Goal: Task Accomplishment & Management: Use online tool/utility

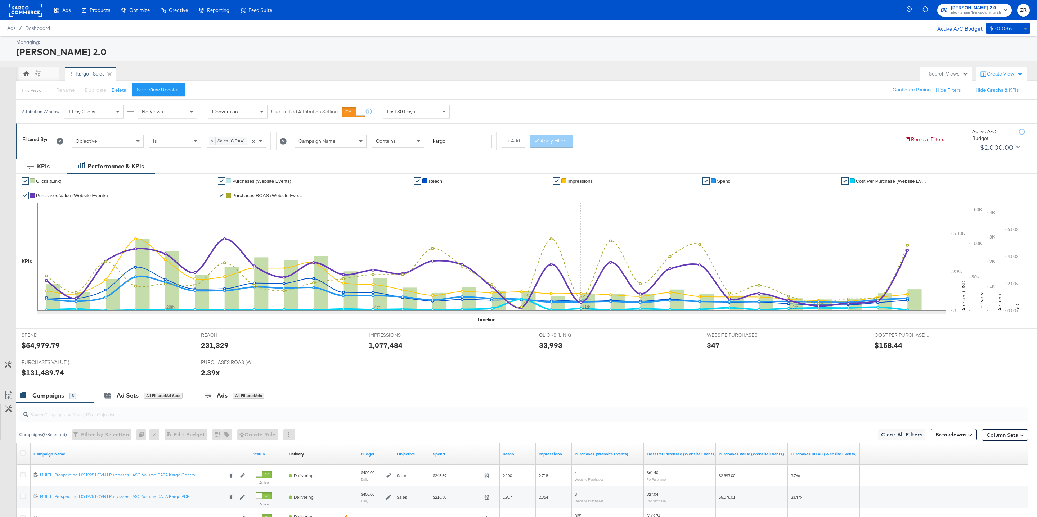
click at [17, 12] on rect at bounding box center [25, 10] width 33 height 13
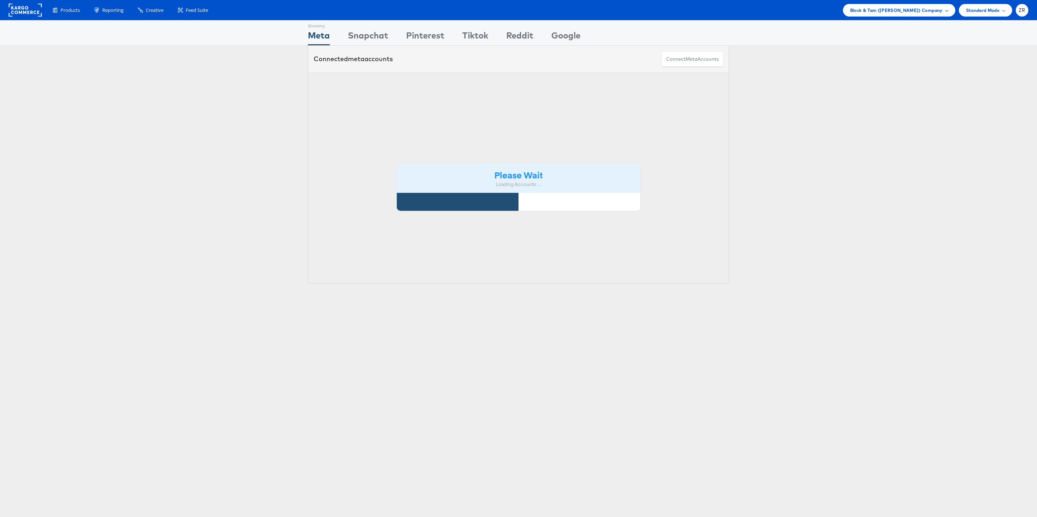
click at [935, 11] on span "Block & Tam (Veronica Beard) Company" at bounding box center [896, 10] width 93 height 8
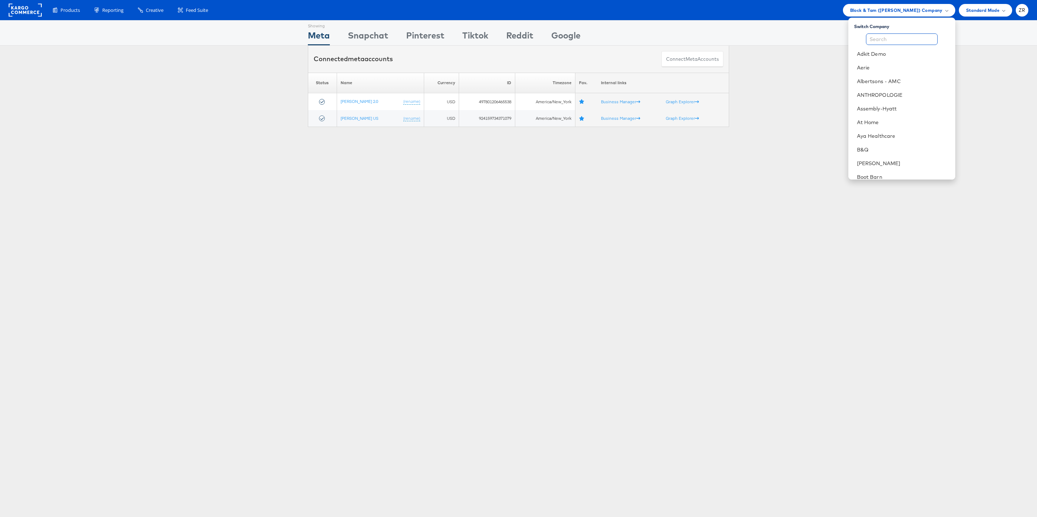
click at [901, 43] on input "text" at bounding box center [902, 39] width 72 height 12
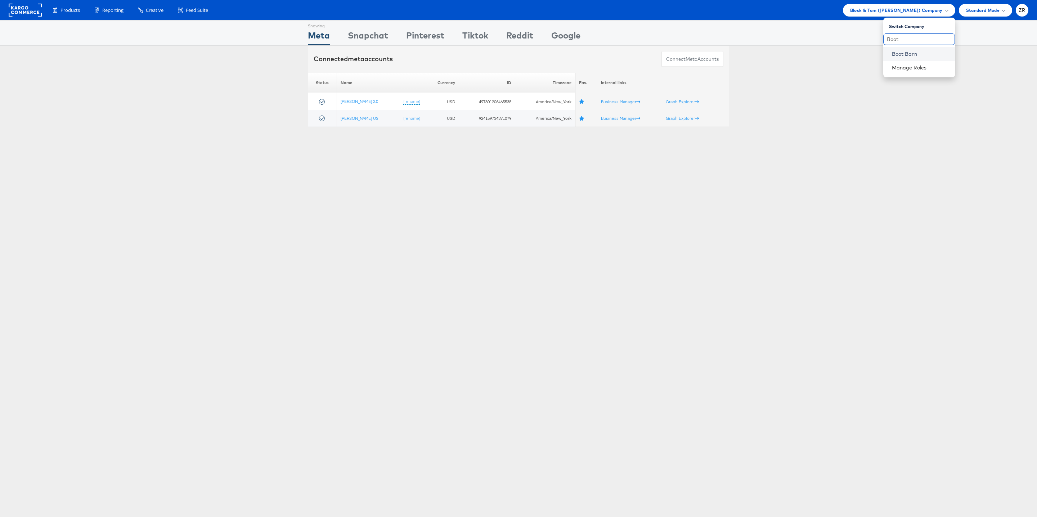
type input "Boot"
click at [899, 57] on li "Boot Barn" at bounding box center [919, 54] width 72 height 14
click at [899, 51] on link "Boot Barn" at bounding box center [921, 53] width 58 height 7
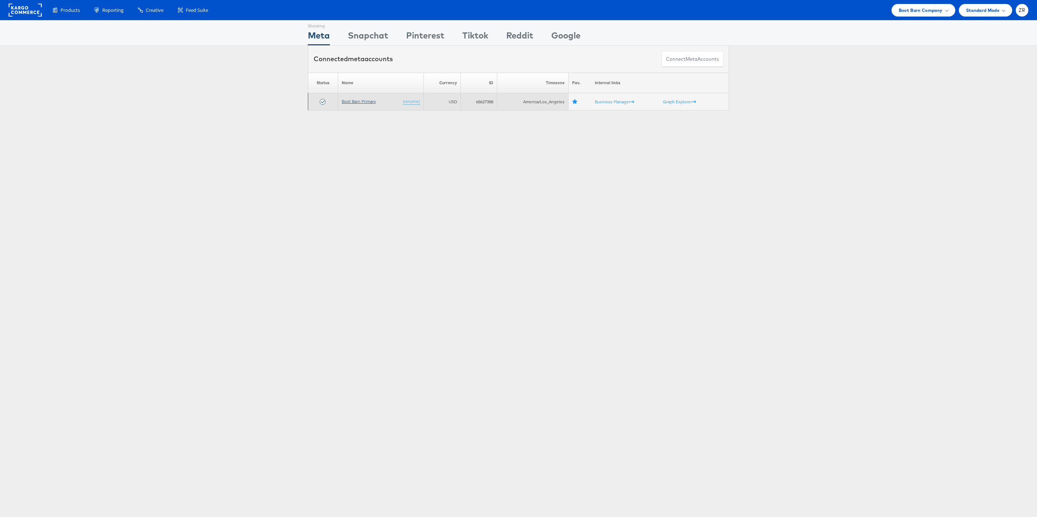
click at [365, 104] on link "Boot Barn Primary" at bounding box center [359, 101] width 34 height 5
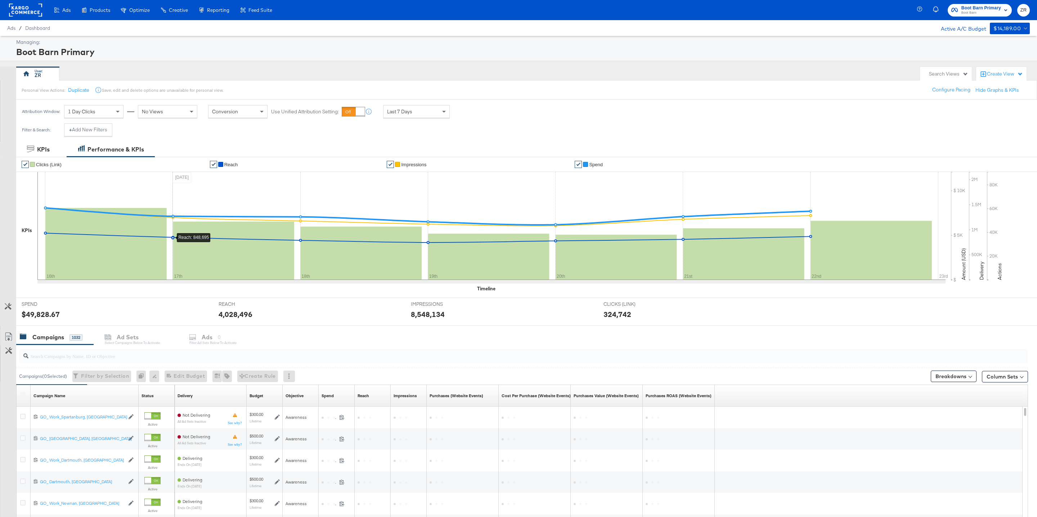
scroll to position [85, 0]
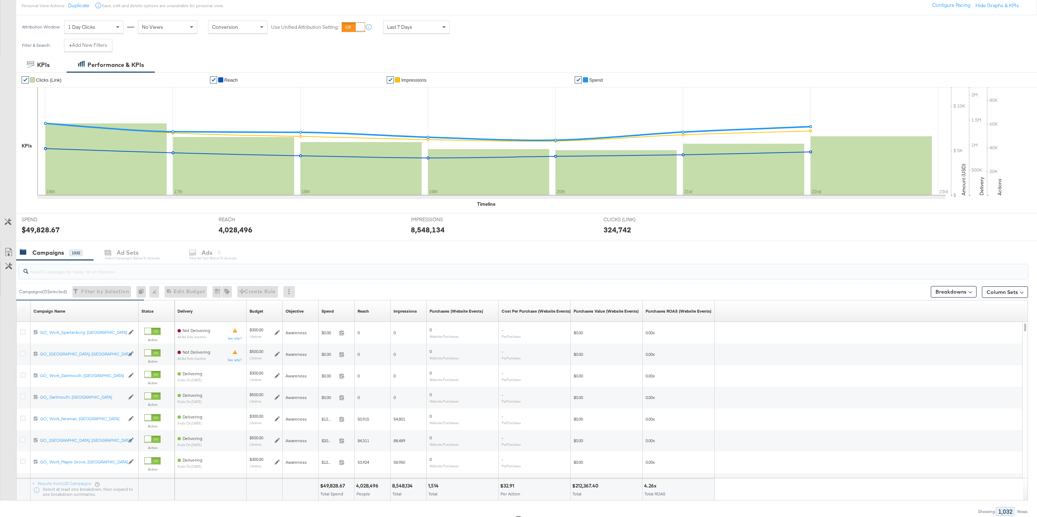
click at [49, 274] on input "search" at bounding box center [480, 269] width 904 height 14
paste input "120232798380820265"
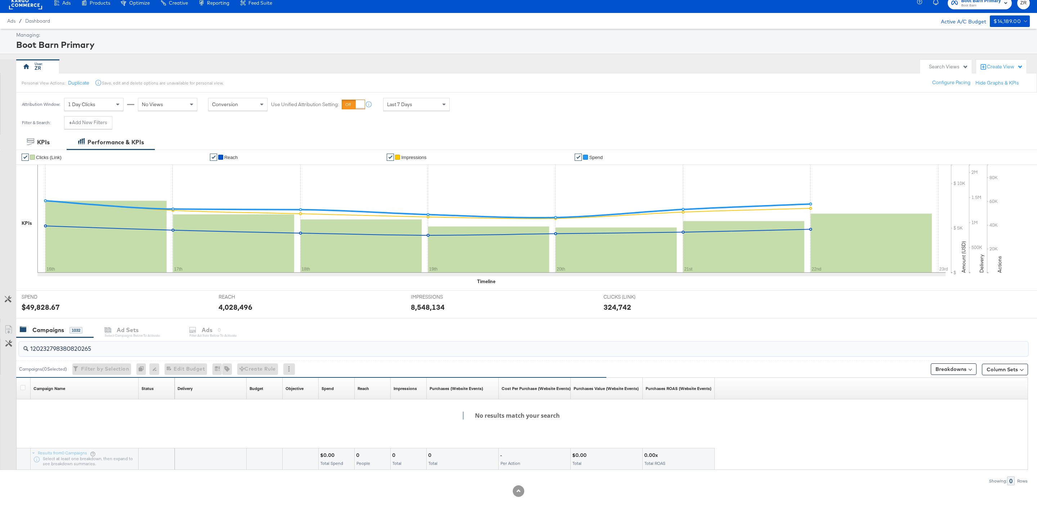
type input "120232798380820265"
click at [100, 351] on input "120232798380820265" at bounding box center [480, 346] width 904 height 14
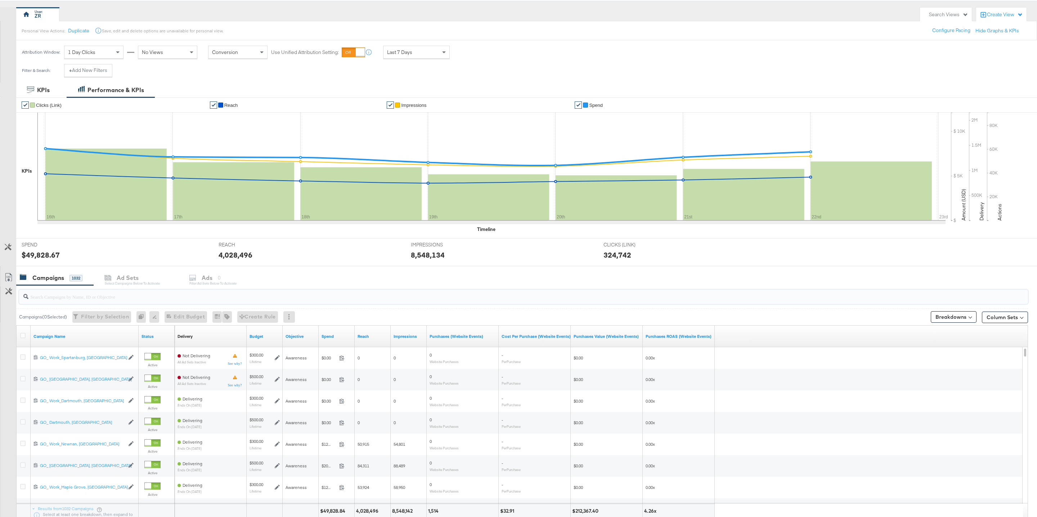
scroll to position [68, 0]
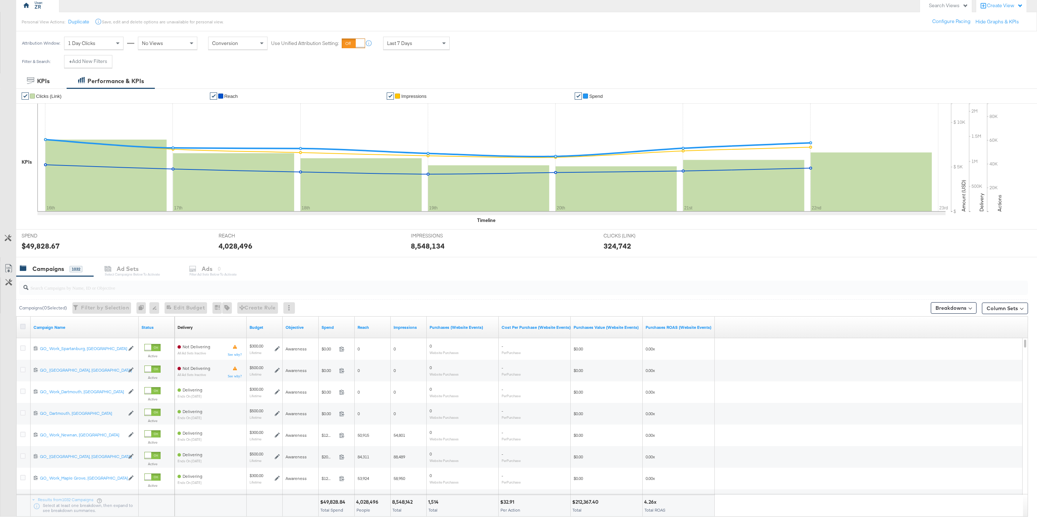
click at [22, 329] on icon at bounding box center [22, 326] width 5 height 5
click at [0, 0] on input "checkbox" at bounding box center [0, 0] width 0 height 0
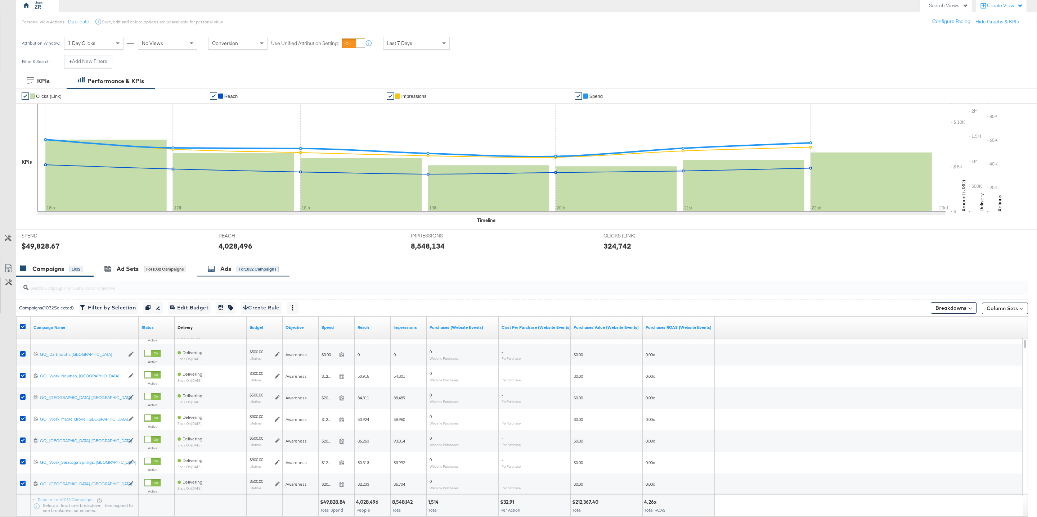
click at [229, 270] on div "Ads" at bounding box center [225, 269] width 11 height 8
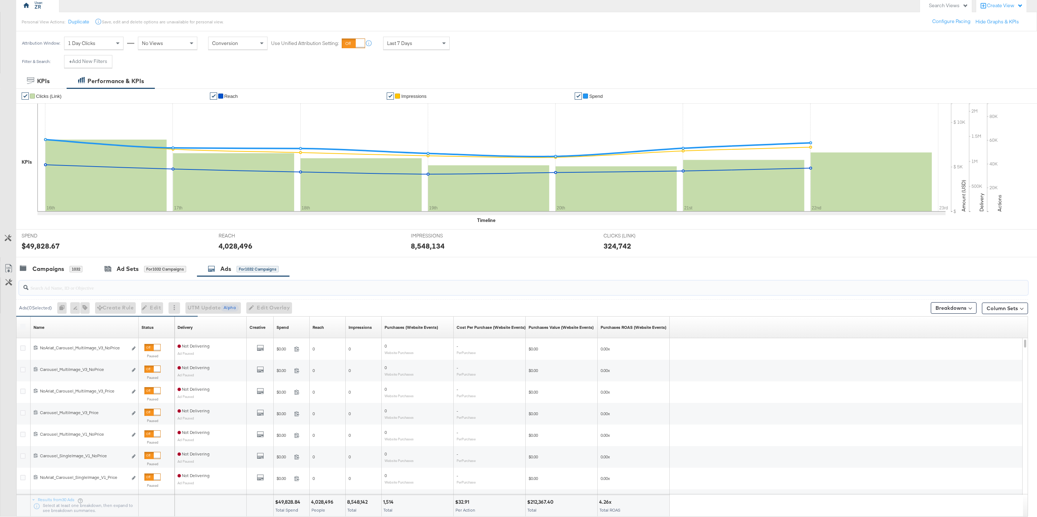
click at [73, 290] on input "search" at bounding box center [480, 285] width 904 height 14
paste input "120232798380820265"
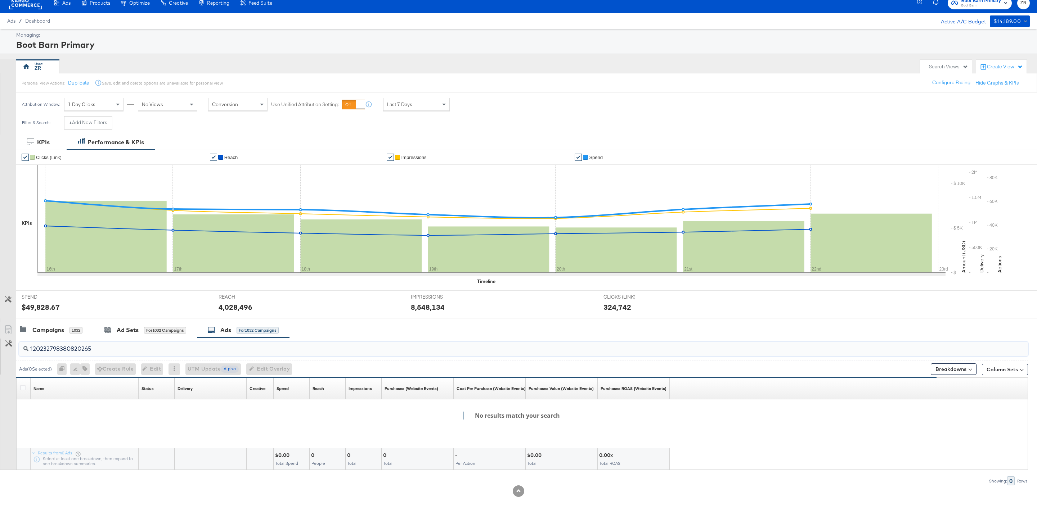
scroll to position [0, 0]
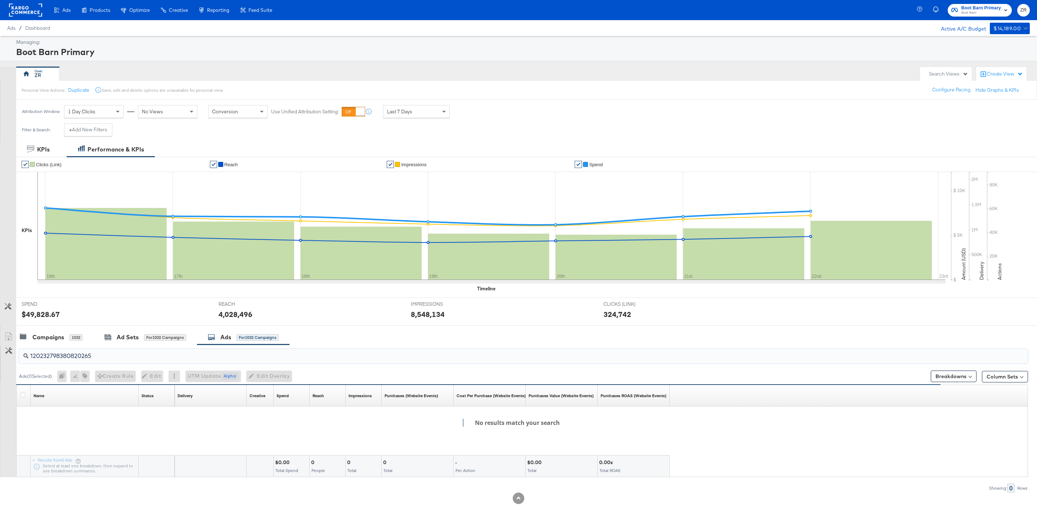
type input "120232798380820265"
click at [977, 1] on div "Boot Barn Primary Boot Barn ZR" at bounding box center [977, 10] width 117 height 20
click at [977, 9] on span "Boot Barn Primary" at bounding box center [981, 8] width 40 height 8
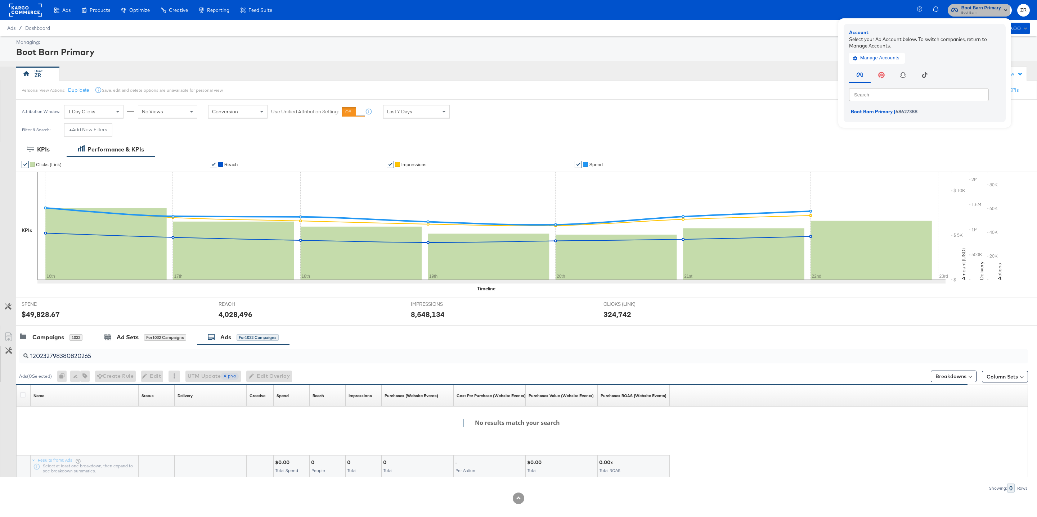
click at [977, 8] on span "Boot Barn Primary" at bounding box center [981, 8] width 40 height 8
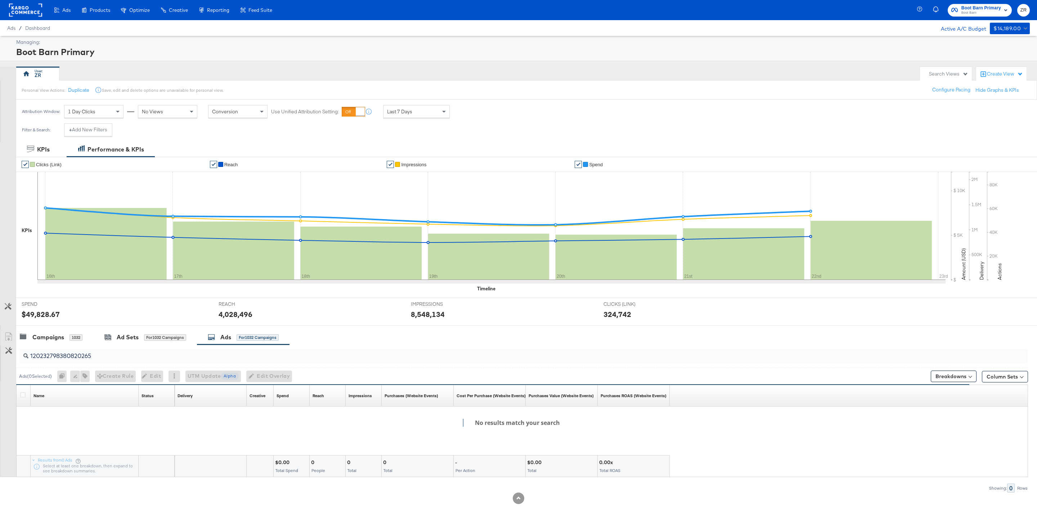
click at [23, 4] on icon at bounding box center [25, 10] width 33 height 13
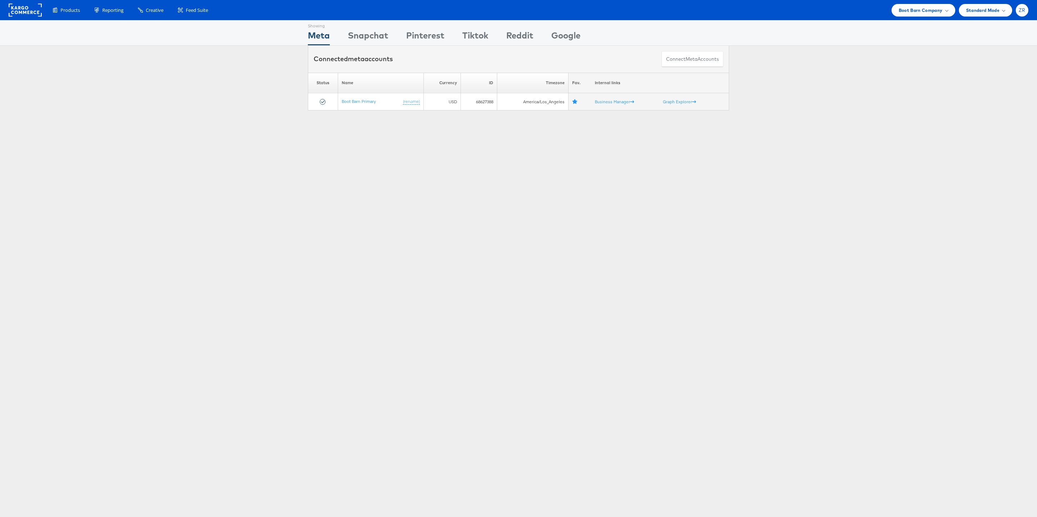
click at [1026, 13] on div "ZR" at bounding box center [1022, 10] width 13 height 13
drag, startPoint x: 648, startPoint y: 394, endPoint x: 648, endPoint y: 430, distance: 36.0
click at [648, 394] on html "Products Product Catalogs Enhance Your Product Catalog, Map Them to Publishers,…" at bounding box center [518, 258] width 1037 height 517
click at [997, 9] on span "Standard Mode" at bounding box center [982, 10] width 33 height 8
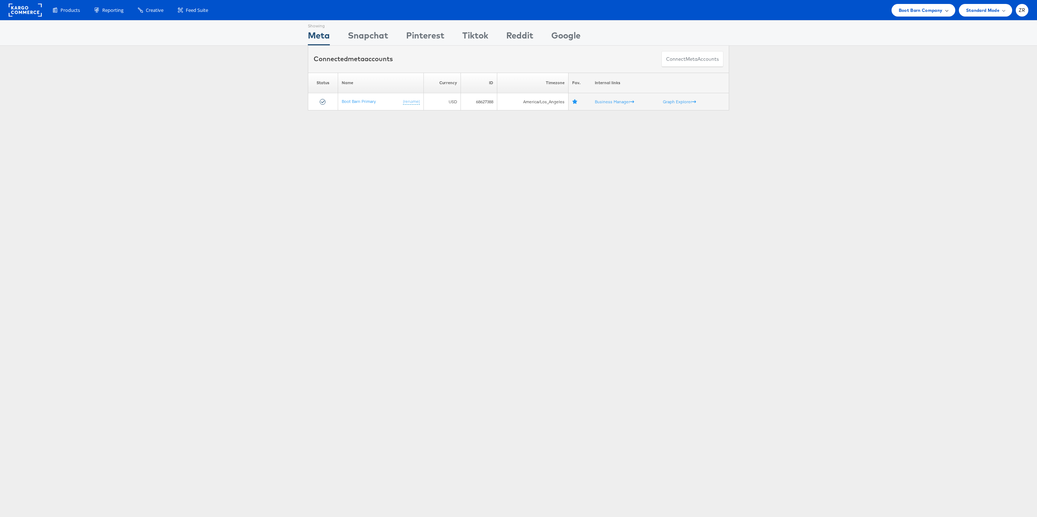
click at [909, 12] on span "Boot Barn Company" at bounding box center [921, 10] width 44 height 8
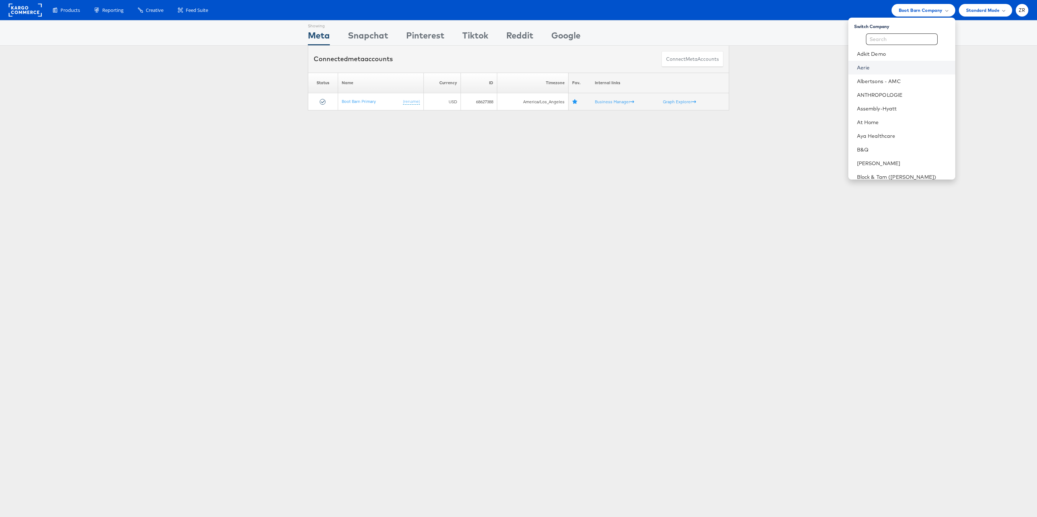
click at [890, 68] on link "Aerie" at bounding box center [903, 67] width 93 height 7
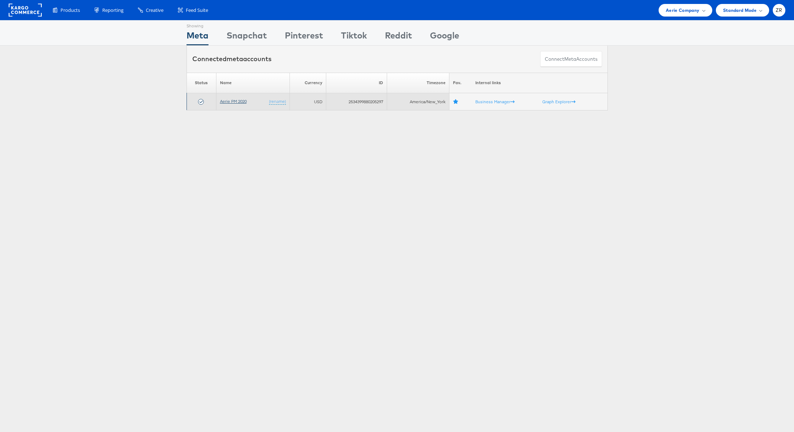
click at [244, 102] on link "Aerie PM 2020" at bounding box center [233, 101] width 27 height 5
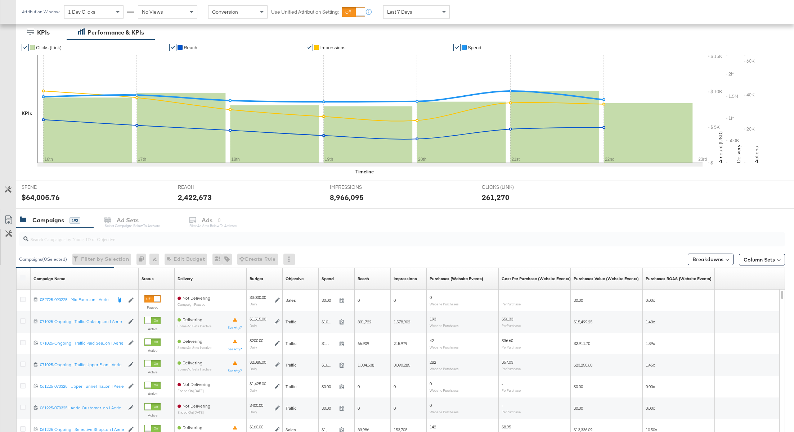
scroll to position [199, 0]
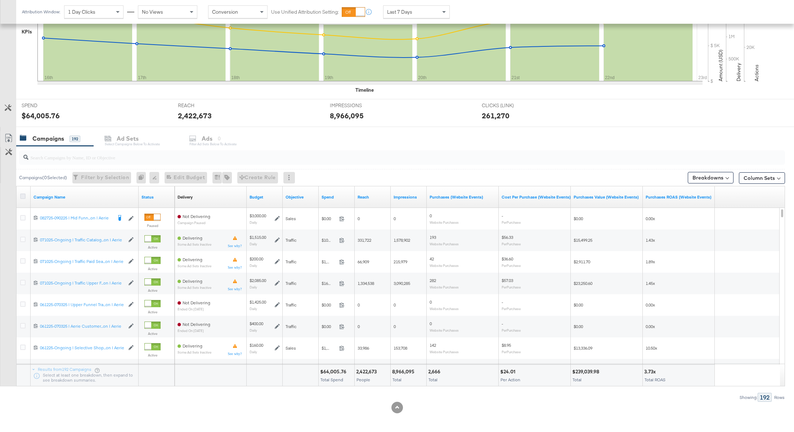
click at [21, 194] on icon at bounding box center [22, 196] width 5 height 5
click at [0, 0] on input "checkbox" at bounding box center [0, 0] width 0 height 0
click at [226, 135] on div "Ads" at bounding box center [223, 139] width 11 height 8
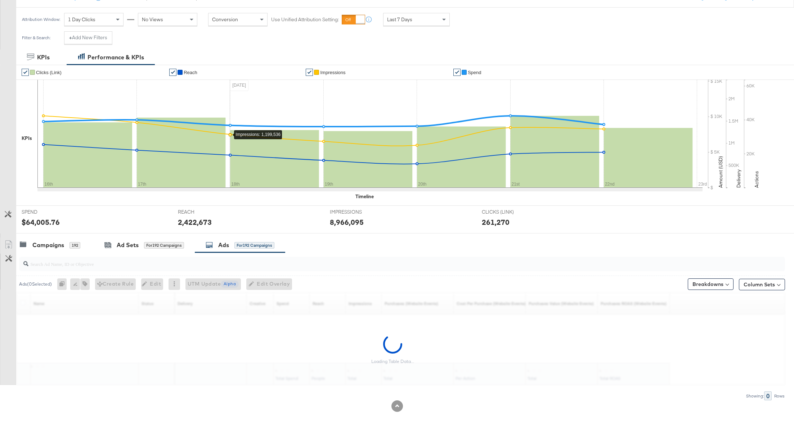
scroll to position [91, 0]
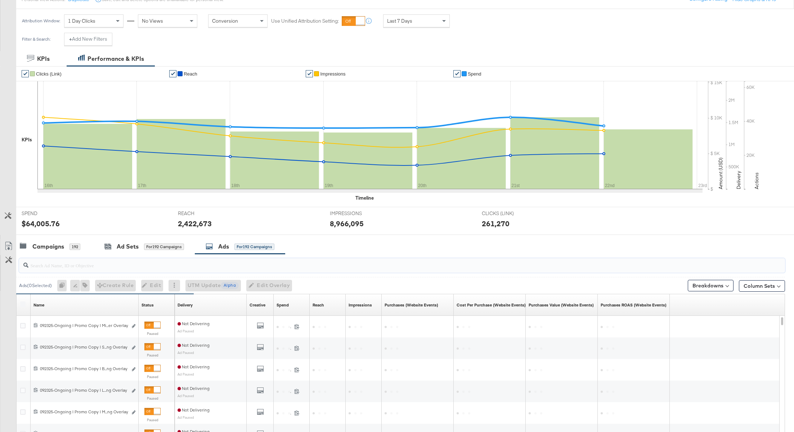
click at [123, 263] on input "search" at bounding box center [370, 263] width 685 height 14
paste input "120232798380820265"
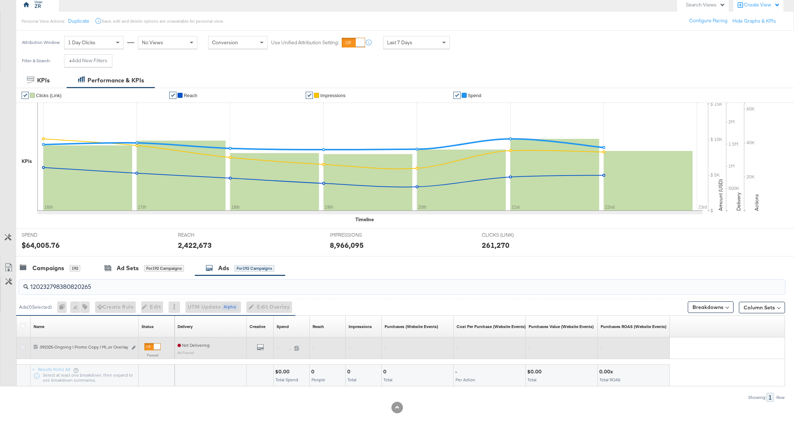
type input "120232798380820265"
click at [21, 348] on icon at bounding box center [22, 347] width 5 height 5
click at [0, 0] on input "checkbox" at bounding box center [0, 0] width 0 height 0
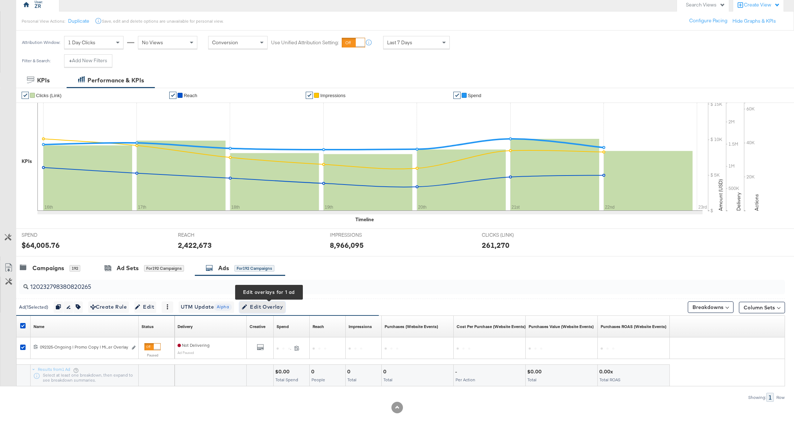
click at [261, 310] on span "Edit Overlay Edit overlays for 1 ad" at bounding box center [262, 307] width 41 height 9
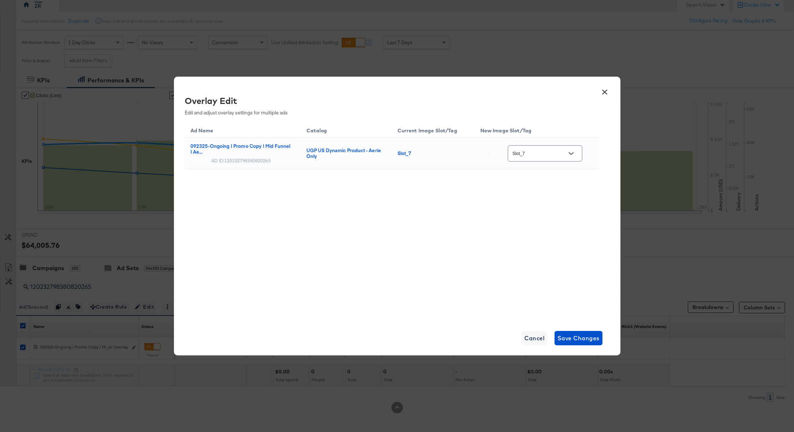
click at [552, 154] on input "Slot_7" at bounding box center [539, 154] width 57 height 8
click at [547, 212] on div "Slot_8" at bounding box center [549, 208] width 41 height 7
type input "Slot_8"
click at [464, 274] on div "Ad Name Catalog Current Image Slot/Tag New Image Slot/Tag 092325-Ongoing | Prom…" at bounding box center [392, 221] width 414 height 198
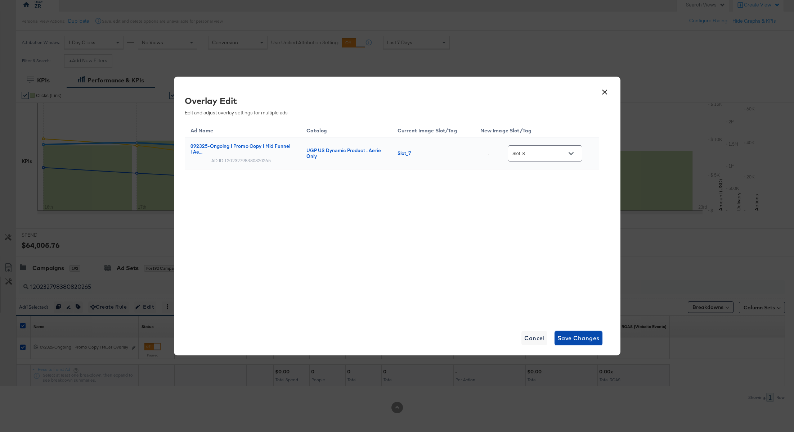
click at [585, 339] on span "Save Changes" at bounding box center [578, 338] width 42 height 10
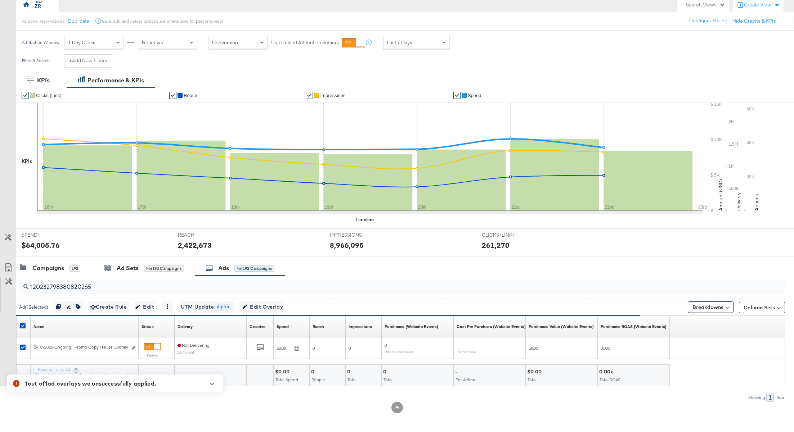
click at [212, 387] on div at bounding box center [209, 387] width 17 height 12
click at [212, 386] on icon "button" at bounding box center [212, 384] width 5 height 4
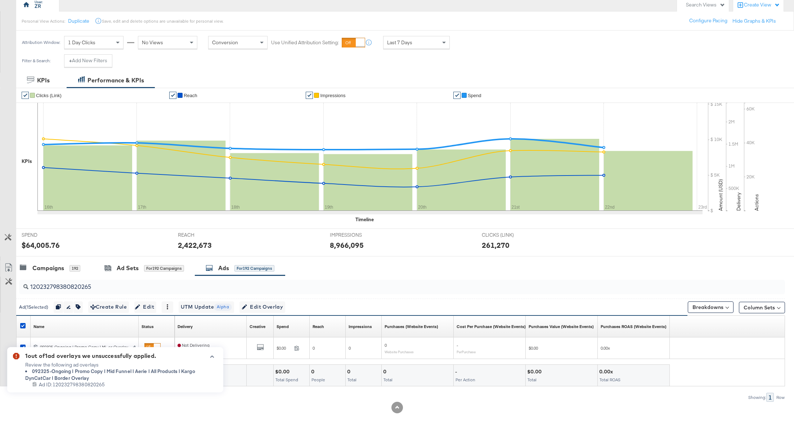
click at [210, 356] on icon "button" at bounding box center [212, 357] width 5 height 4
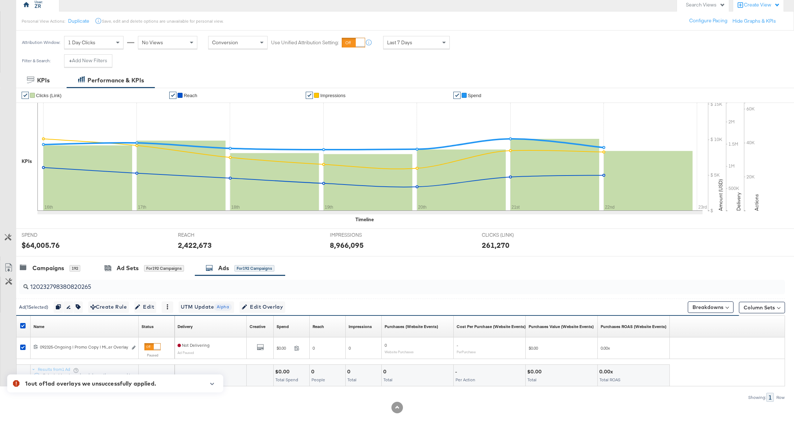
click at [219, 78] on div "KPIs Performance & KPIs" at bounding box center [397, 80] width 794 height 15
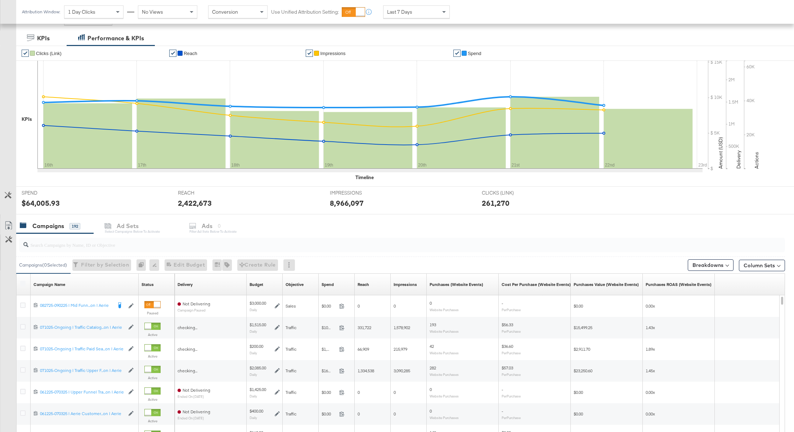
scroll to position [199, 0]
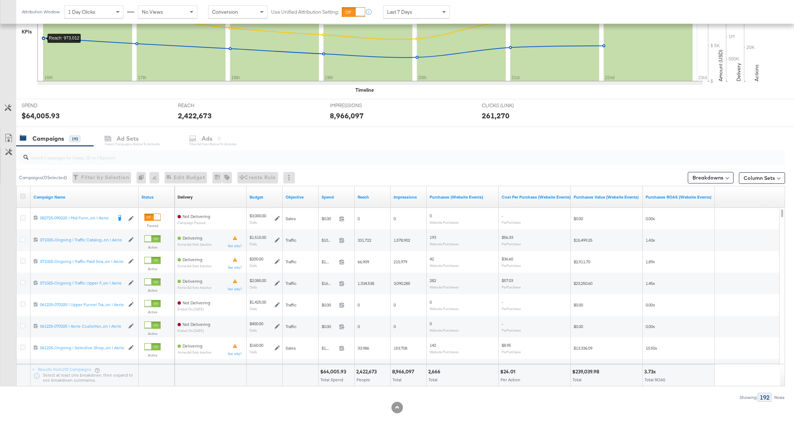
click at [23, 196] on icon at bounding box center [22, 196] width 5 height 5
click at [0, 0] on input "checkbox" at bounding box center [0, 0] width 0 height 0
click at [220, 140] on div "Ads" at bounding box center [223, 139] width 11 height 8
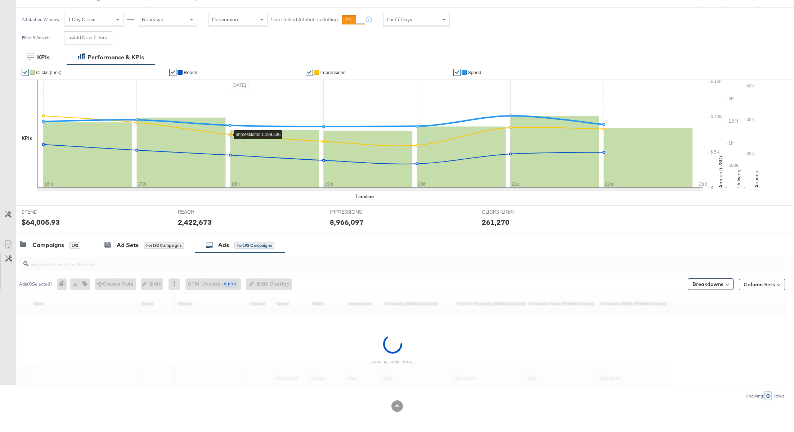
scroll to position [91, 0]
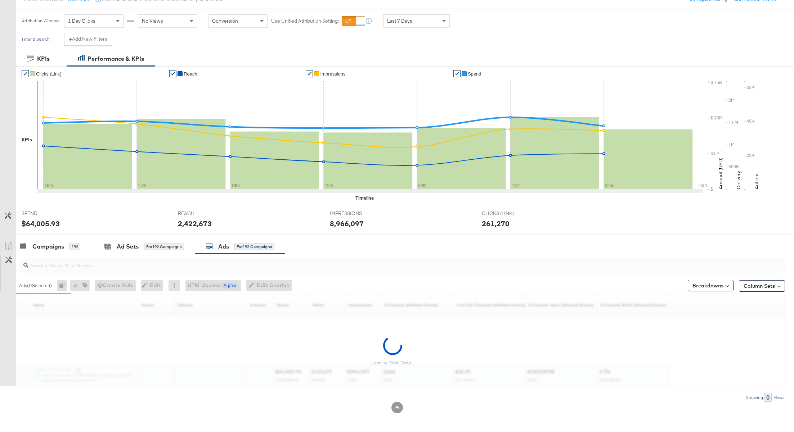
click at [46, 267] on input "search" at bounding box center [370, 263] width 685 height 14
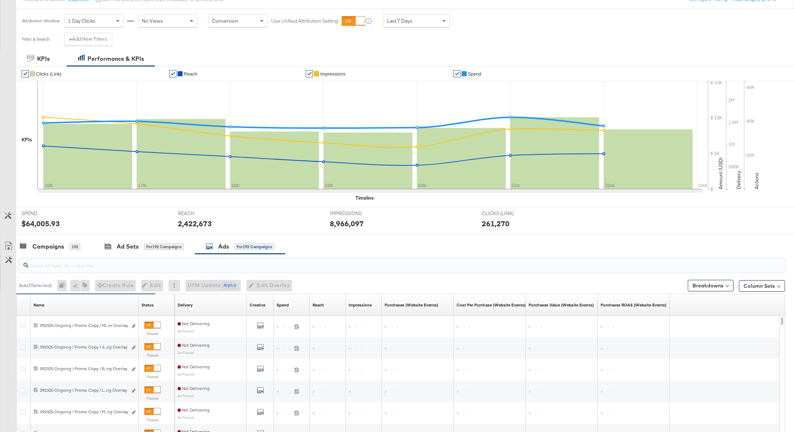
paste input "120232798380820265"
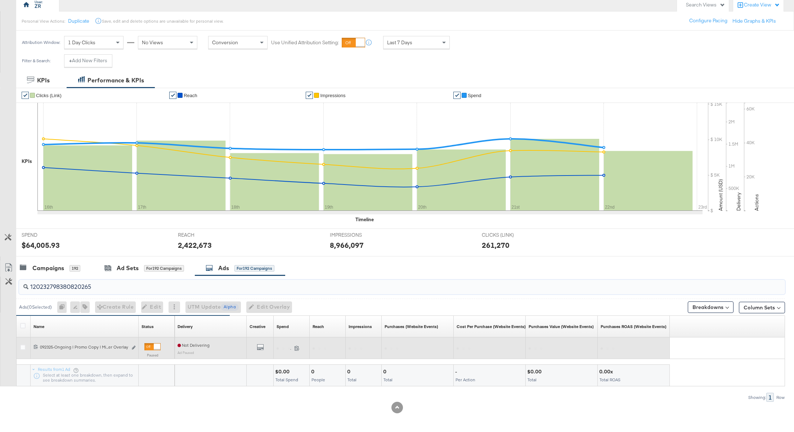
type input "120232798380820265"
click at [25, 348] on label at bounding box center [22, 347] width 5 height 5
click at [0, 0] on input "checkbox" at bounding box center [0, 0] width 0 height 0
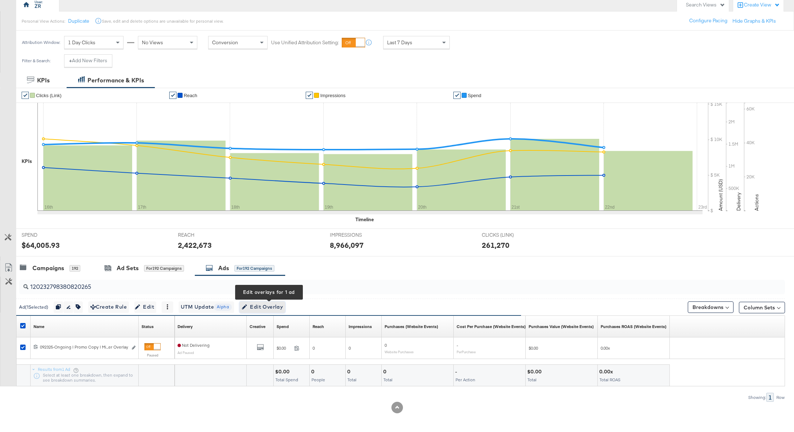
click at [268, 310] on span "Edit Overlay Edit overlays for 1 ad" at bounding box center [262, 307] width 41 height 9
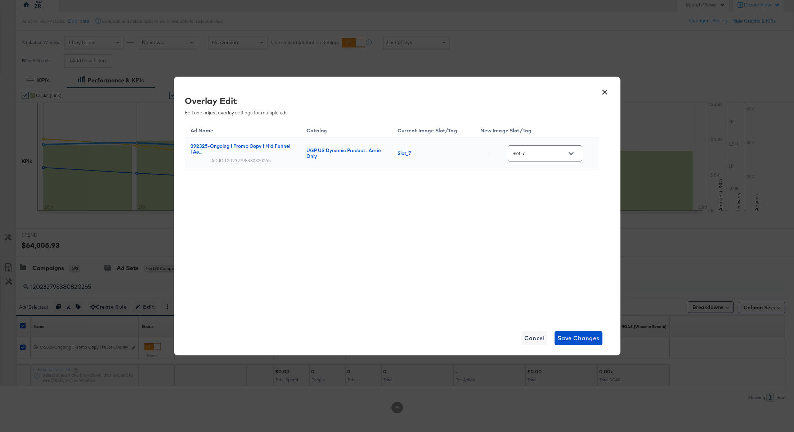
click at [573, 155] on icon "Open" at bounding box center [570, 153] width 5 height 5
click at [550, 211] on div "Slot_8" at bounding box center [549, 206] width 41 height 7
type input "Slot_8"
click at [497, 284] on div "Ad Name Catalog Current Image Slot/Tag New Image Slot/Tag 092325-Ongoing | Prom…" at bounding box center [392, 221] width 414 height 198
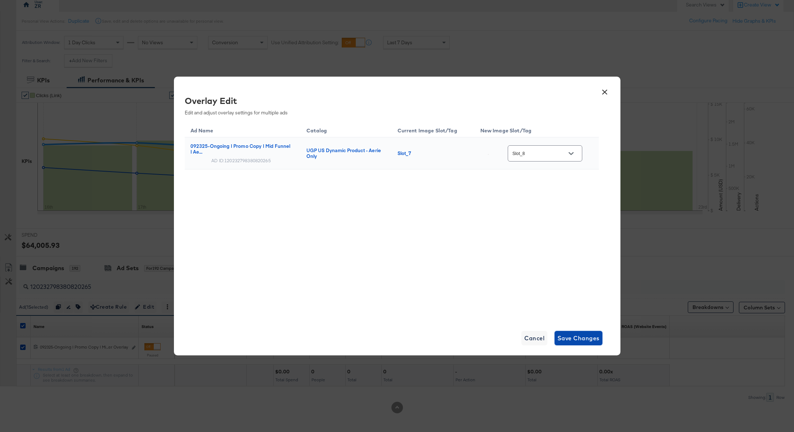
click at [578, 342] on span "Save Changes" at bounding box center [578, 338] width 42 height 10
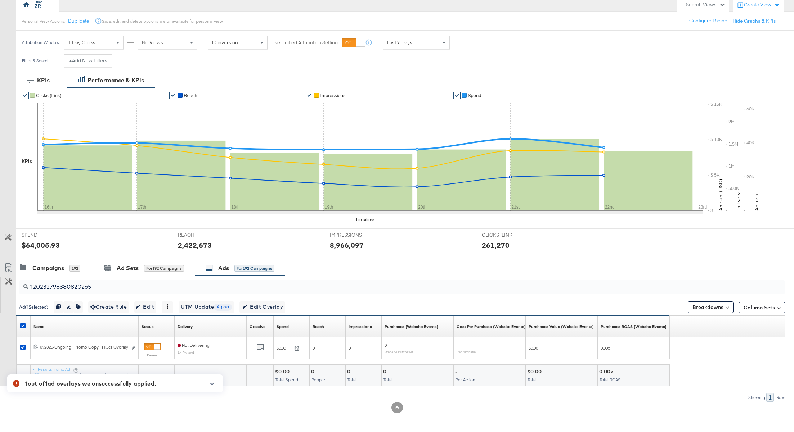
click at [210, 383] on icon "button" at bounding box center [212, 384] width 5 height 4
click at [411, 69] on div "Filter & Search: + Add New Filters" at bounding box center [397, 63] width 794 height 18
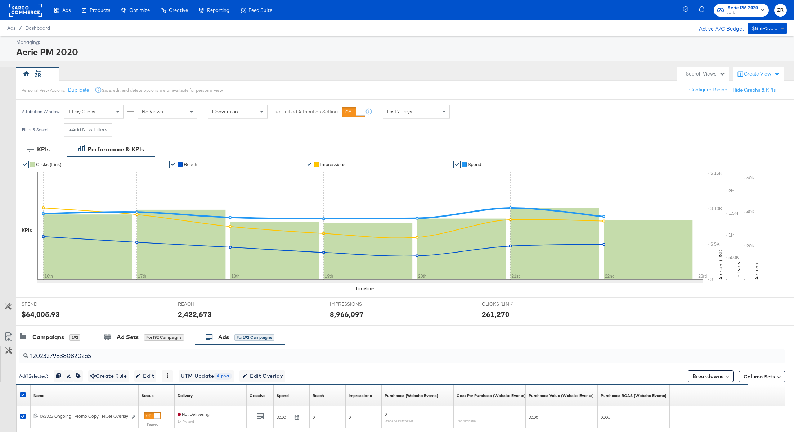
scroll to position [69, 0]
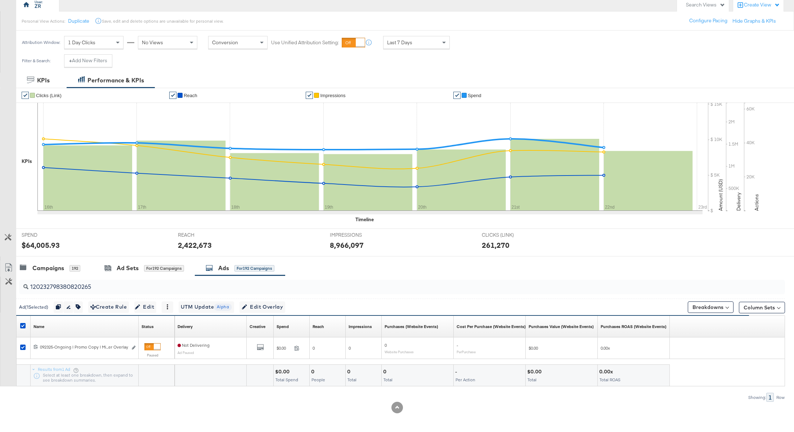
click at [100, 287] on input "120232798380820265" at bounding box center [370, 284] width 685 height 14
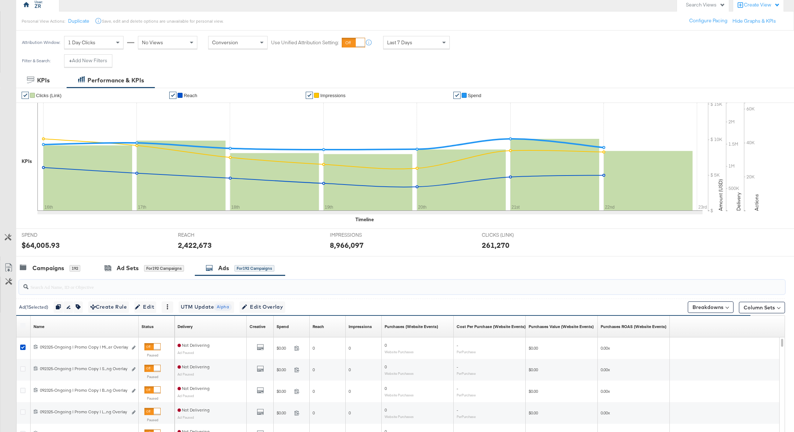
paste input "120232798380860265"
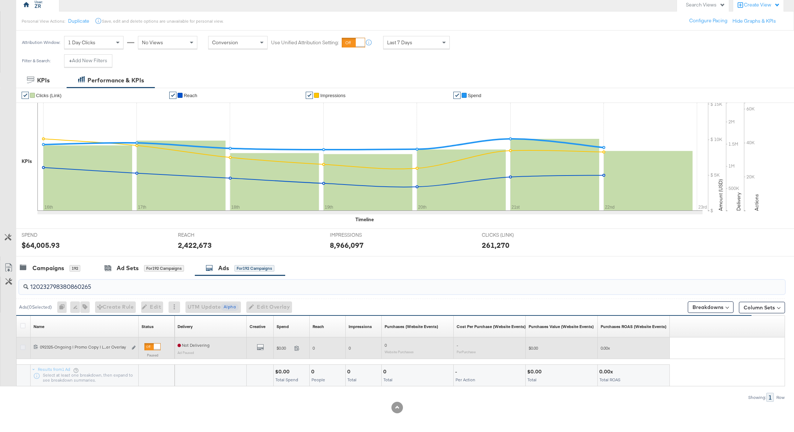
type input "120232798380860265"
click at [22, 346] on icon at bounding box center [22, 347] width 5 height 5
click at [0, 0] on input "checkbox" at bounding box center [0, 0] width 0 height 0
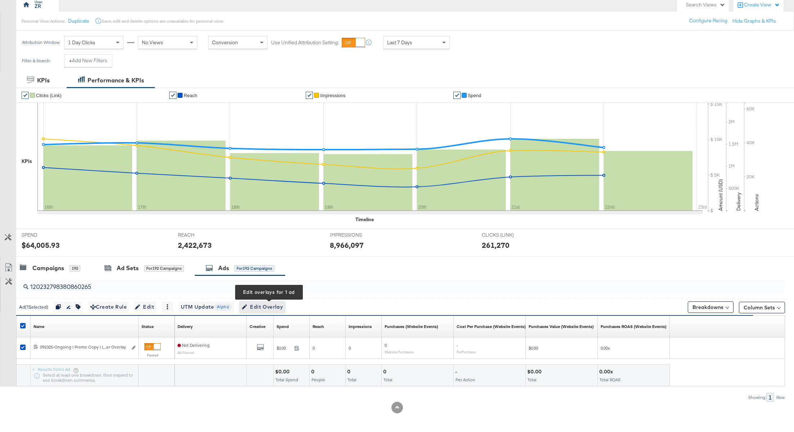
click at [271, 309] on span "Edit Overlay Edit overlays for 1 ad" at bounding box center [262, 307] width 41 height 9
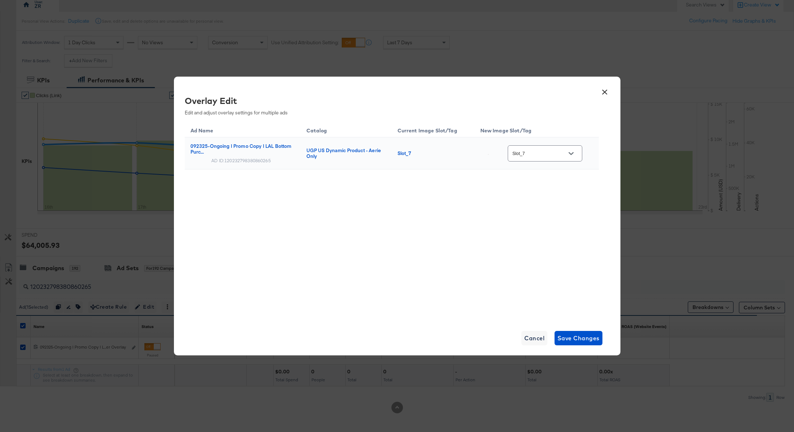
click at [573, 153] on icon "Open" at bounding box center [570, 153] width 5 height 3
click at [545, 116] on div "Slot_8" at bounding box center [549, 112] width 41 height 7
type input "Slot_8"
click at [580, 198] on div "Ad Name Catalog Current Image Slot/Tag New Image Slot/Tag 092325-Ongoing | Prom…" at bounding box center [392, 164] width 414 height 84
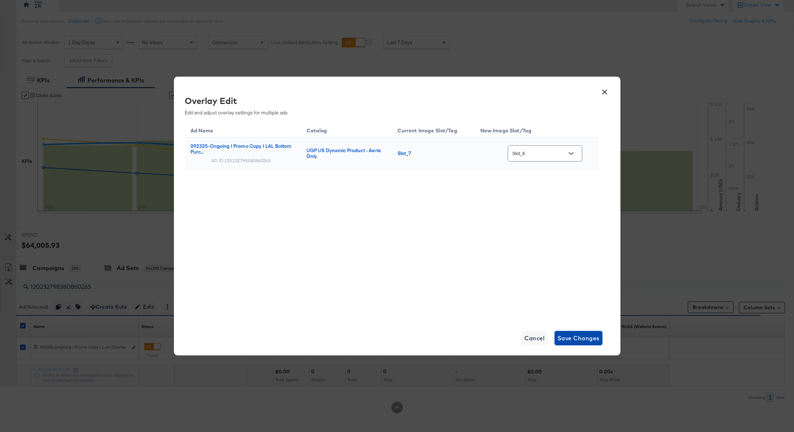
click at [571, 342] on span "Save Changes" at bounding box center [578, 338] width 42 height 10
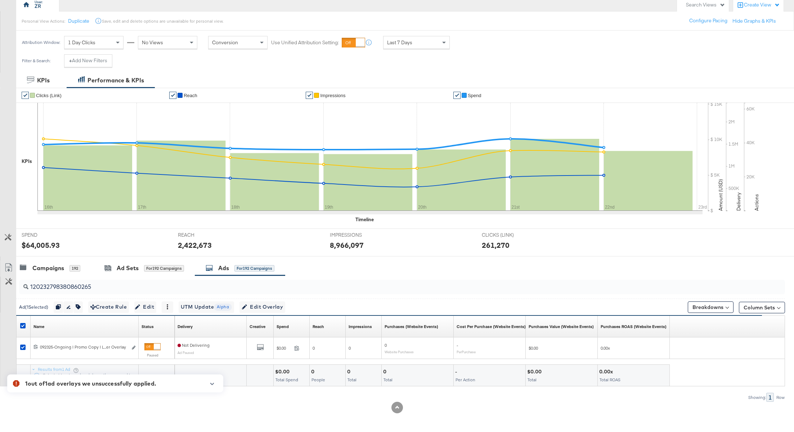
click at [212, 385] on icon "button" at bounding box center [212, 384] width 4 height 2
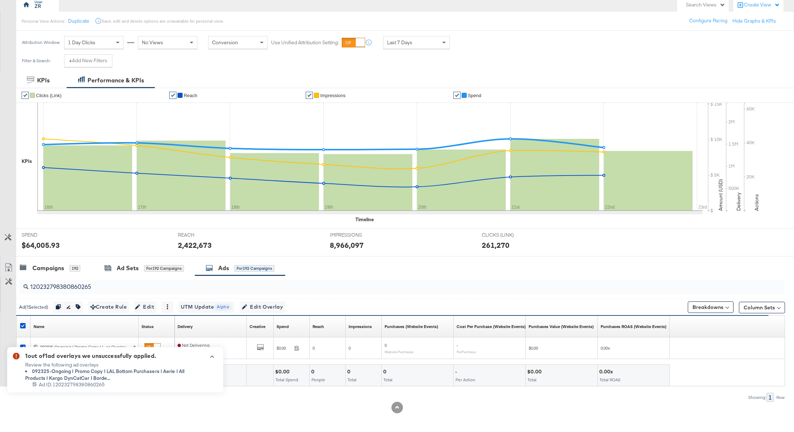
click at [212, 357] on icon "button" at bounding box center [212, 357] width 5 height 4
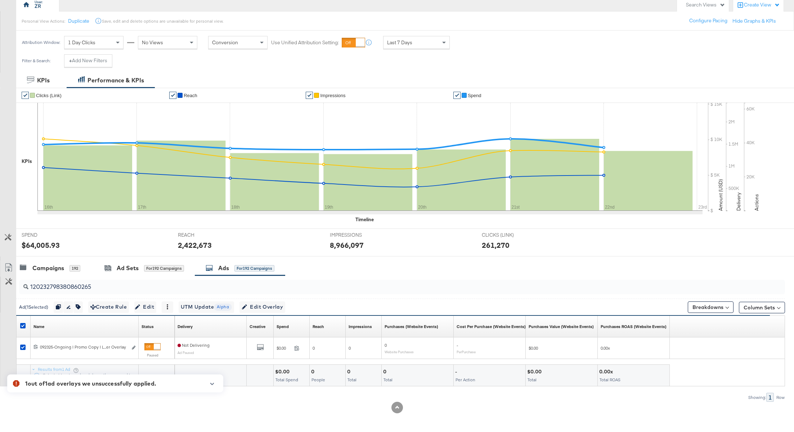
click at [77, 282] on input "120232798380860265" at bounding box center [370, 284] width 685 height 14
paste input "2"
type input "120232798380820265"
click at [23, 324] on icon at bounding box center [22, 325] width 5 height 5
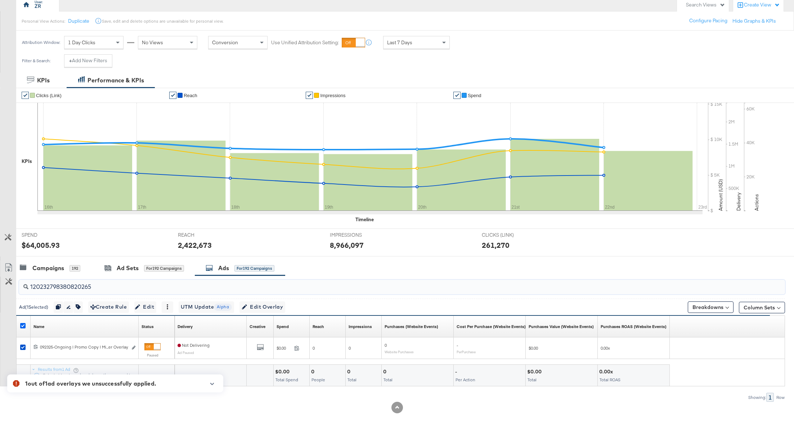
click at [0, 0] on input "checkbox" at bounding box center [0, 0] width 0 height 0
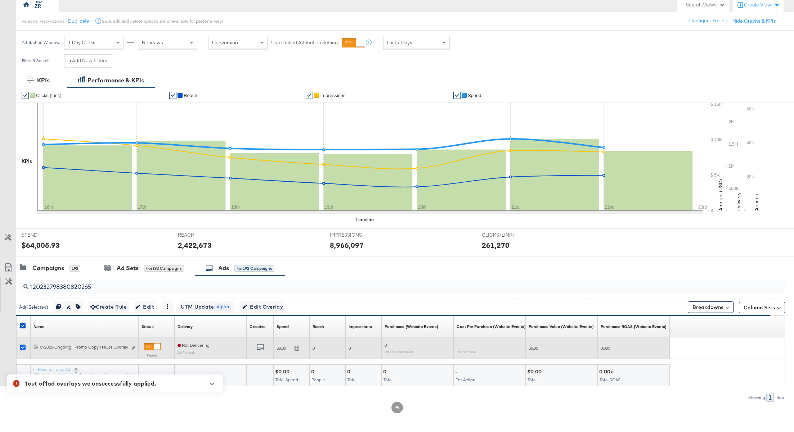
click at [23, 347] on icon at bounding box center [22, 347] width 5 height 5
click at [0, 0] on input "checkbox" at bounding box center [0, 0] width 0 height 0
click at [23, 347] on icon at bounding box center [22, 347] width 5 height 5
click at [0, 0] on input "checkbox" at bounding box center [0, 0] width 0 height 0
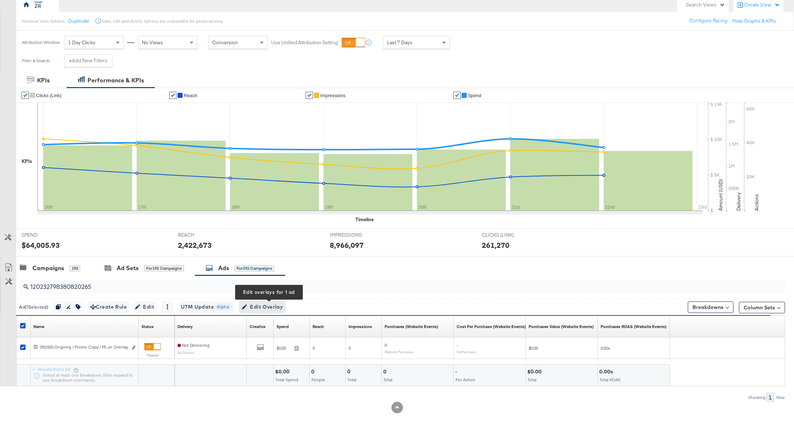
click at [262, 305] on span "Edit Overlay Edit overlays for 1 ad" at bounding box center [262, 307] width 41 height 9
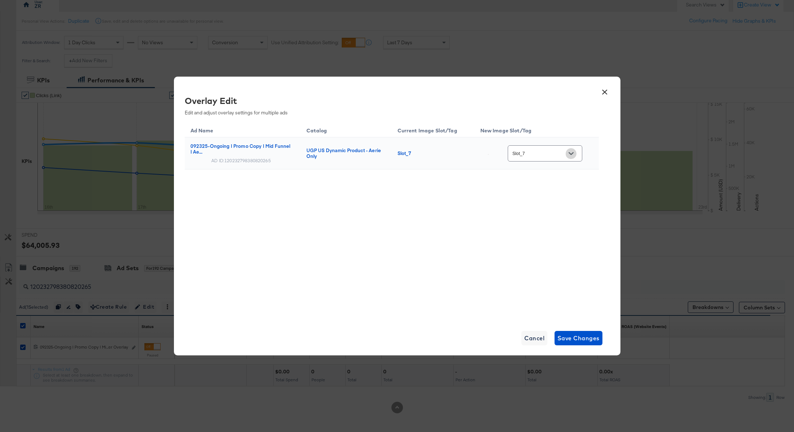
click at [573, 154] on icon "Open" at bounding box center [570, 153] width 5 height 5
click at [549, 201] on div "Slot_8" at bounding box center [549, 197] width 41 height 7
type input "Slot_8"
click at [570, 259] on div "Ad Name Catalog Current Image Slot/Tag New Image Slot/Tag 092325-Ongoing | Prom…" at bounding box center [392, 221] width 414 height 198
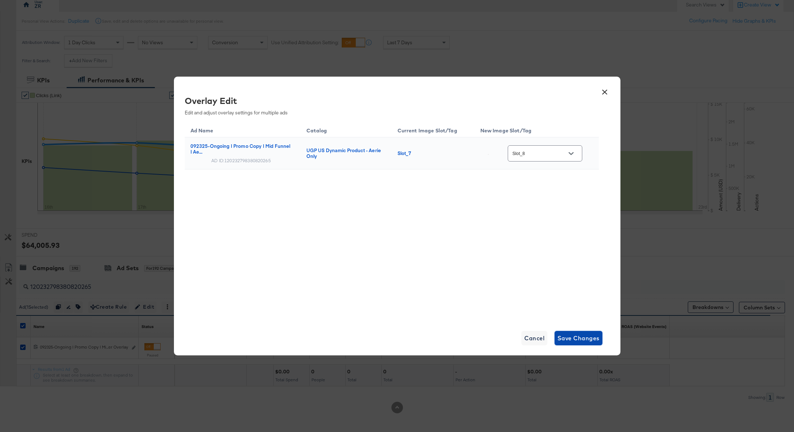
click at [575, 341] on span "Save Changes" at bounding box center [578, 338] width 42 height 10
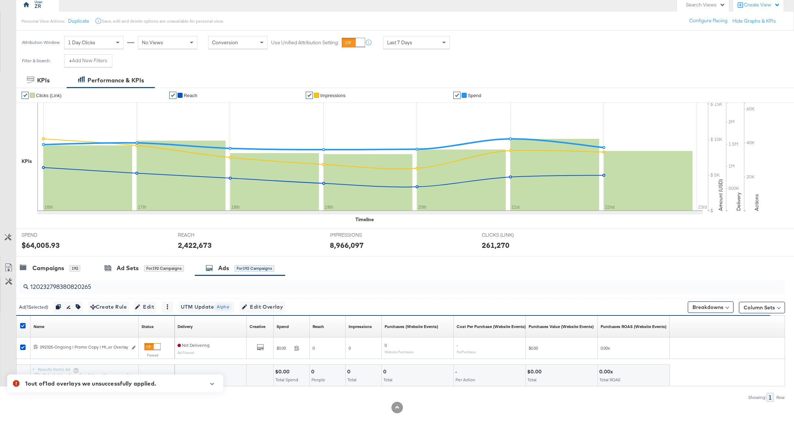
click at [212, 385] on icon "button" at bounding box center [212, 384] width 4 height 2
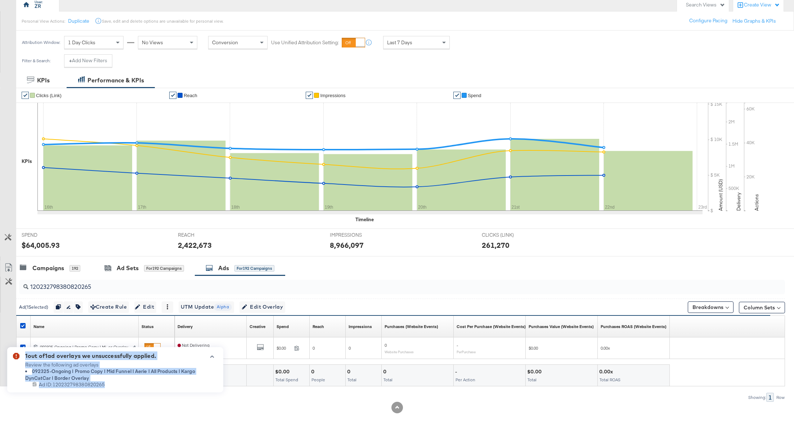
drag, startPoint x: 24, startPoint y: 354, endPoint x: 125, endPoint y: 384, distance: 104.7
click at [125, 384] on div "1 out of 1 ad overlays we unsuccessfully applied. Review the following ad overl…" at bounding box center [115, 369] width 216 height 45
copy div "1 out of 1 ad overlays we unsuccessfully applied. Review the following ad overl…"
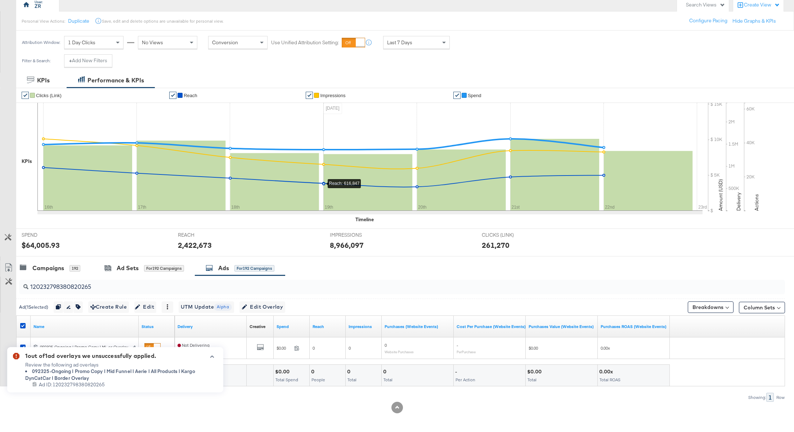
click at [280, 236] on div "REACH REACH 2,422,673" at bounding box center [248, 242] width 152 height 27
click at [211, 357] on icon "button" at bounding box center [212, 357] width 5 height 4
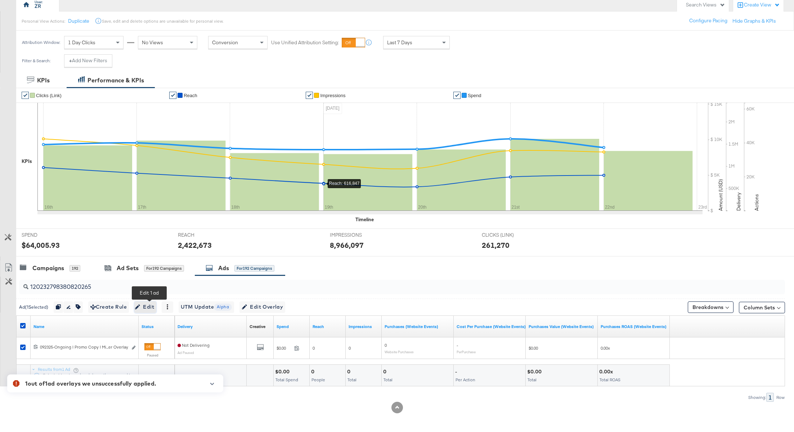
click at [151, 306] on span "Edit" at bounding box center [145, 307] width 18 height 9
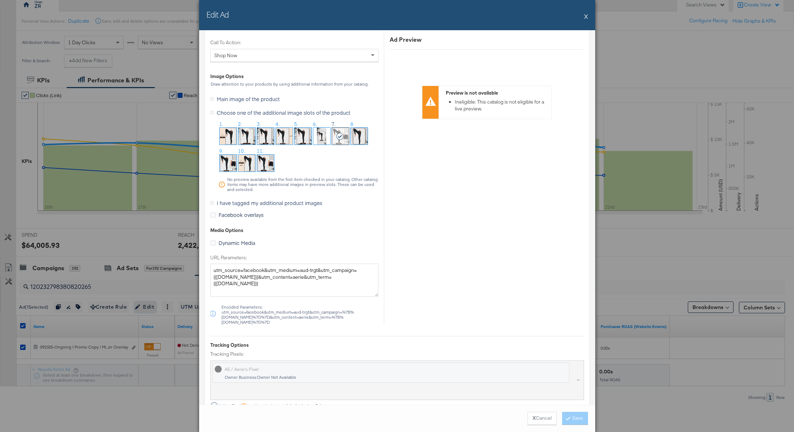
scroll to position [694, 0]
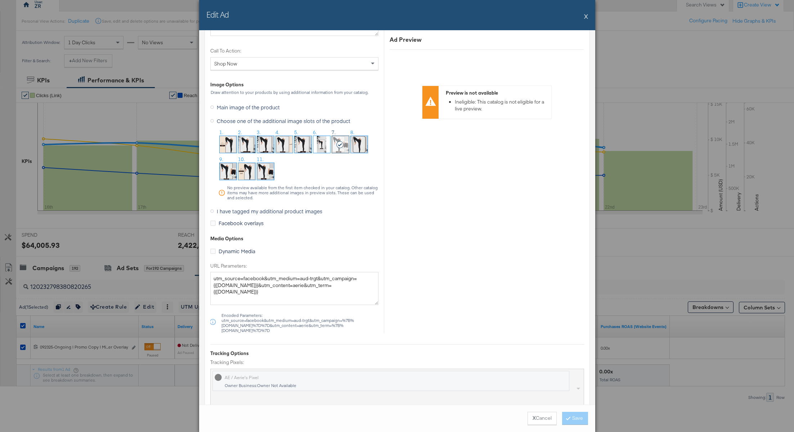
click at [212, 210] on icon at bounding box center [212, 212] width 4 height 4
click at [0, 0] on input "I have tagged my additional product images" at bounding box center [0, 0] width 0 height 0
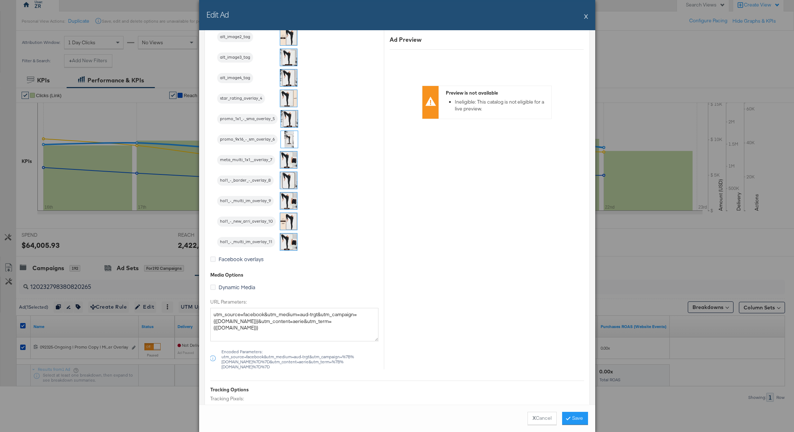
scroll to position [738, 0]
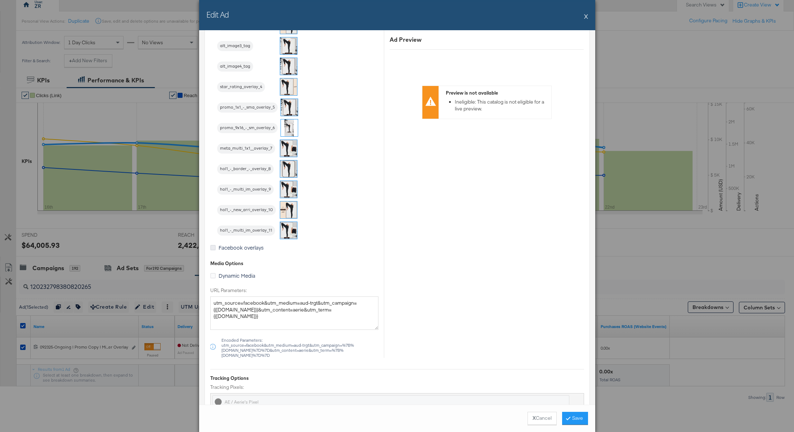
click at [211, 246] on icon at bounding box center [212, 247] width 5 height 5
click at [0, 0] on input "Facebook overlays" at bounding box center [0, 0] width 0 height 0
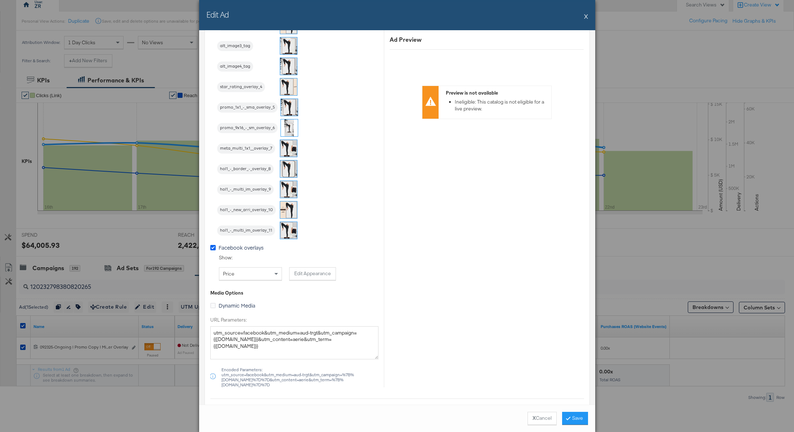
click at [211, 246] on icon at bounding box center [212, 247] width 5 height 5
click at [0, 0] on input "Facebook overlays" at bounding box center [0, 0] width 0 height 0
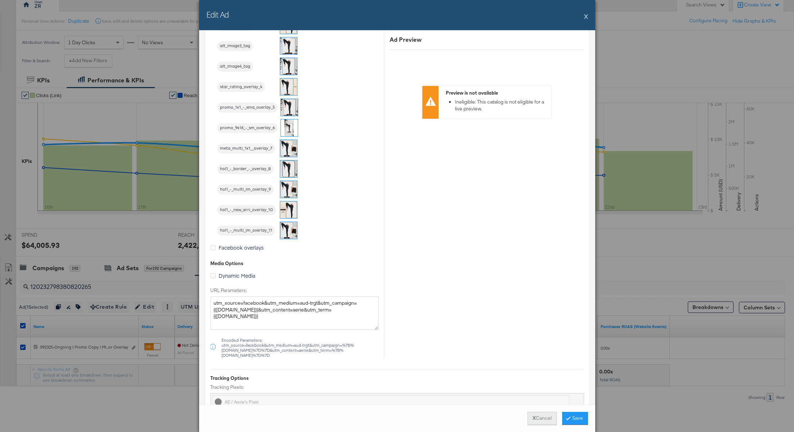
click at [546, 419] on button "X Cancel" at bounding box center [541, 418] width 29 height 13
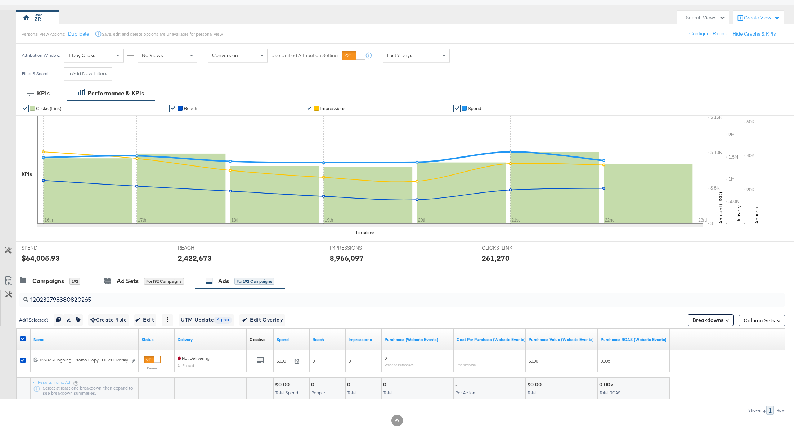
scroll to position [69, 0]
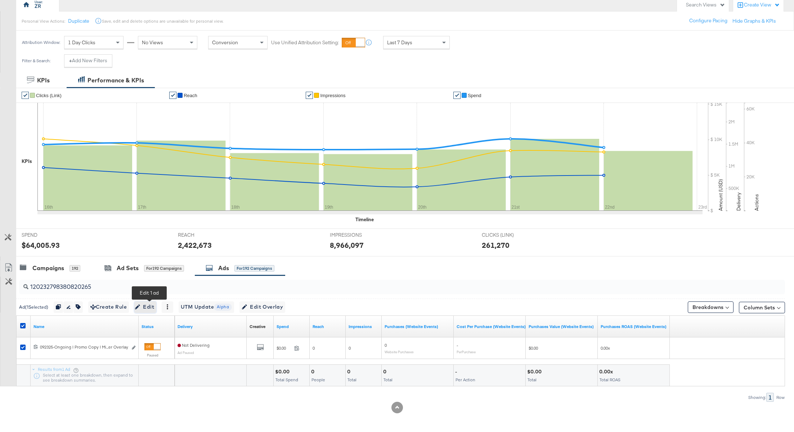
click at [146, 309] on span "Edit" at bounding box center [145, 307] width 18 height 9
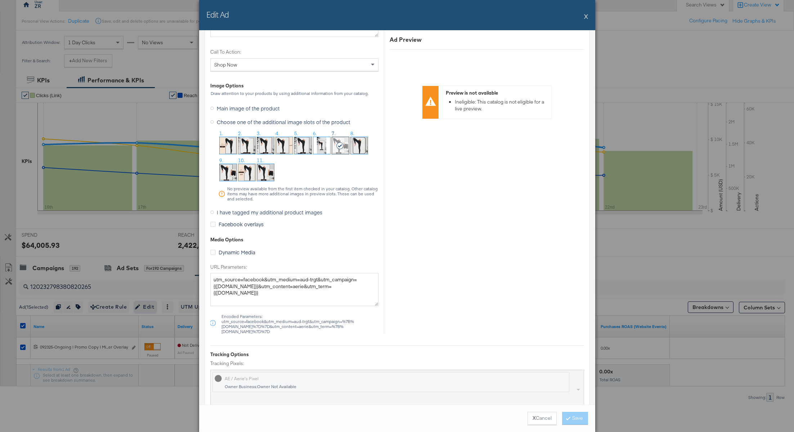
scroll to position [694, 0]
click at [211, 210] on icon at bounding box center [212, 212] width 4 height 4
click at [0, 0] on input "I have tagged my additional product images" at bounding box center [0, 0] width 0 height 0
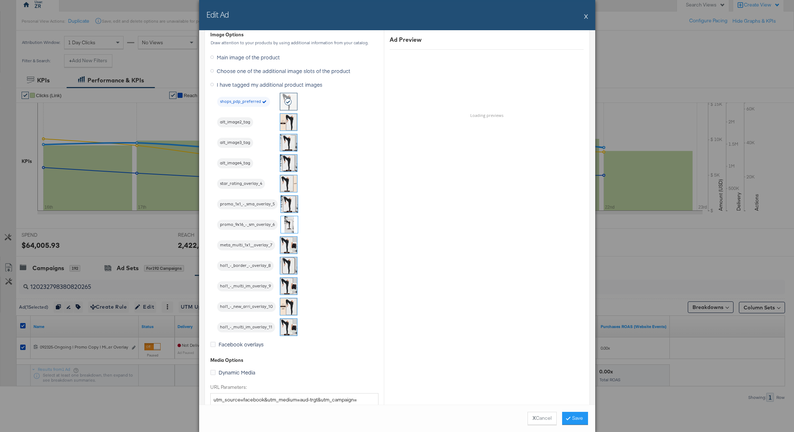
scroll to position [643, 0]
click at [289, 182] on img at bounding box center [288, 182] width 17 height 17
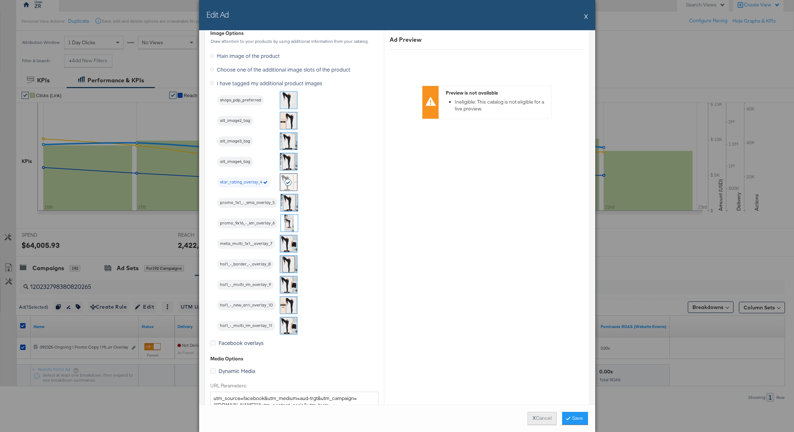
click at [537, 420] on button "X Cancel" at bounding box center [541, 418] width 29 height 13
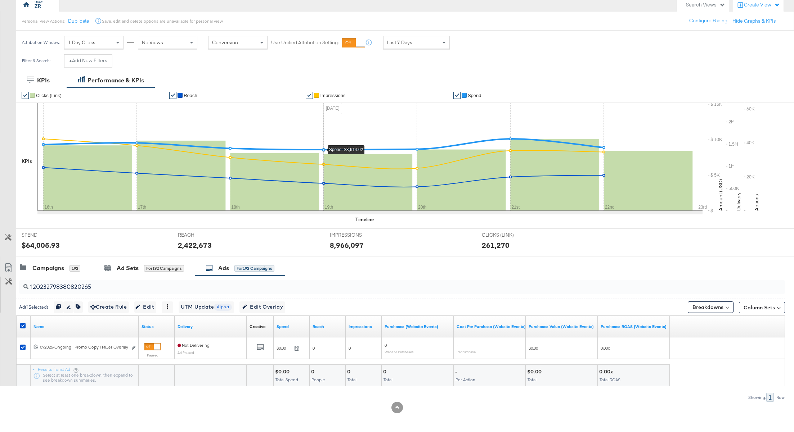
scroll to position [0, 0]
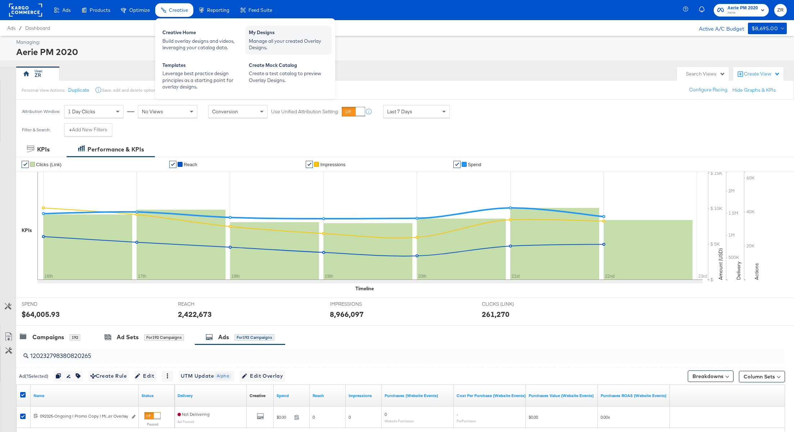
click at [265, 34] on div "My Designs" at bounding box center [288, 33] width 79 height 9
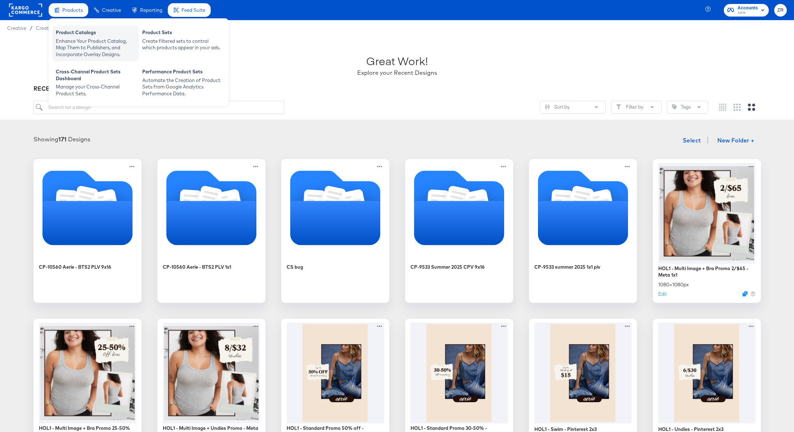
click at [80, 40] on div "Enhance Your Product Catalog, Map Them to Publishers, and Incorporate Overlay D…" at bounding box center [95, 48] width 79 height 20
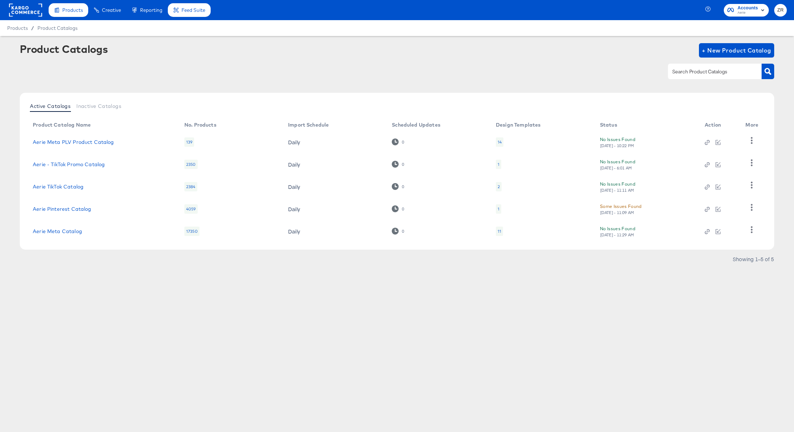
click at [212, 75] on div at bounding box center [397, 71] width 754 height 16
click at [102, 310] on div "Products Products Product Catalogs Enhance Your Product Catalog, Map Them to Pu…" at bounding box center [397, 216] width 794 height 432
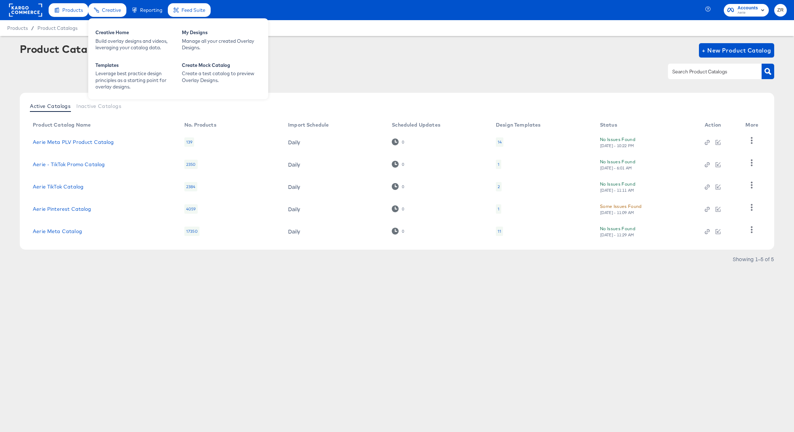
click at [98, 21] on div "Creative Home Build overlay designs and videos, leveraging your catalog data. M…" at bounding box center [178, 58] width 180 height 81
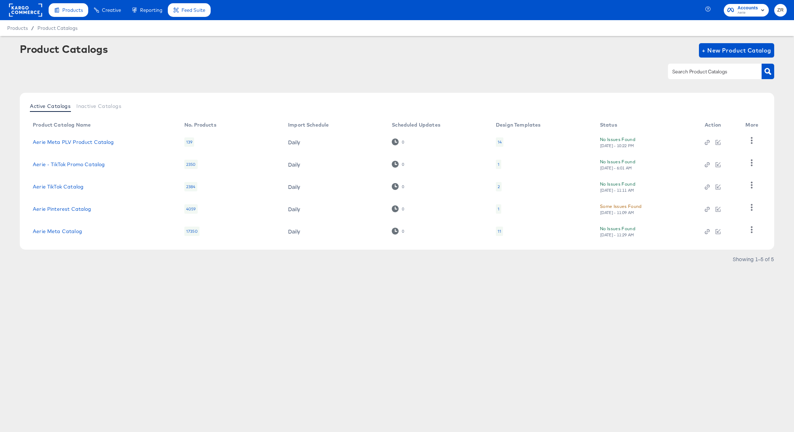
click at [27, 9] on rect at bounding box center [25, 10] width 33 height 13
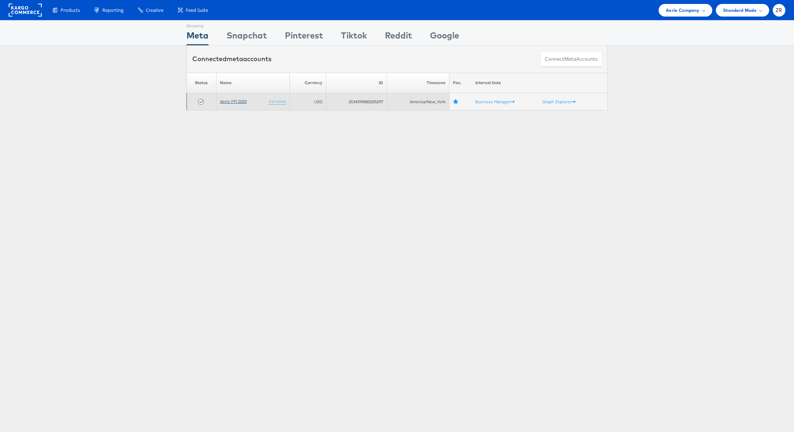
click at [228, 101] on link "Aerie PM 2020" at bounding box center [233, 101] width 27 height 5
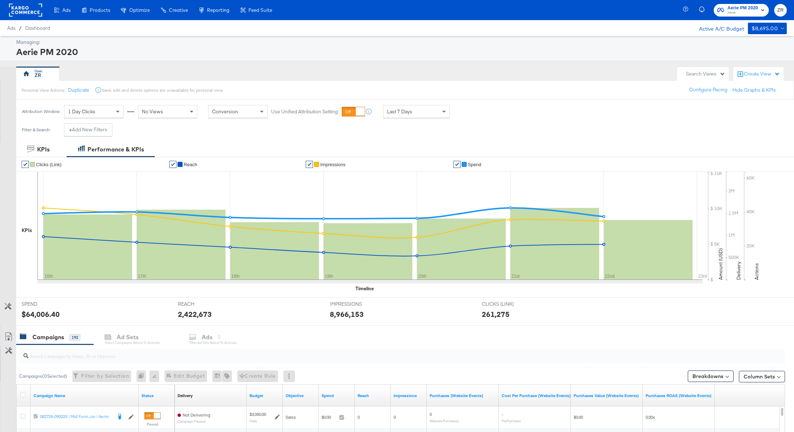
click at [275, 68] on div "ZR" at bounding box center [344, 74] width 657 height 14
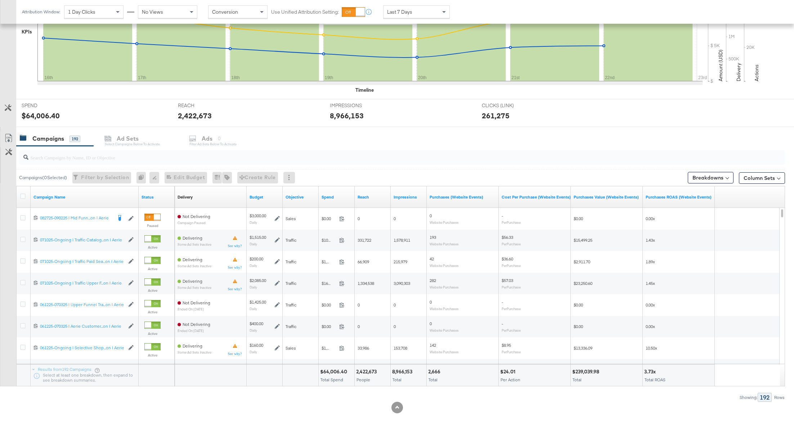
click at [49, 161] on div at bounding box center [402, 157] width 766 height 14
paste input "120232798380820265"
type input "120232798380820265"
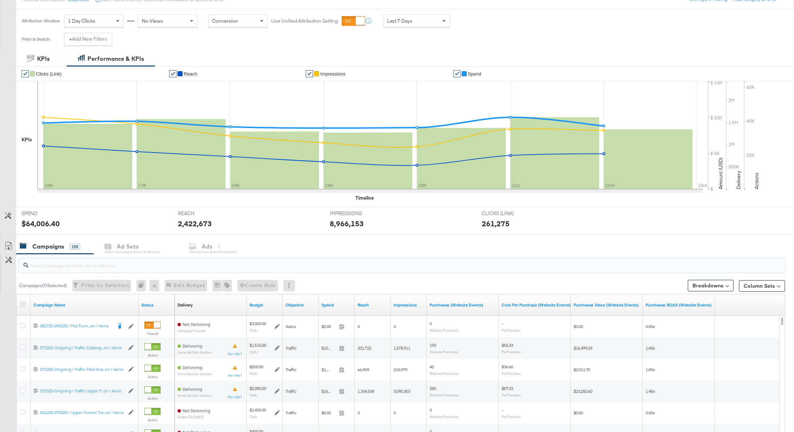
click at [22, 303] on icon at bounding box center [22, 304] width 5 height 5
click at [0, 0] on input "checkbox" at bounding box center [0, 0] width 0 height 0
click at [219, 248] on div "Ads" at bounding box center [223, 247] width 11 height 8
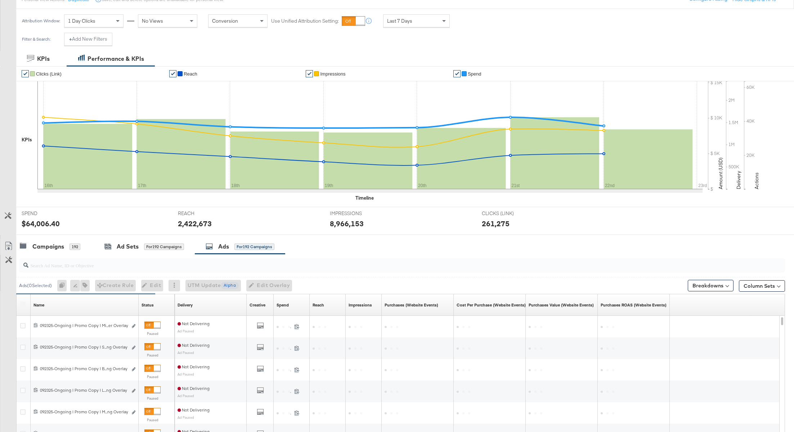
click at [81, 265] on input "search" at bounding box center [370, 263] width 685 height 14
paste input "120232798380820265"
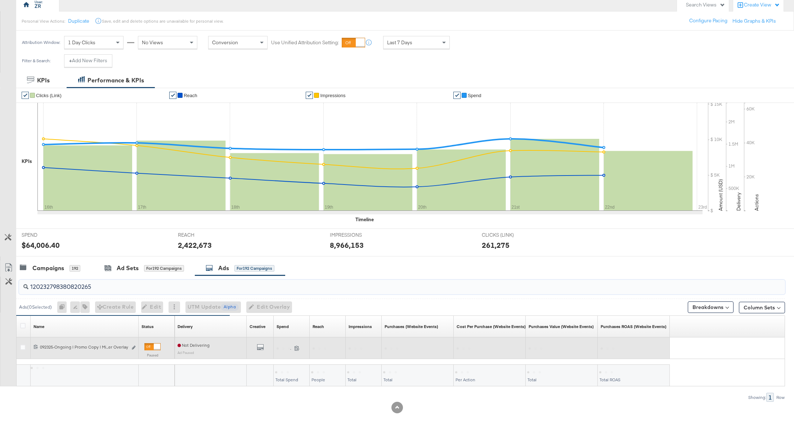
type input "120232798380820265"
click at [19, 347] on div at bounding box center [23, 348] width 13 height 13
click at [22, 347] on icon at bounding box center [22, 347] width 5 height 5
click at [0, 0] on input "checkbox" at bounding box center [0, 0] width 0 height 0
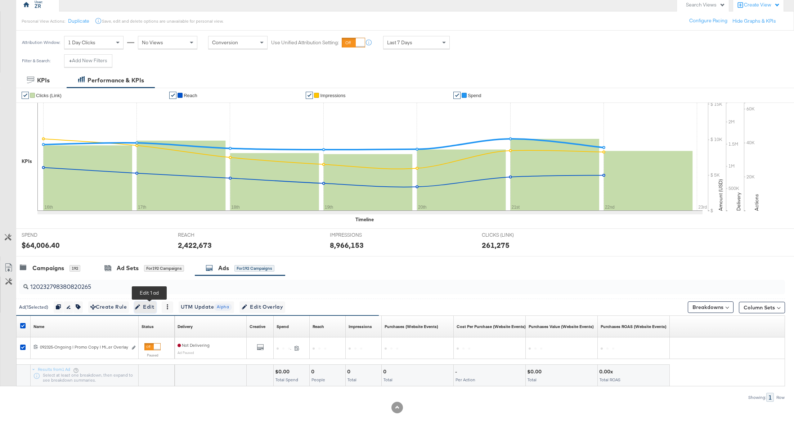
click at [152, 307] on span "Edit" at bounding box center [145, 307] width 18 height 9
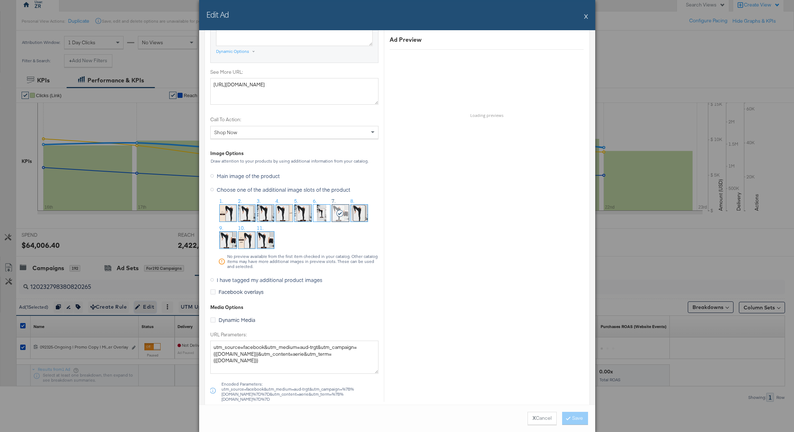
scroll to position [687, 0]
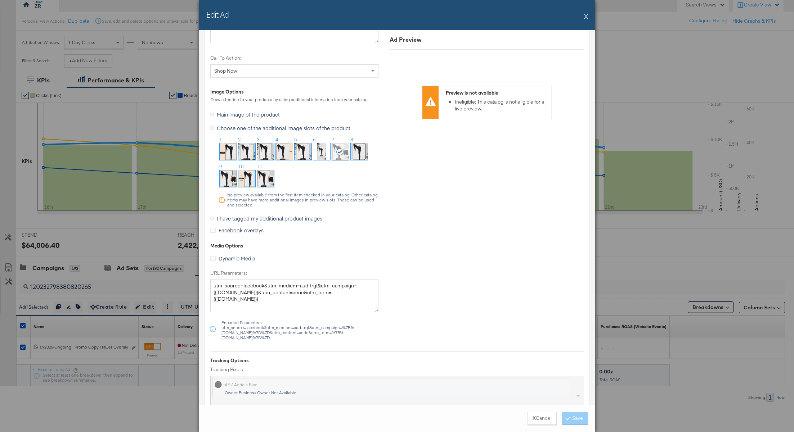
click at [212, 217] on icon at bounding box center [212, 219] width 4 height 4
click at [0, 0] on input "I have tagged my additional product images" at bounding box center [0, 0] width 0 height 0
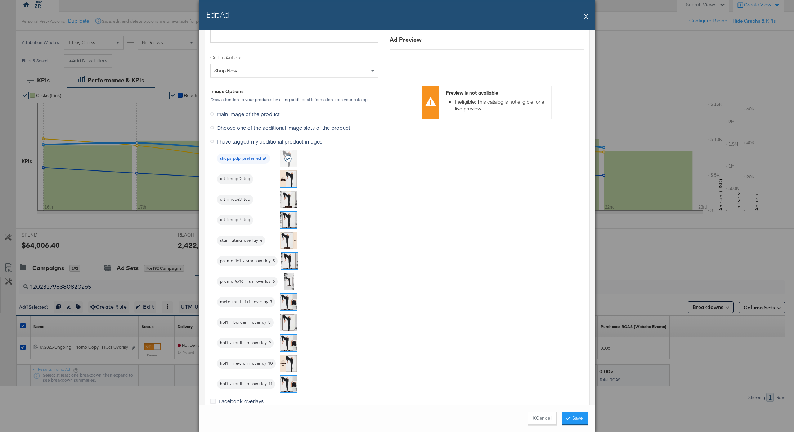
click at [268, 320] on span "hol1_-_border_-_overlay_8" at bounding box center [245, 323] width 57 height 6
click at [575, 419] on button "Save" at bounding box center [575, 418] width 26 height 13
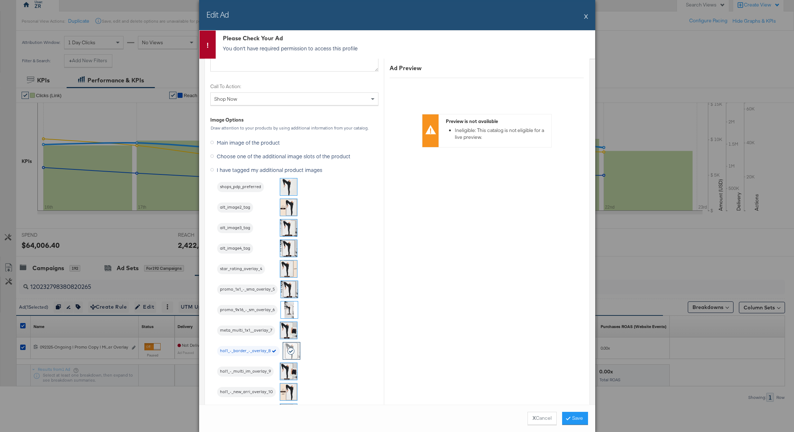
click at [584, 15] on div "Edit Ad X" at bounding box center [397, 15] width 396 height 30
click at [585, 19] on button "X" at bounding box center [586, 16] width 4 height 14
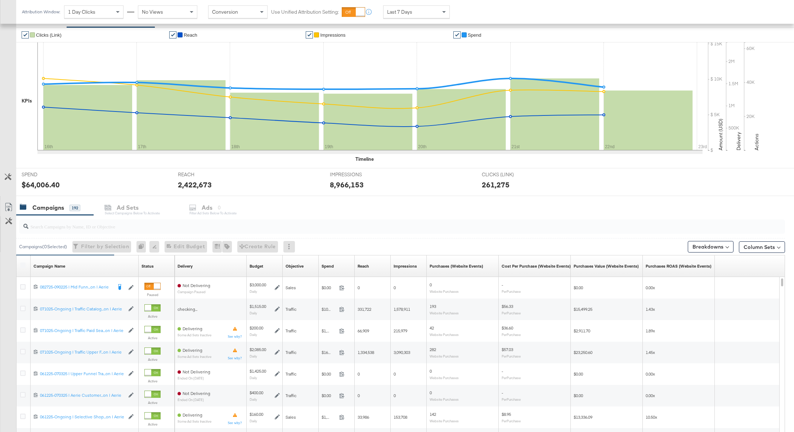
scroll to position [199, 0]
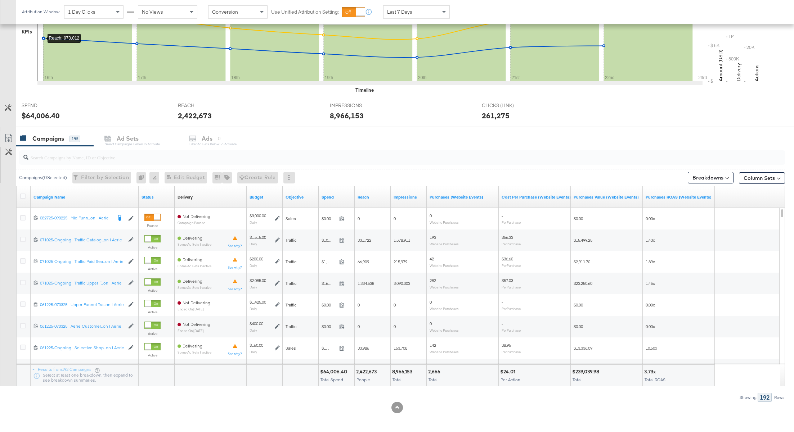
click at [42, 154] on input "search" at bounding box center [370, 155] width 685 height 14
paste input "120232798380820265"
type input "120232798380820265"
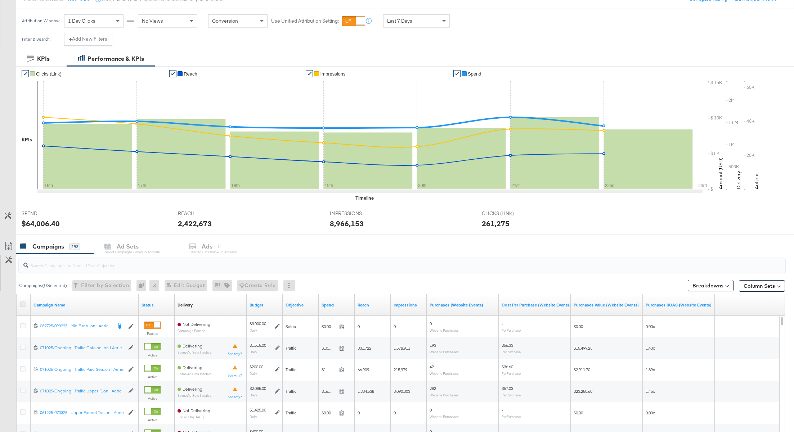
click at [20, 303] on icon at bounding box center [22, 304] width 5 height 5
click at [0, 0] on input "checkbox" at bounding box center [0, 0] width 0 height 0
click at [227, 245] on div "Ads" at bounding box center [223, 247] width 11 height 8
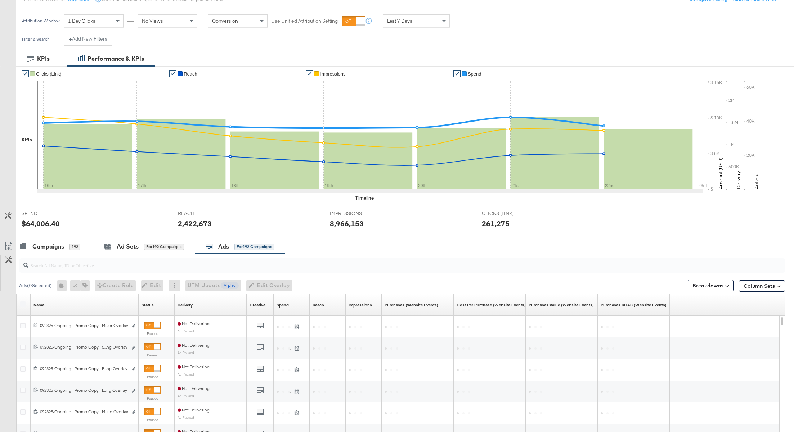
click at [81, 270] on div at bounding box center [402, 265] width 766 height 14
paste input "120232798380820265"
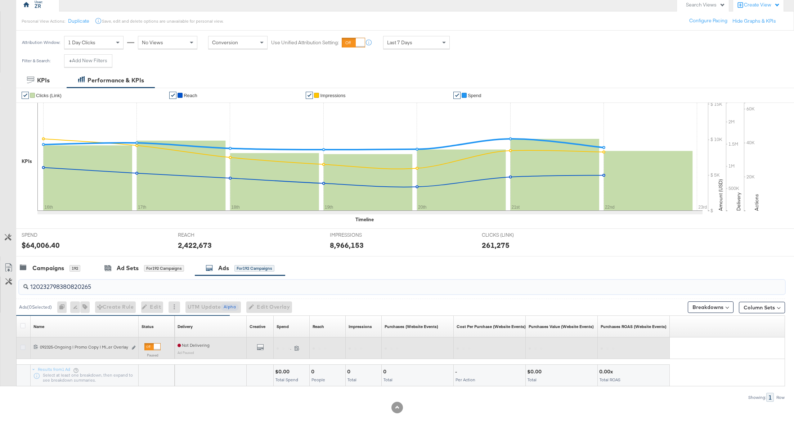
type input "120232798380820265"
click at [22, 345] on icon at bounding box center [22, 347] width 5 height 5
click at [0, 0] on input "checkbox" at bounding box center [0, 0] width 0 height 0
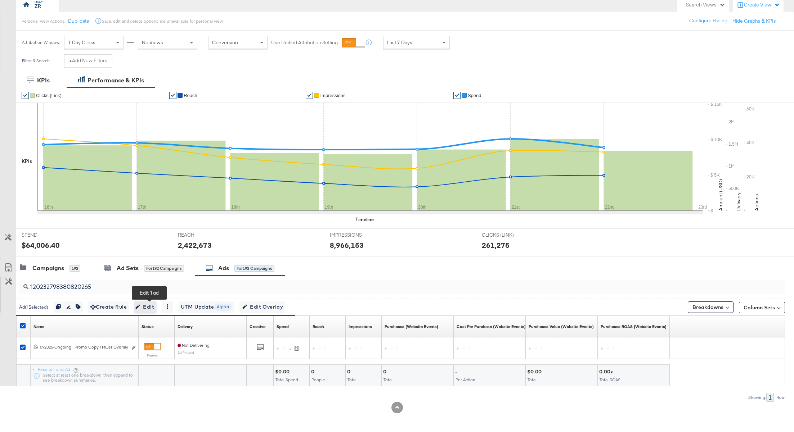
click at [149, 305] on span "Edit" at bounding box center [145, 307] width 18 height 9
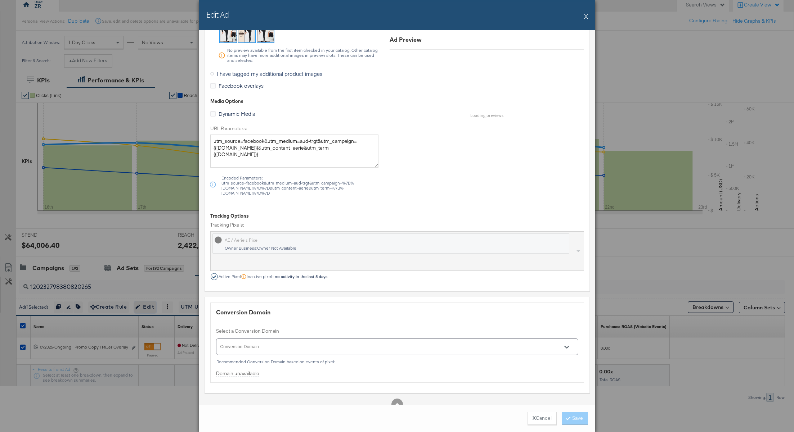
scroll to position [707, 0]
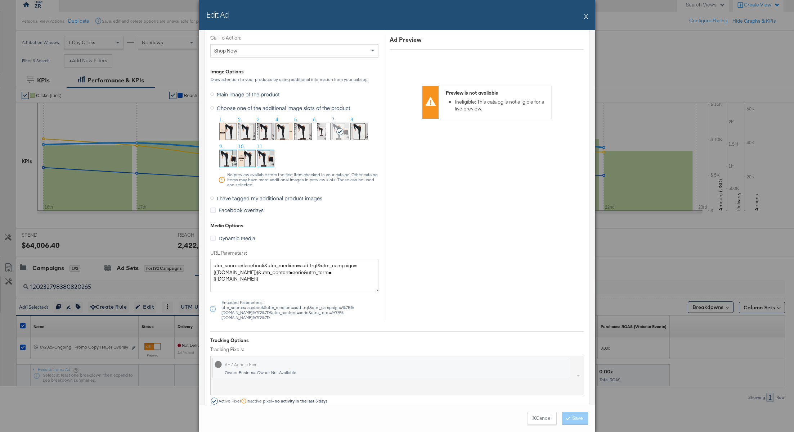
click at [210, 197] on icon at bounding box center [212, 199] width 4 height 4
click at [0, 0] on input "I have tagged my additional product images" at bounding box center [0, 0] width 0 height 0
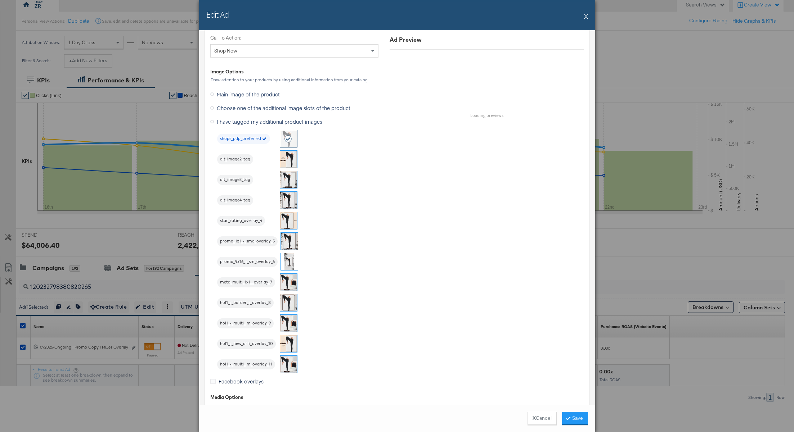
click at [287, 302] on img at bounding box center [288, 302] width 17 height 17
click at [573, 423] on button "Save" at bounding box center [575, 418] width 26 height 13
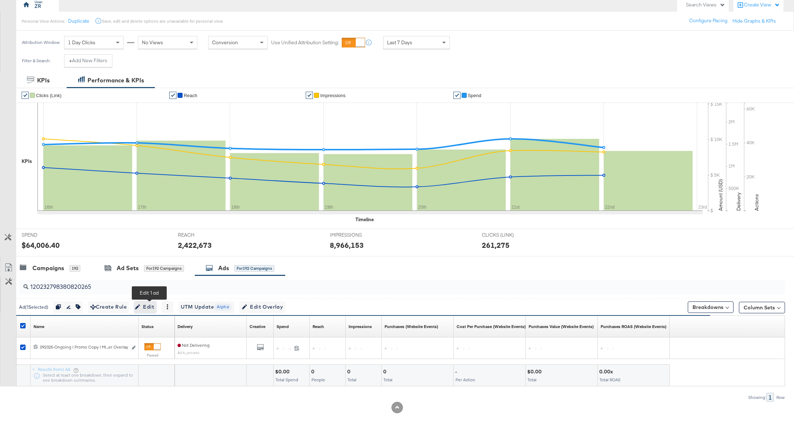
click at [149, 304] on span "Edit" at bounding box center [145, 307] width 18 height 9
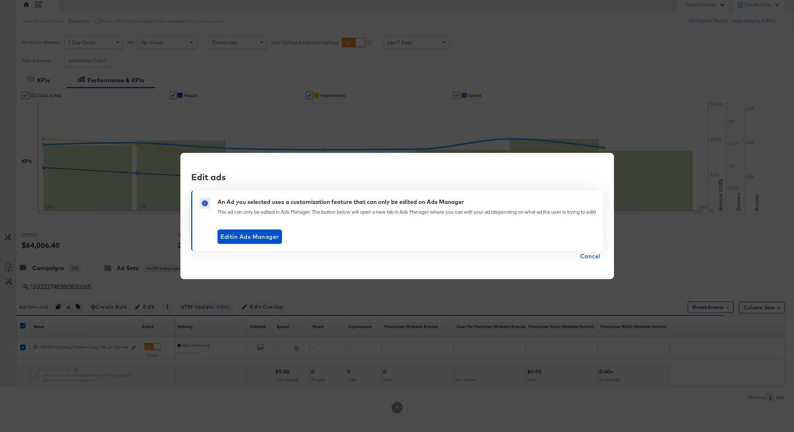
click at [590, 257] on span "Cancel" at bounding box center [590, 256] width 20 height 10
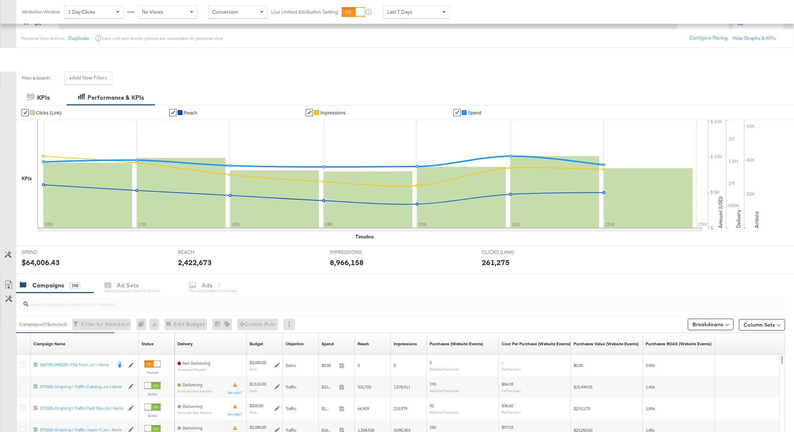
scroll to position [199, 0]
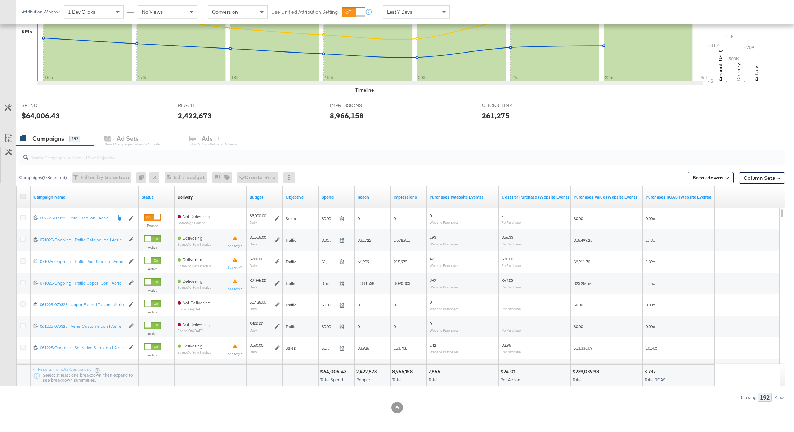
click at [23, 195] on icon at bounding box center [22, 196] width 5 height 5
click at [0, 0] on input "checkbox" at bounding box center [0, 0] width 0 height 0
click at [226, 140] on div "Ads" at bounding box center [223, 139] width 11 height 8
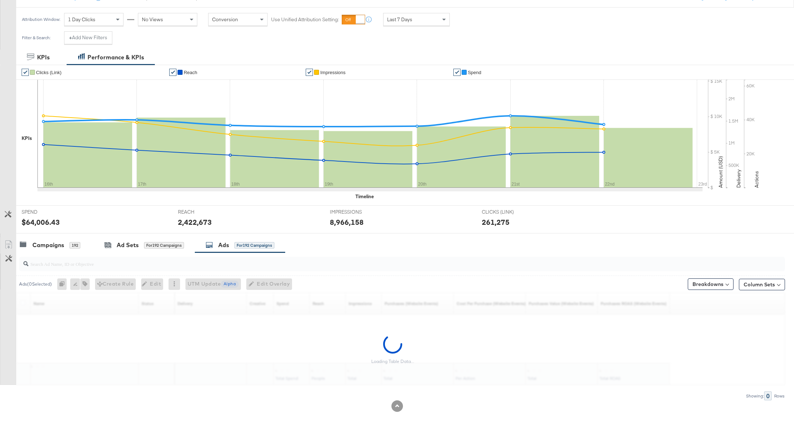
scroll to position [91, 0]
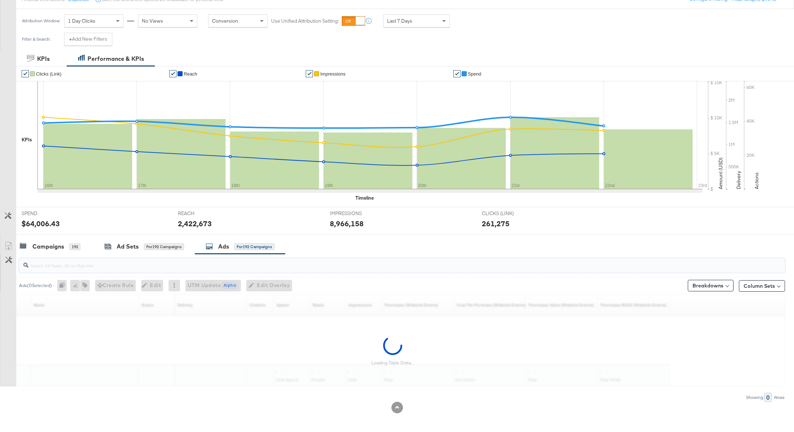
click at [62, 264] on input "search" at bounding box center [370, 263] width 685 height 14
paste input "120232798380820265"
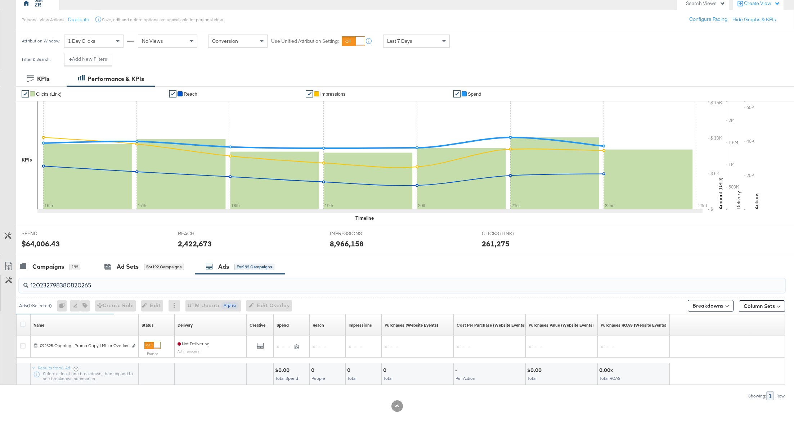
scroll to position [69, 0]
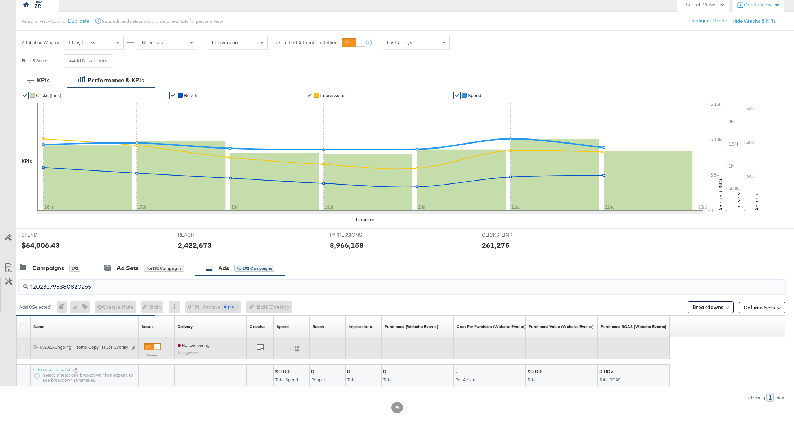
click at [24, 347] on icon at bounding box center [22, 347] width 5 height 5
click at [0, 0] on input "checkbox" at bounding box center [0, 0] width 0 height 0
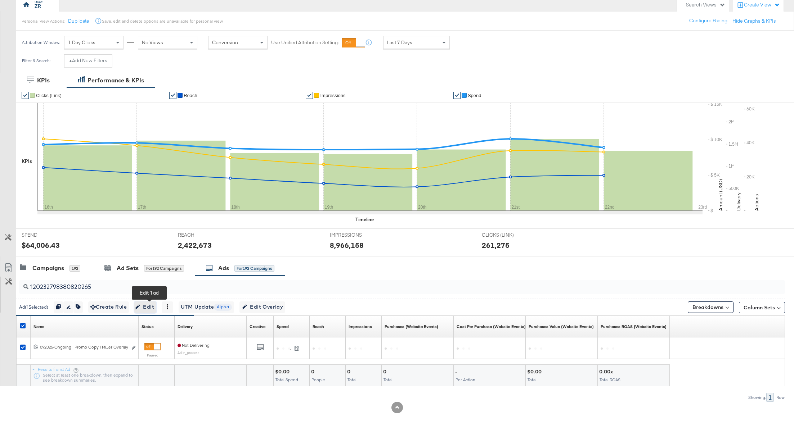
click at [146, 304] on span "Edit" at bounding box center [145, 307] width 18 height 9
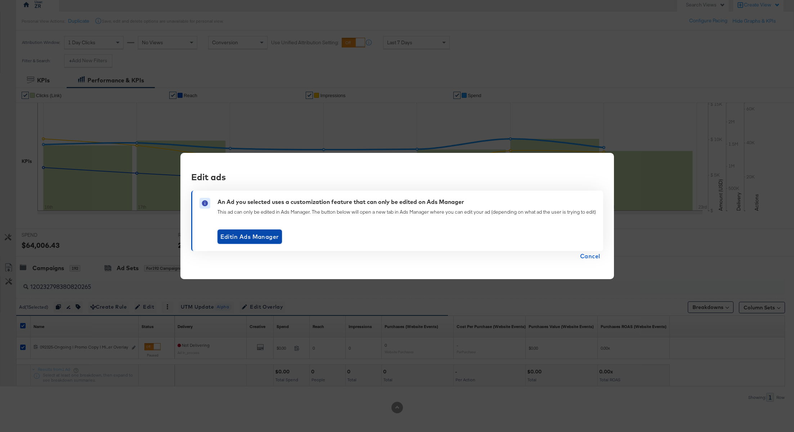
click at [250, 233] on span "Edit in Ads Manager" at bounding box center [249, 237] width 59 height 10
click at [596, 258] on span "Cancel" at bounding box center [590, 256] width 20 height 10
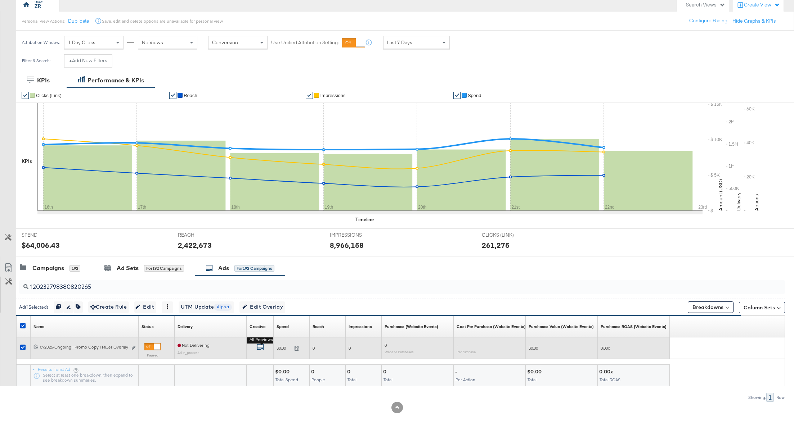
click at [261, 347] on icon "default" at bounding box center [260, 347] width 7 height 7
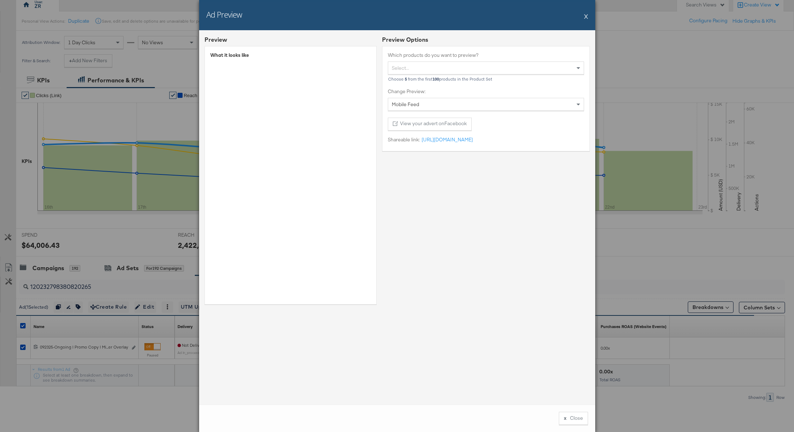
click at [585, 16] on button "X" at bounding box center [586, 16] width 4 height 14
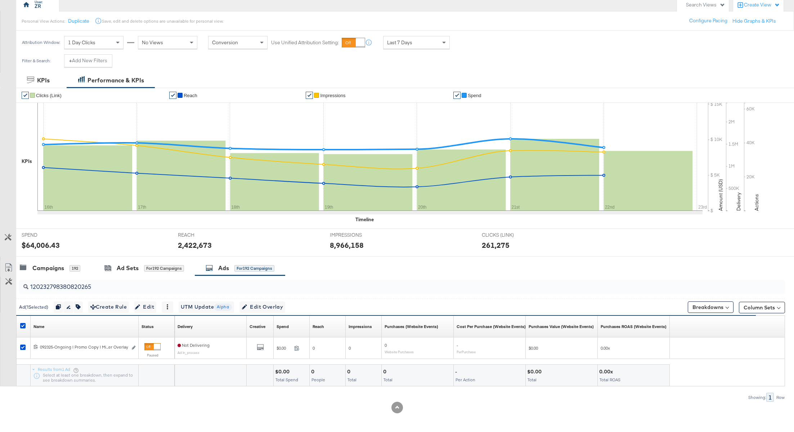
click at [279, 67] on div "Filter & Search: + Add New Filters" at bounding box center [397, 63] width 794 height 18
click at [140, 281] on input "120232798380820265" at bounding box center [370, 284] width 685 height 14
click at [140, 282] on input "120232798380820265" at bounding box center [370, 284] width 685 height 14
click at [138, 287] on input "120232798380820265" at bounding box center [370, 284] width 685 height 14
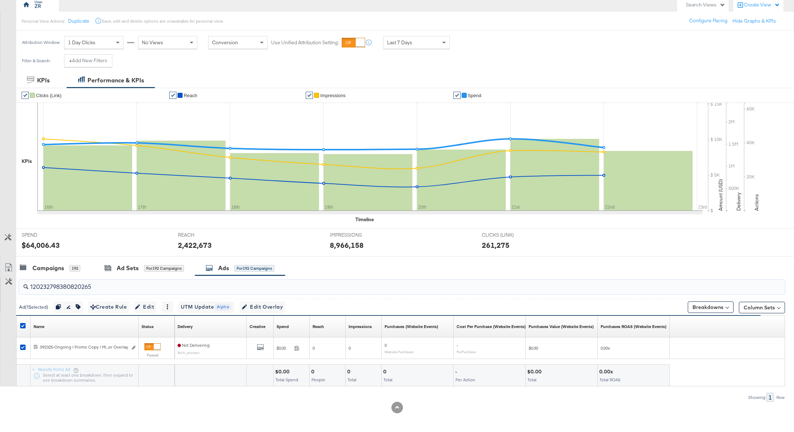
click at [138, 287] on input "120232798380820265" at bounding box center [370, 284] width 685 height 14
paste input "6"
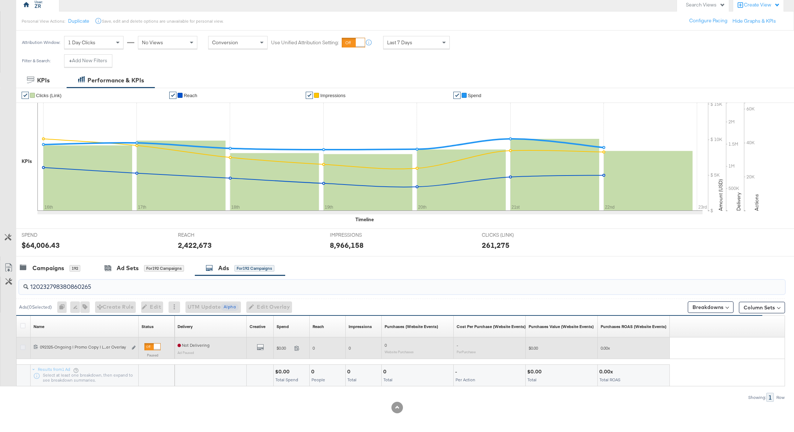
click at [22, 346] on icon at bounding box center [22, 347] width 5 height 5
click at [0, 0] on input "checkbox" at bounding box center [0, 0] width 0 height 0
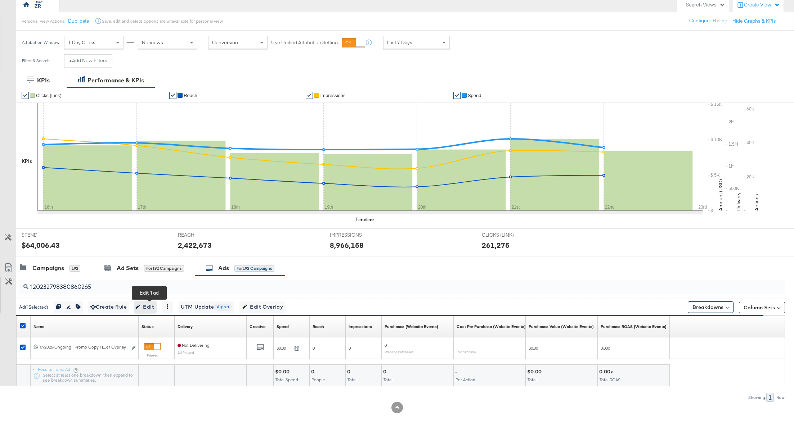
click at [152, 308] on span "Edit" at bounding box center [145, 307] width 18 height 9
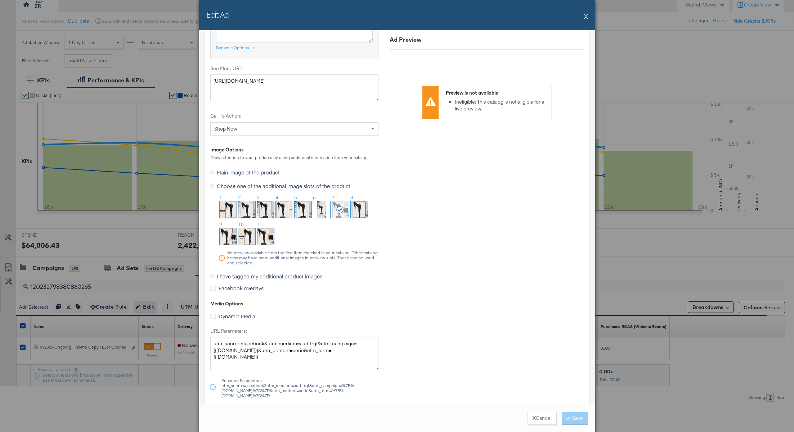
scroll to position [630, 0]
click at [212, 274] on icon at bounding box center [212, 276] width 4 height 4
click at [0, 0] on input "I have tagged my additional product images" at bounding box center [0, 0] width 0 height 0
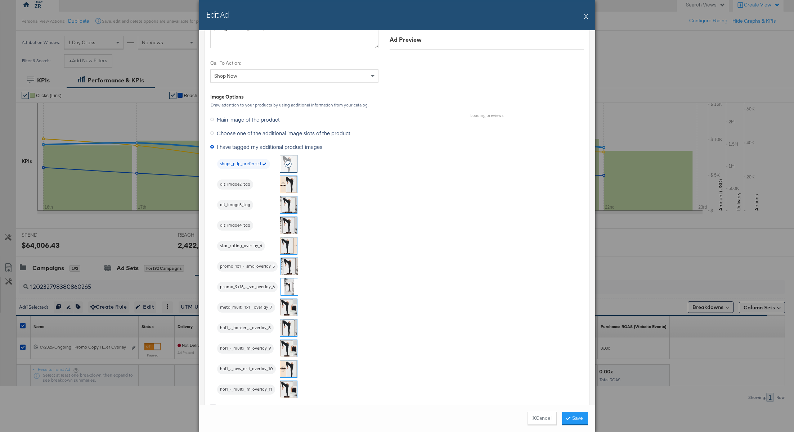
scroll to position [619, 0]
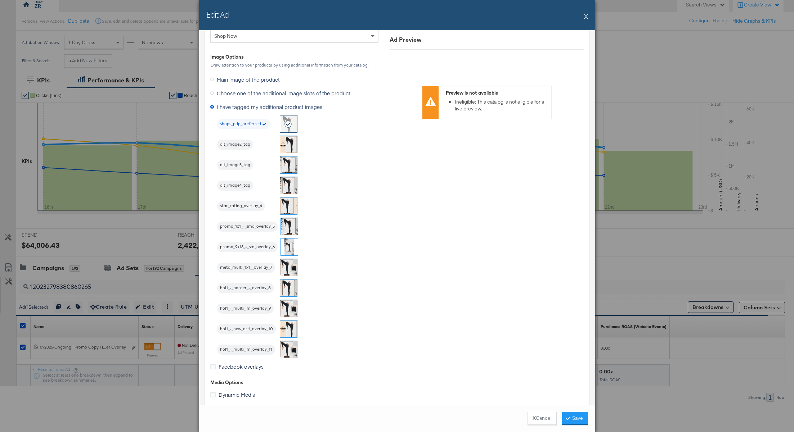
click at [288, 287] on img at bounding box center [288, 288] width 17 height 17
click at [574, 417] on button "Save" at bounding box center [575, 418] width 26 height 13
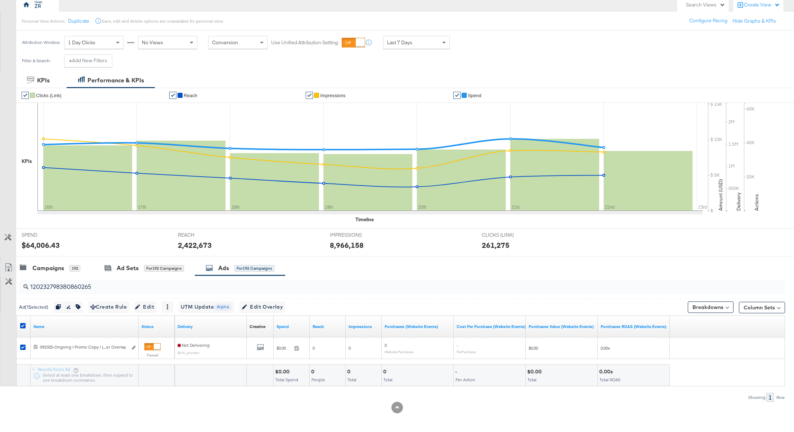
click at [80, 286] on input "120232798380860265" at bounding box center [370, 284] width 685 height 14
paste input "4"
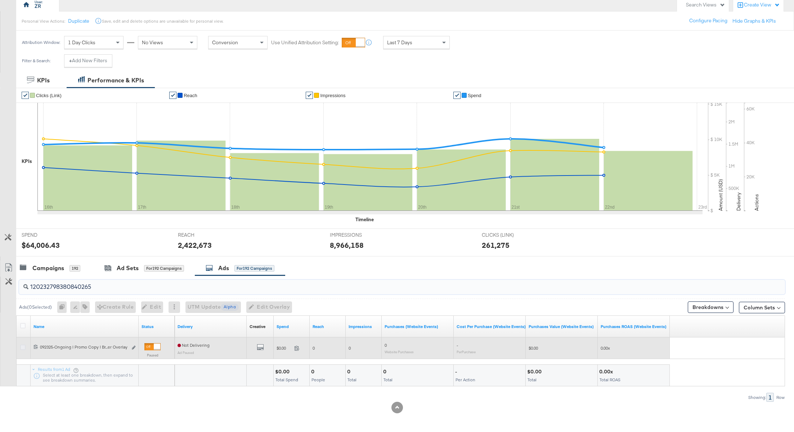
click at [24, 347] on icon at bounding box center [22, 347] width 5 height 5
click at [0, 0] on input "checkbox" at bounding box center [0, 0] width 0 height 0
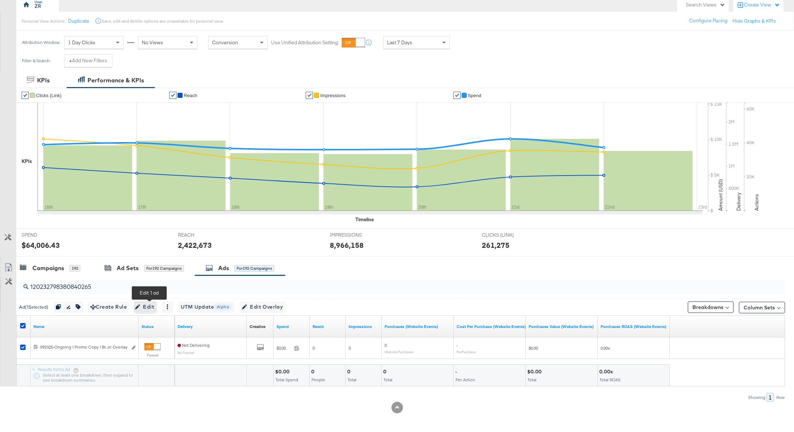
click at [152, 307] on span "Edit" at bounding box center [145, 307] width 18 height 9
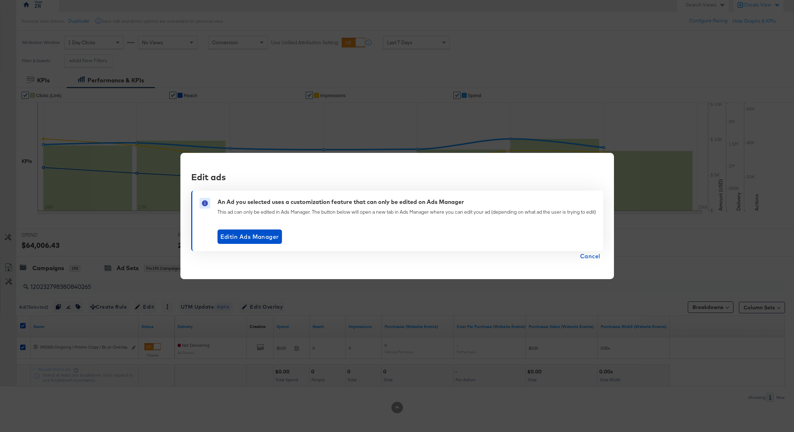
click at [594, 259] on span "Cancel" at bounding box center [590, 256] width 20 height 10
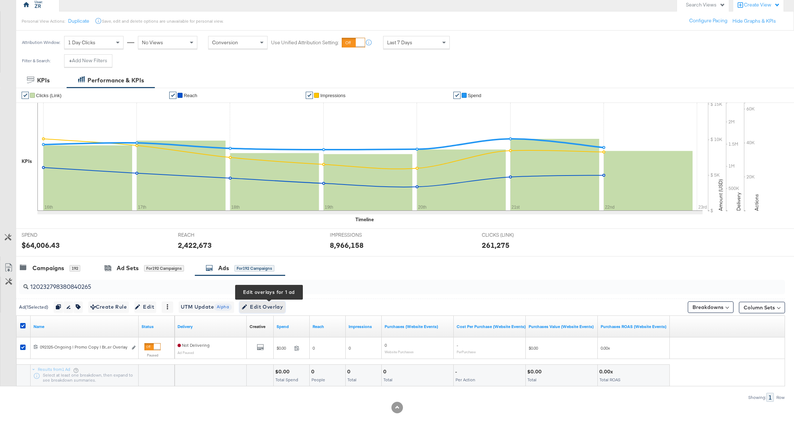
click at [281, 307] on span "Edit Overlay Edit overlays for 1 ad" at bounding box center [262, 307] width 41 height 9
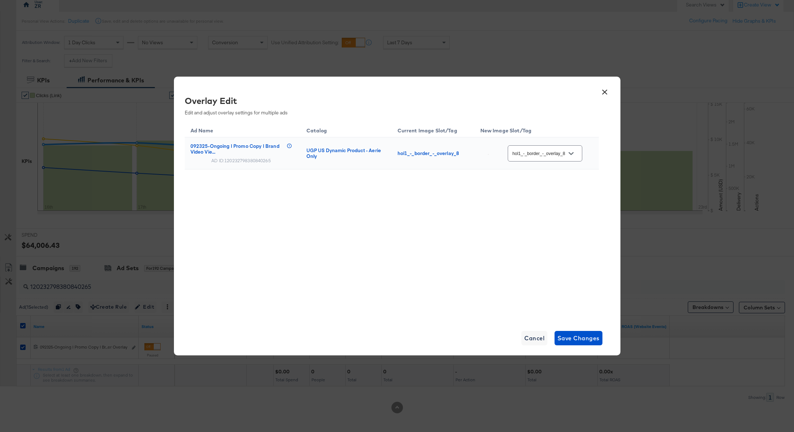
click at [573, 154] on icon "Open" at bounding box center [570, 153] width 5 height 5
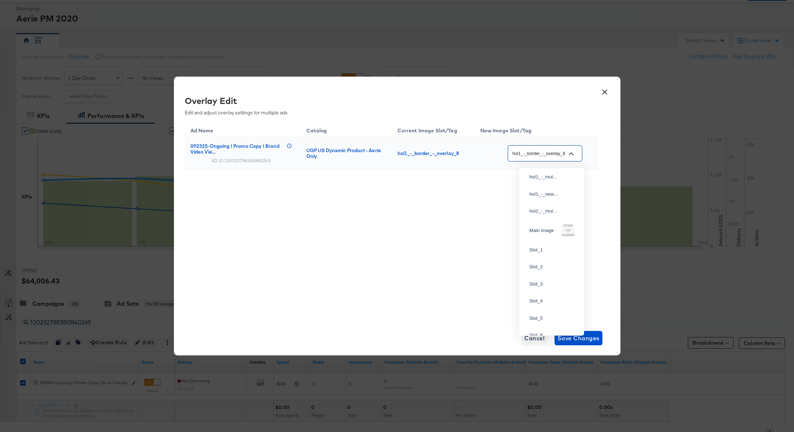
scroll to position [109, 0]
click at [541, 210] on div "hol1_-_bor..." at bounding box center [549, 206] width 41 height 7
click at [573, 154] on icon "Open" at bounding box center [570, 153] width 5 height 3
click at [430, 235] on div "Ad Name Catalog Current Image Slot/Tag New Image Slot/Tag 092325-Ongoing | Prom…" at bounding box center [392, 221] width 414 height 198
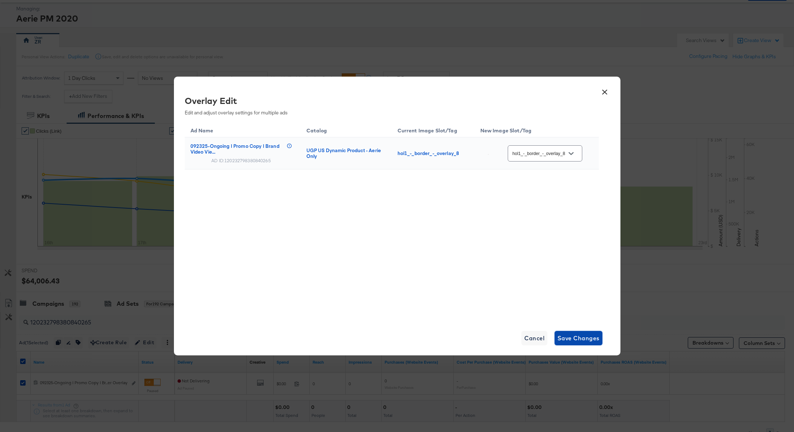
click at [573, 336] on span "Save Changes" at bounding box center [578, 338] width 42 height 10
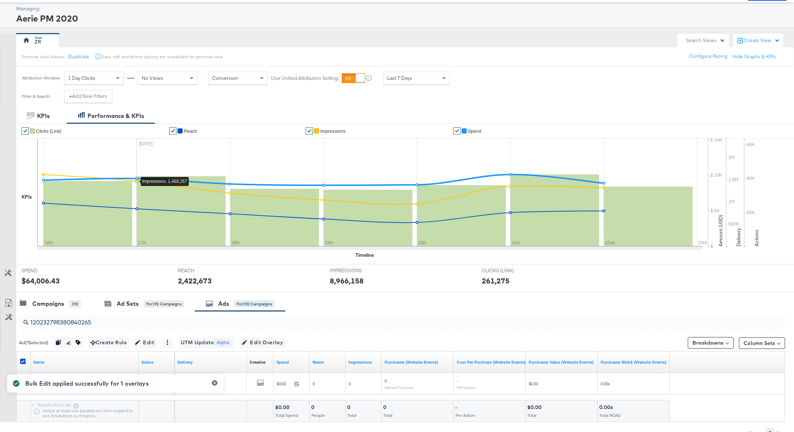
click at [75, 321] on input "120232798380840265" at bounding box center [370, 320] width 685 height 14
paste input "3"
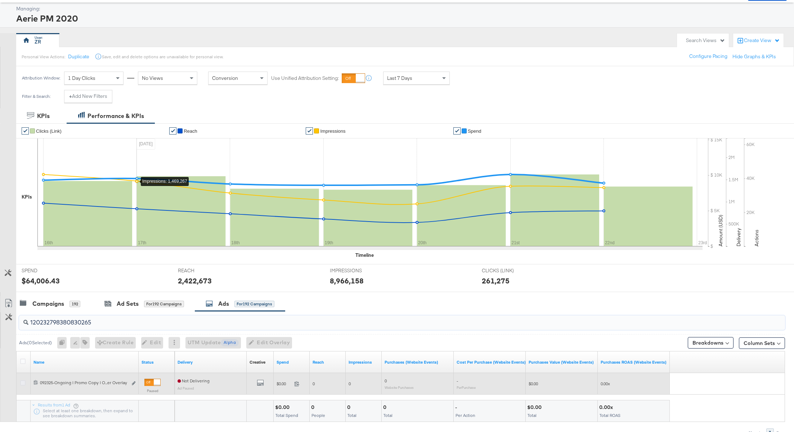
type input "120232798380830265"
drag, startPoint x: 24, startPoint y: 382, endPoint x: 50, endPoint y: 382, distance: 26.3
click at [23, 382] on icon at bounding box center [22, 383] width 5 height 5
click at [0, 0] on input "checkbox" at bounding box center [0, 0] width 0 height 0
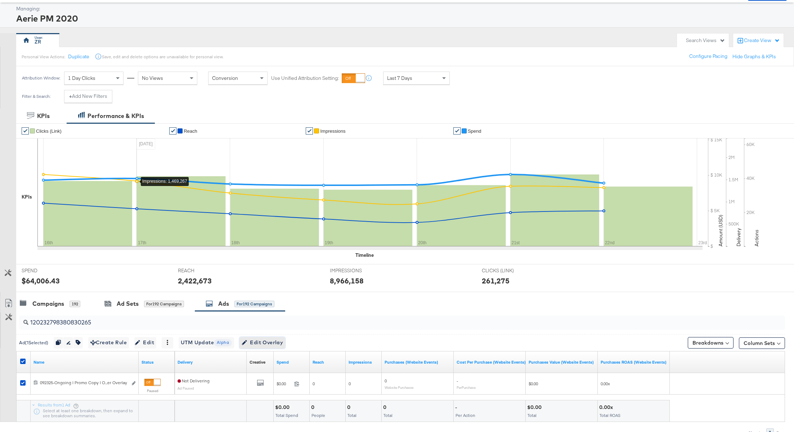
click at [258, 337] on button "Edit Overlay Edit overlays for 1 ad" at bounding box center [262, 343] width 46 height 12
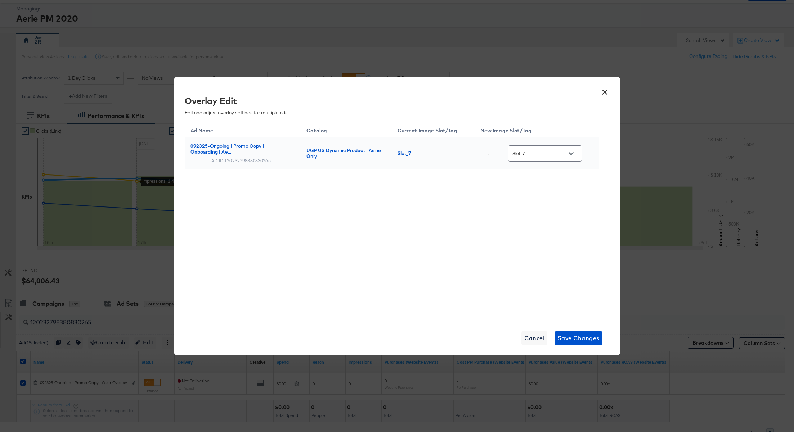
click at [573, 153] on icon "Open" at bounding box center [570, 153] width 5 height 3
click at [545, 158] on div "hol1_-_bor..." at bounding box center [549, 154] width 41 height 7
type input "hol1_-_border_-_overlay_8"
click at [457, 201] on div "Ad Name Catalog Current Image Slot/Tag New Image Slot/Tag 092325-Ongoing | Prom…" at bounding box center [392, 164] width 414 height 84
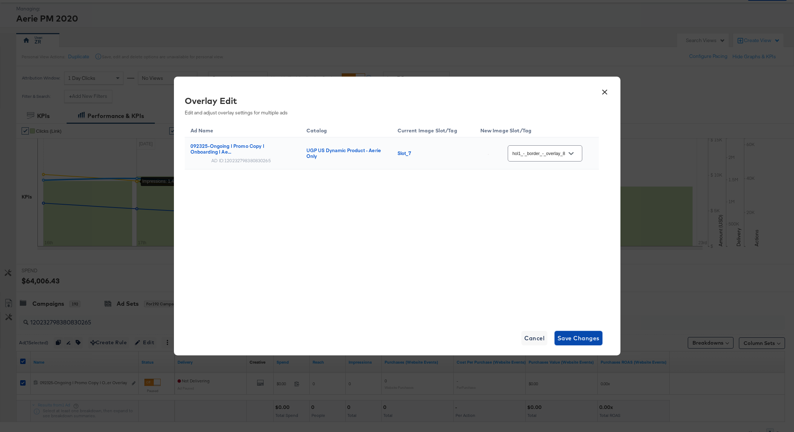
click at [580, 339] on span "Save Changes" at bounding box center [578, 338] width 42 height 10
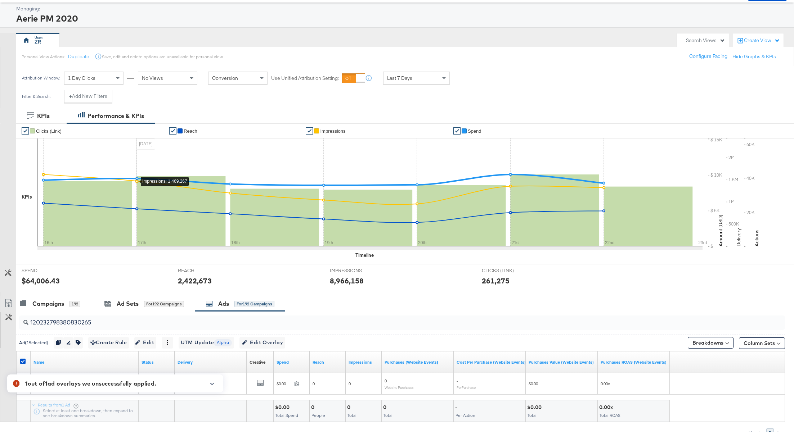
click at [211, 385] on icon "button" at bounding box center [212, 384] width 5 height 4
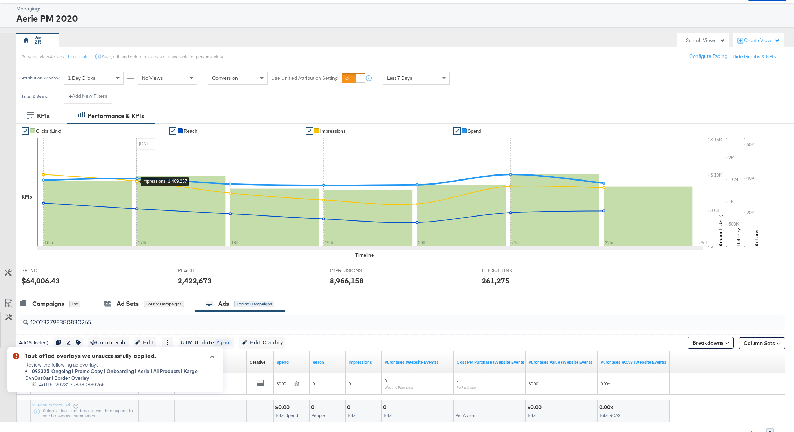
click at [212, 356] on icon "button" at bounding box center [212, 357] width 4 height 2
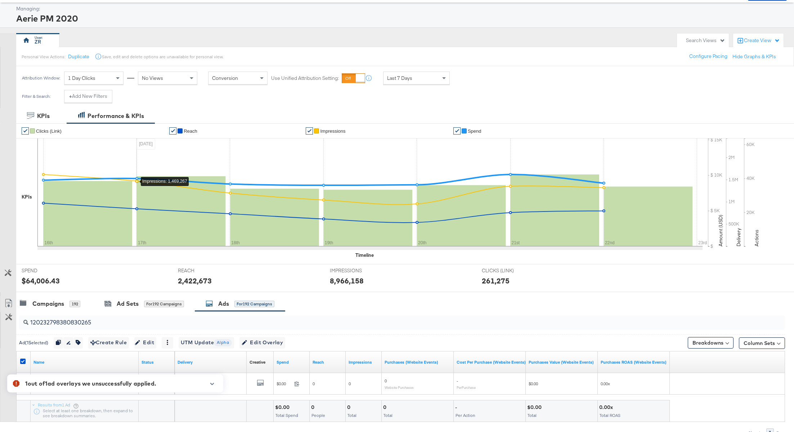
scroll to position [69, 0]
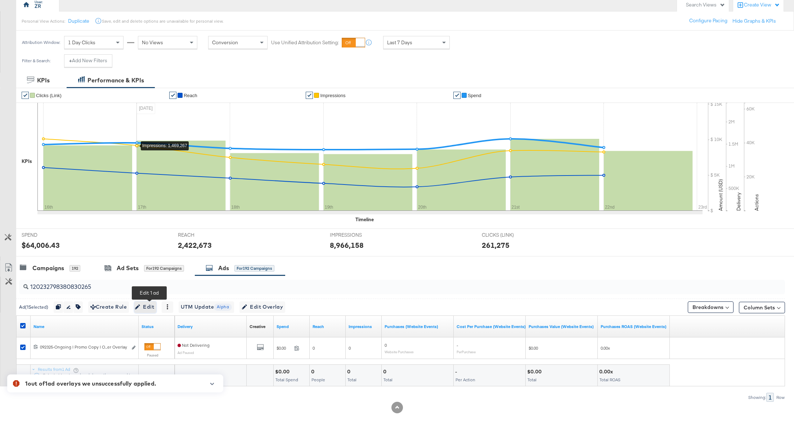
click at [148, 306] on span "Edit" at bounding box center [145, 307] width 18 height 9
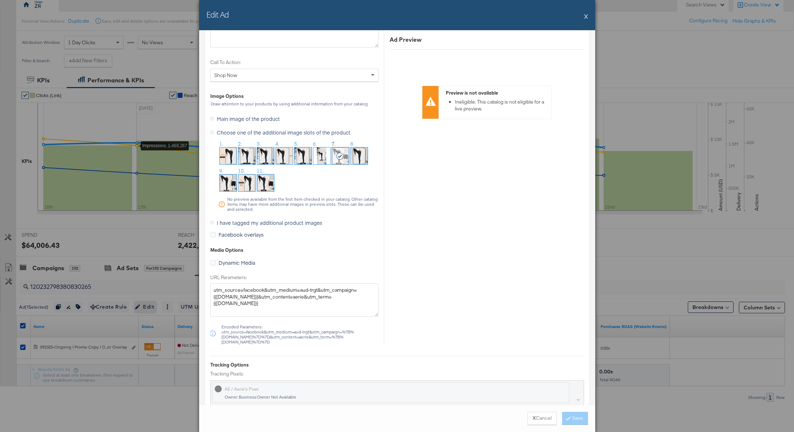
scroll to position [684, 0]
click at [211, 220] on icon at bounding box center [212, 222] width 4 height 4
click at [0, 0] on input "I have tagged my additional product images" at bounding box center [0, 0] width 0 height 0
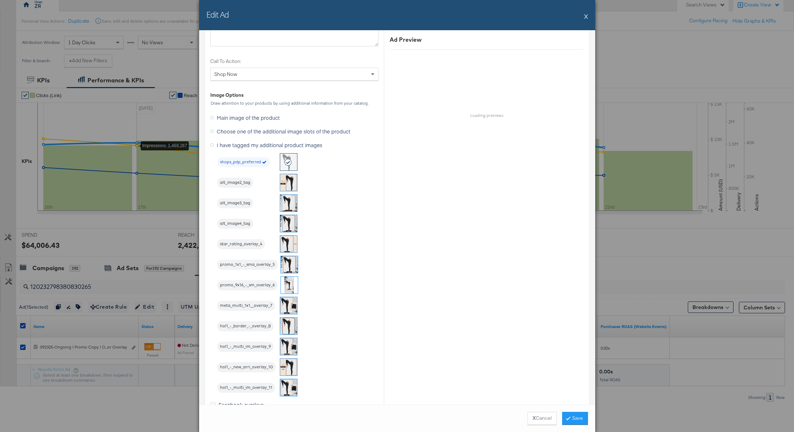
scroll to position [623, 0]
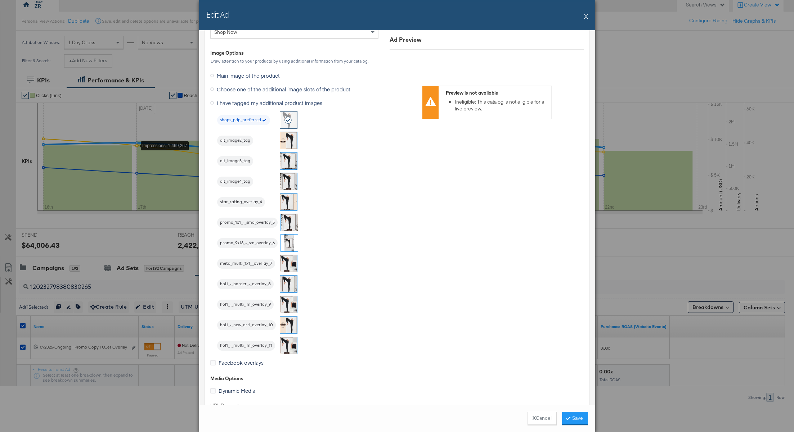
click at [291, 284] on img at bounding box center [288, 284] width 17 height 17
click at [573, 419] on button "Save" at bounding box center [575, 418] width 26 height 13
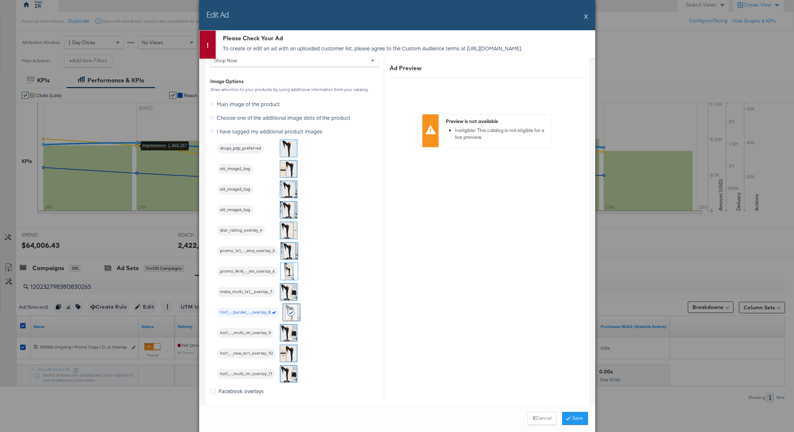
drag, startPoint x: 223, startPoint y: 55, endPoint x: 444, endPoint y: 57, distance: 221.4
click at [444, 52] on p "To create or edit an ad with an uploaded customer list, please agree to the Cus…" at bounding box center [407, 48] width 368 height 7
copy p "https://business.facebook.com/ads/manage/customaudiences/tos/?act=2534399880205…"
click at [543, 420] on button "X Cancel" at bounding box center [541, 418] width 29 height 13
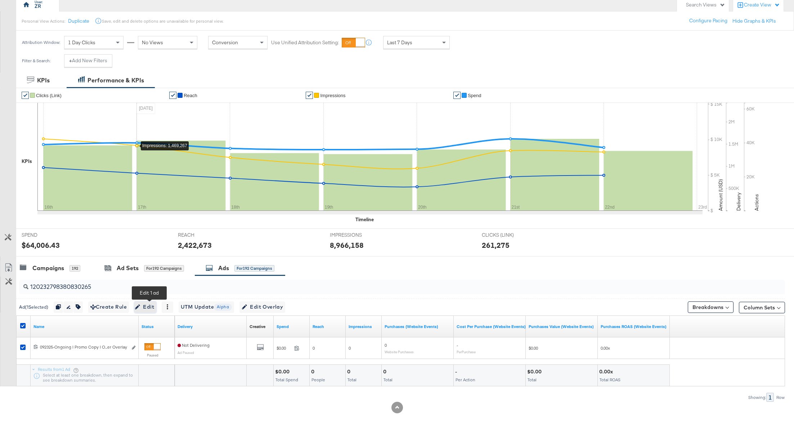
click at [149, 303] on span "Edit" at bounding box center [145, 307] width 18 height 9
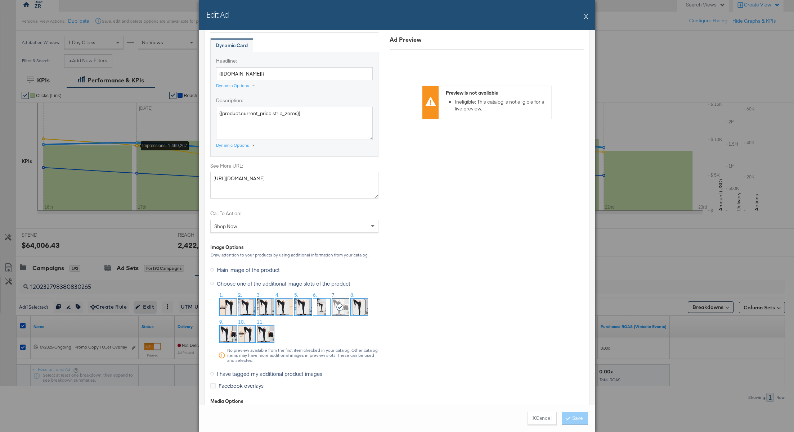
scroll to position [761, 0]
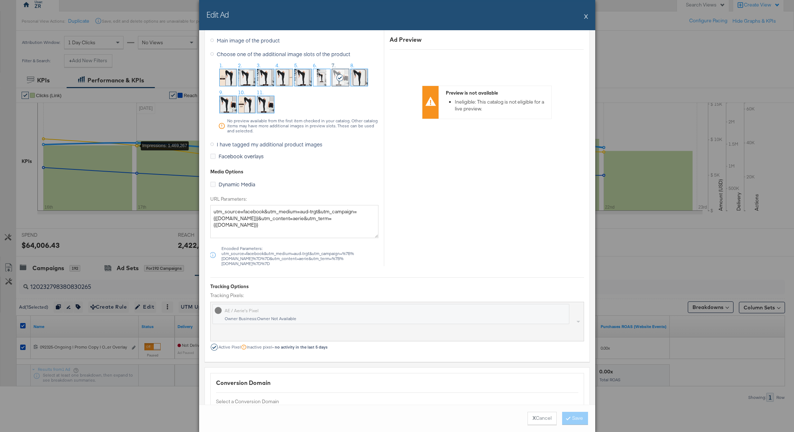
click at [214, 141] on label "I have tagged my additional product images" at bounding box center [267, 144] width 115 height 11
click at [0, 0] on input "I have tagged my additional product images" at bounding box center [0, 0] width 0 height 0
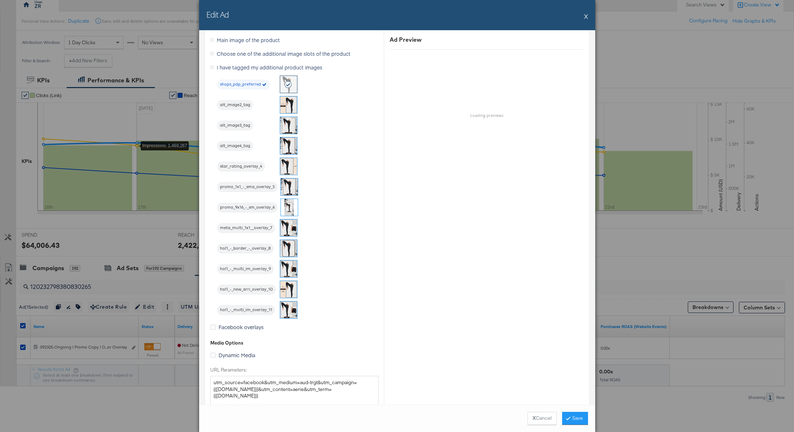
click at [287, 248] on img at bounding box center [288, 248] width 17 height 17
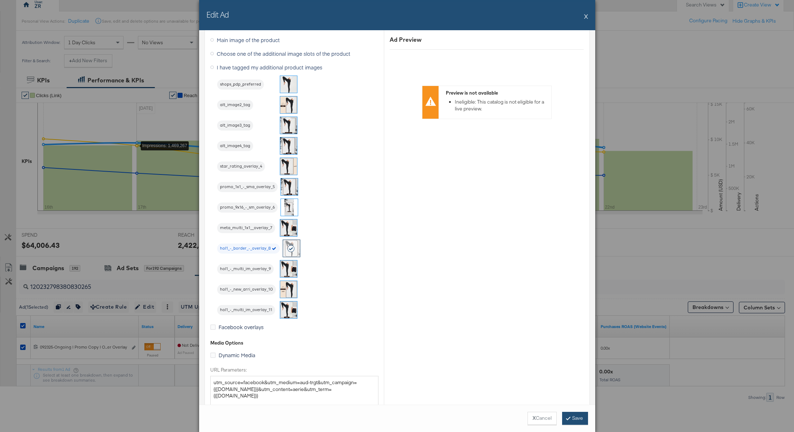
click at [576, 421] on button "Save" at bounding box center [575, 418] width 26 height 13
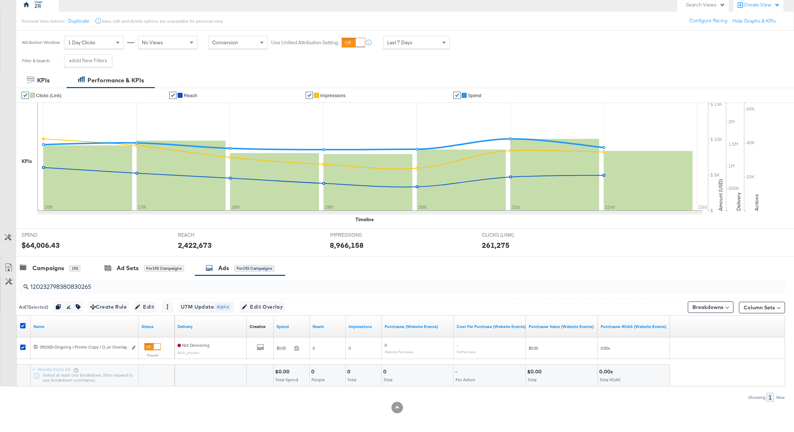
click at [68, 284] on input "120232798380830265" at bounding box center [370, 284] width 685 height 14
click at [71, 288] on input "120232798380830265" at bounding box center [370, 284] width 685 height 14
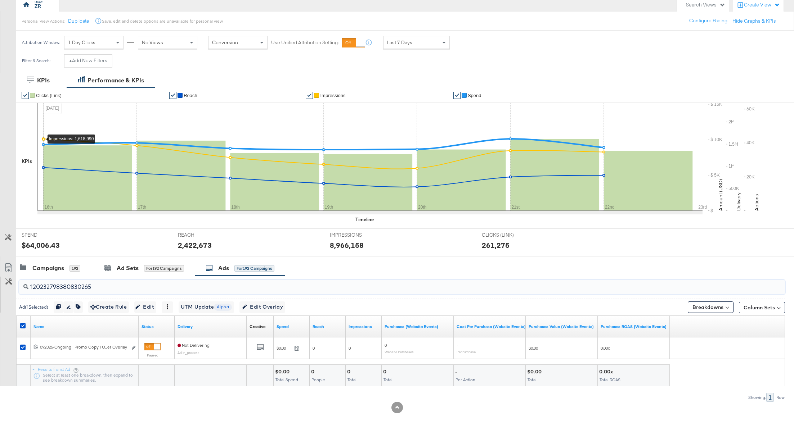
paste input "5"
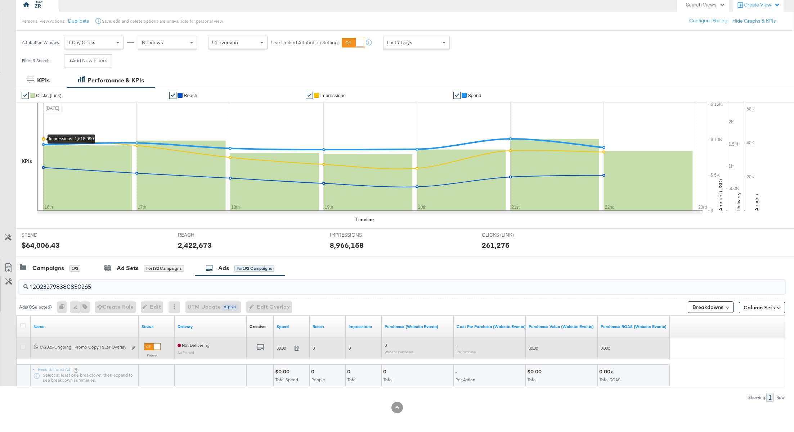
click at [22, 347] on icon at bounding box center [22, 347] width 5 height 5
click at [0, 0] on input "checkbox" at bounding box center [0, 0] width 0 height 0
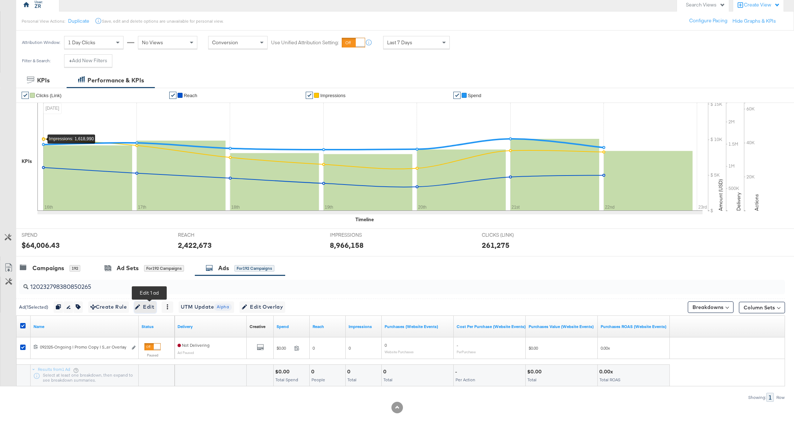
click at [153, 307] on span "Edit" at bounding box center [145, 307] width 18 height 9
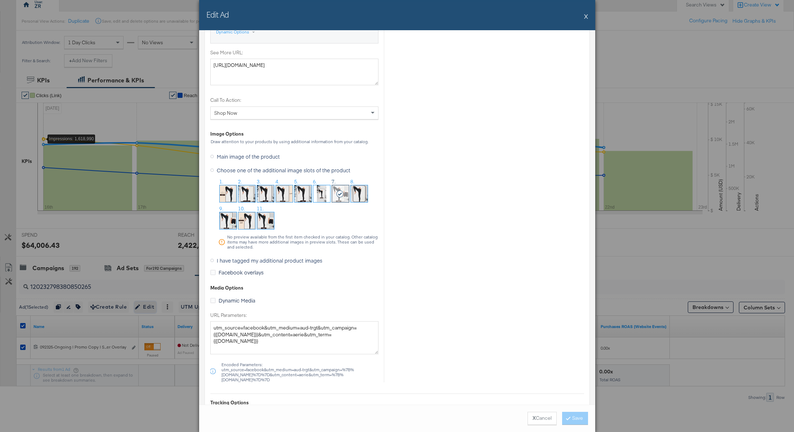
scroll to position [721, 0]
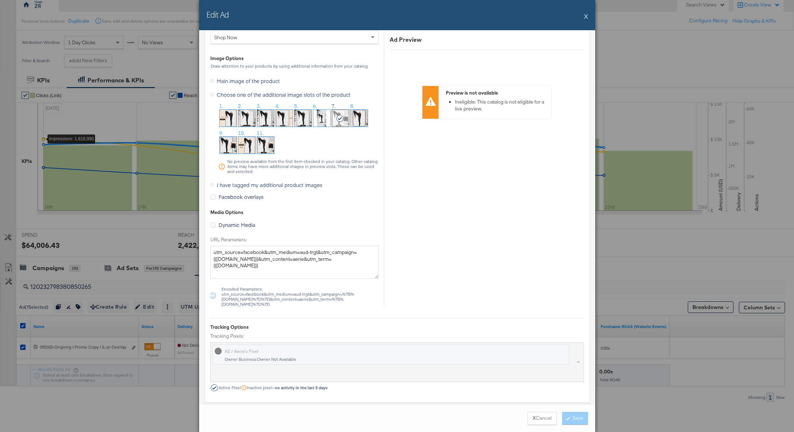
click at [213, 183] on icon at bounding box center [212, 185] width 4 height 4
click at [0, 0] on input "I have tagged my additional product images" at bounding box center [0, 0] width 0 height 0
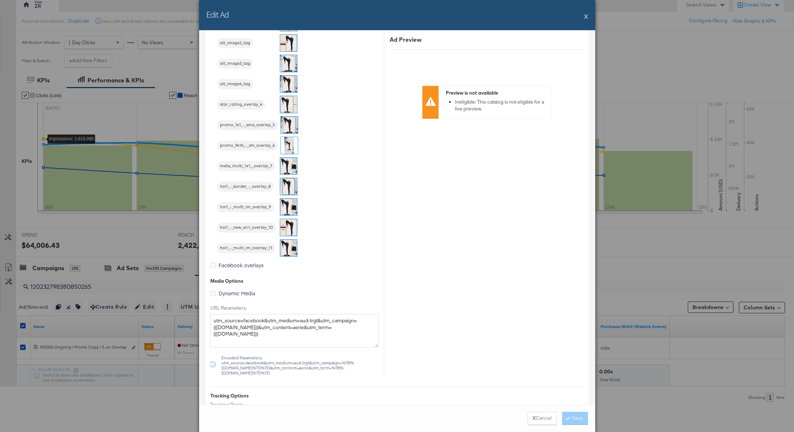
scroll to position [618, 0]
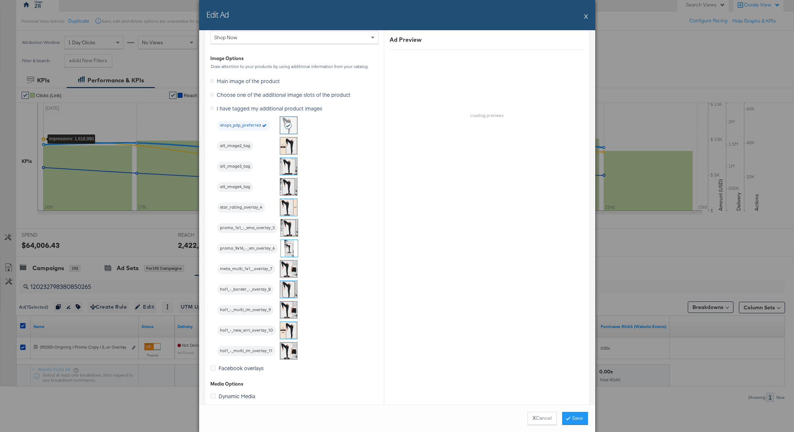
click at [294, 288] on img at bounding box center [288, 289] width 17 height 17
click at [576, 418] on button "Save" at bounding box center [575, 418] width 26 height 13
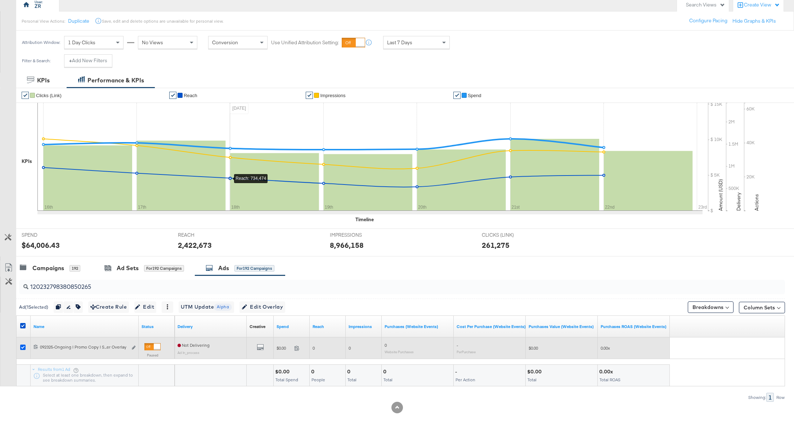
click at [22, 347] on icon at bounding box center [22, 347] width 5 height 5
click at [0, 0] on input "checkbox" at bounding box center [0, 0] width 0 height 0
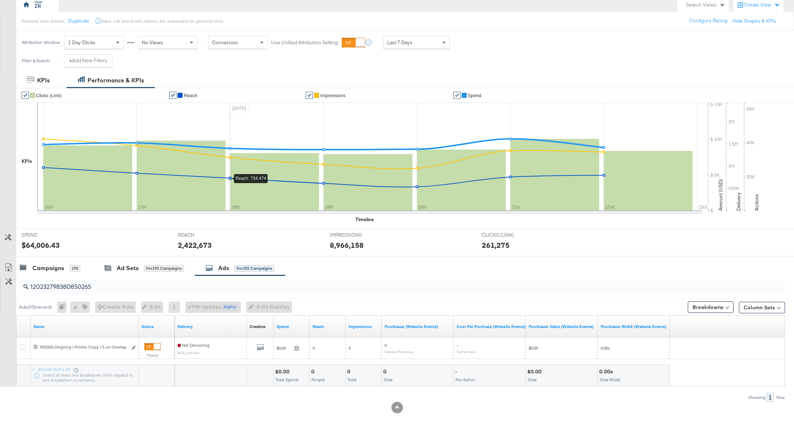
click at [62, 287] on input "120232798380850265" at bounding box center [370, 284] width 685 height 14
paste input "0611516"
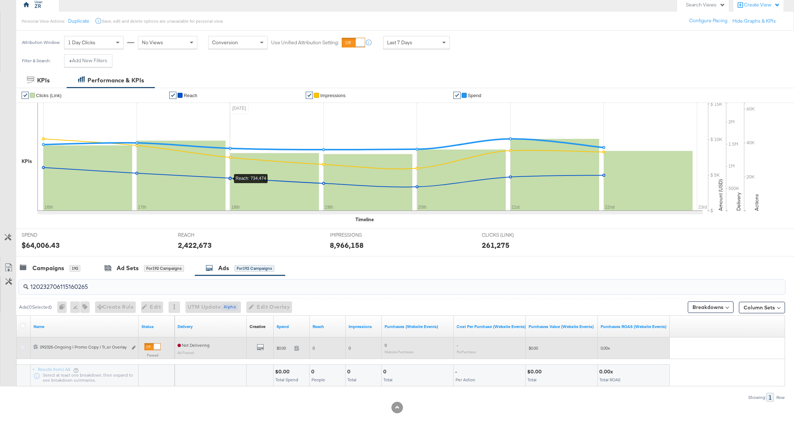
click at [22, 348] on icon at bounding box center [22, 347] width 5 height 5
click at [0, 0] on input "checkbox" at bounding box center [0, 0] width 0 height 0
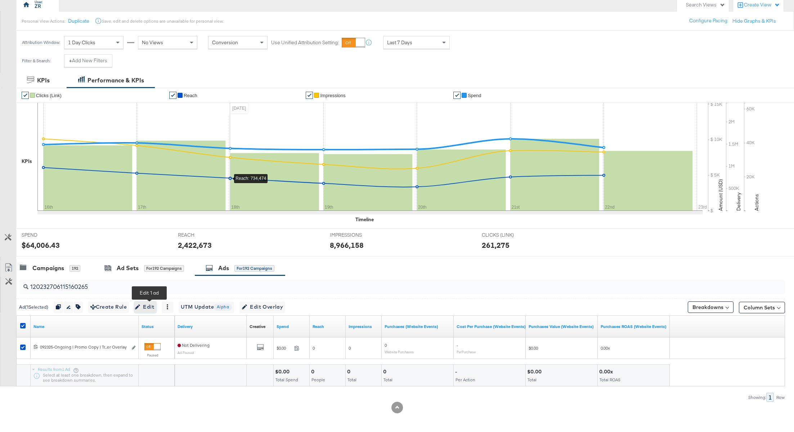
click at [154, 306] on span "Edit" at bounding box center [145, 307] width 18 height 9
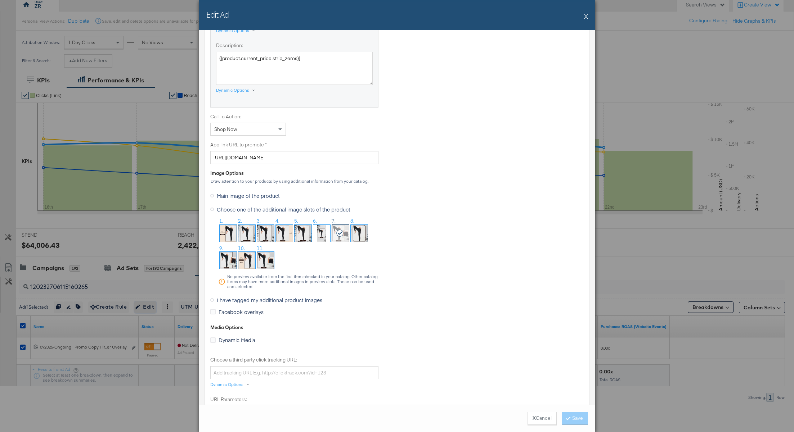
scroll to position [554, 0]
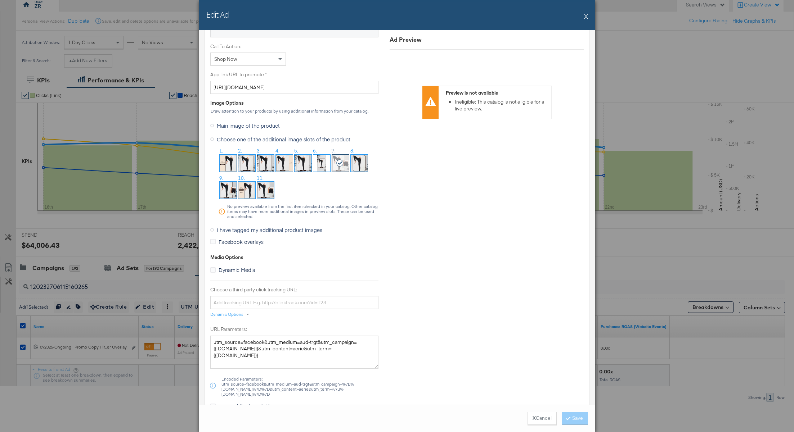
click at [211, 228] on icon at bounding box center [212, 230] width 4 height 4
click at [0, 0] on input "I have tagged my additional product images" at bounding box center [0, 0] width 0 height 0
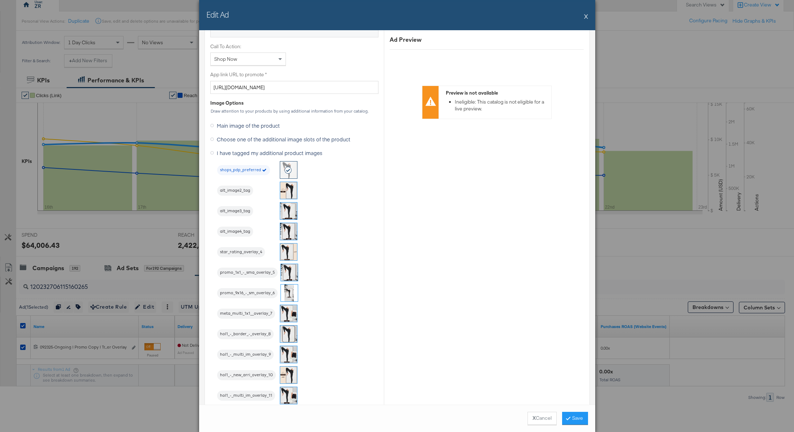
click at [287, 333] on img at bounding box center [288, 334] width 17 height 17
click at [575, 420] on button "Save" at bounding box center [575, 418] width 26 height 13
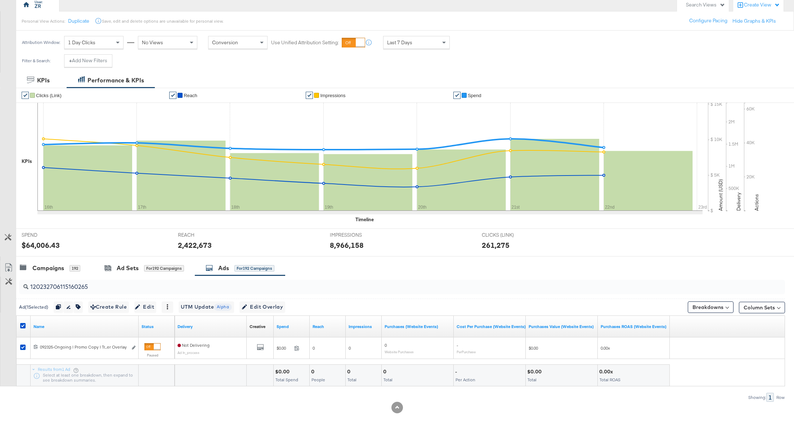
click at [84, 285] on input "120232706115160265" at bounding box center [370, 284] width 685 height 14
paste input "7"
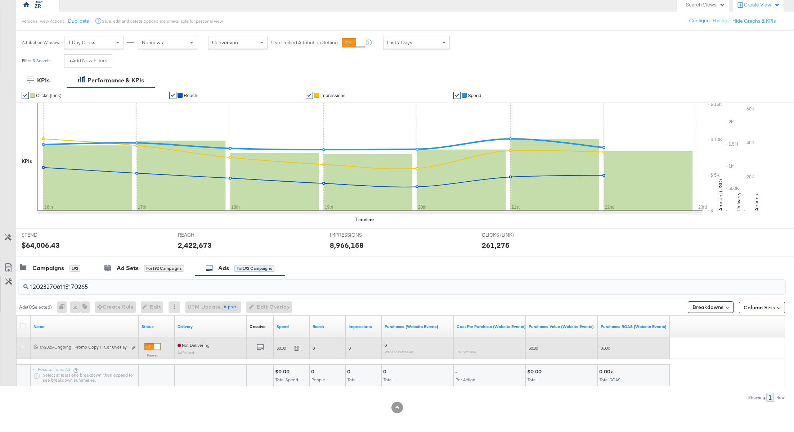
type input "120232706115170265"
click at [22, 346] on icon at bounding box center [22, 347] width 5 height 5
click at [0, 0] on input "checkbox" at bounding box center [0, 0] width 0 height 0
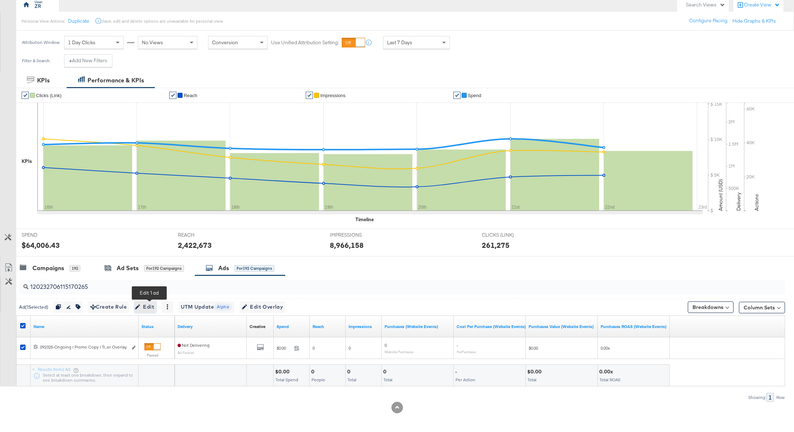
click at [150, 308] on span "Edit" at bounding box center [145, 307] width 18 height 9
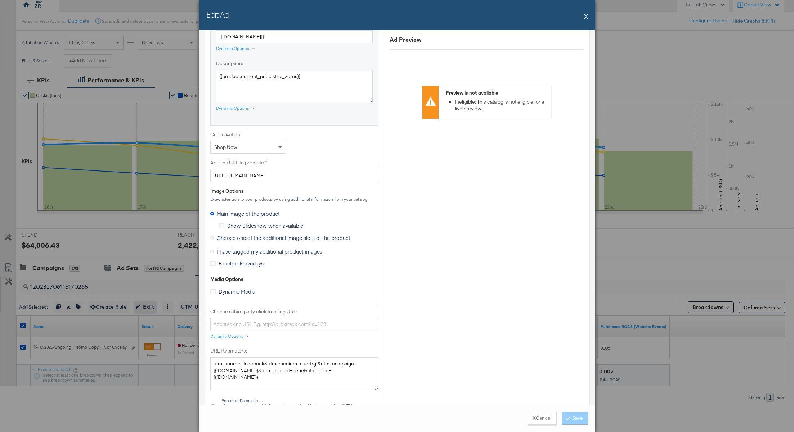
scroll to position [530, 0]
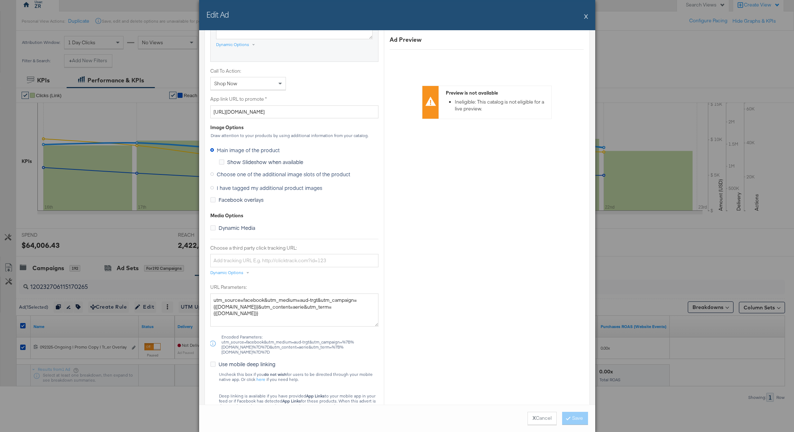
click at [212, 186] on icon at bounding box center [212, 188] width 4 height 4
click at [0, 0] on input "I have tagged my additional product images" at bounding box center [0, 0] width 0 height 0
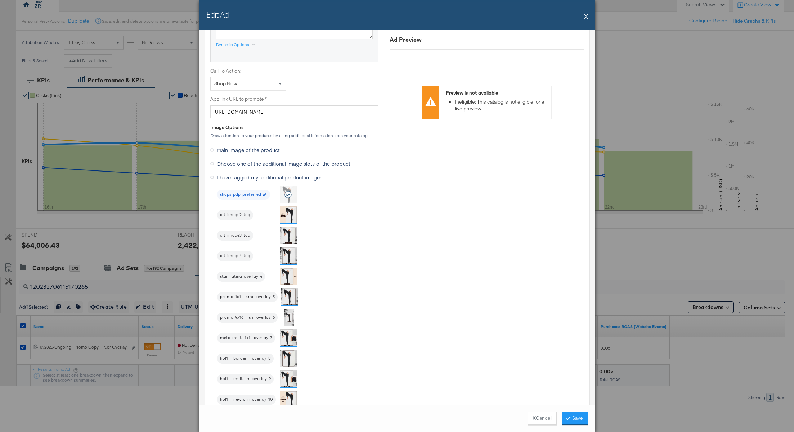
click at [289, 354] on img at bounding box center [288, 358] width 17 height 17
click at [573, 420] on button "Save" at bounding box center [575, 418] width 26 height 13
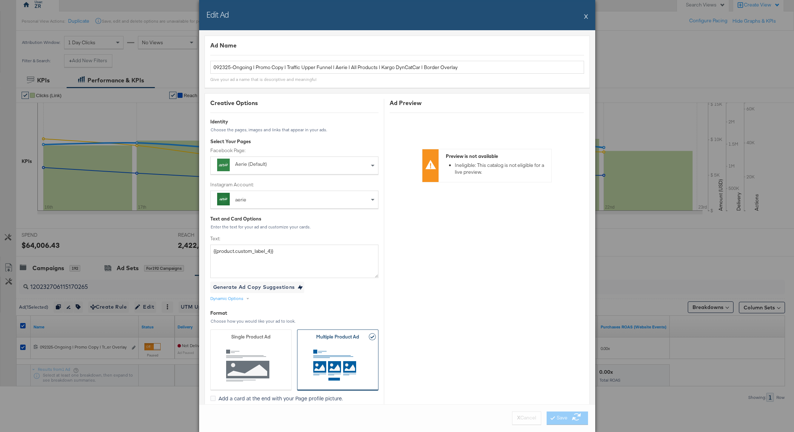
scroll to position [530, 0]
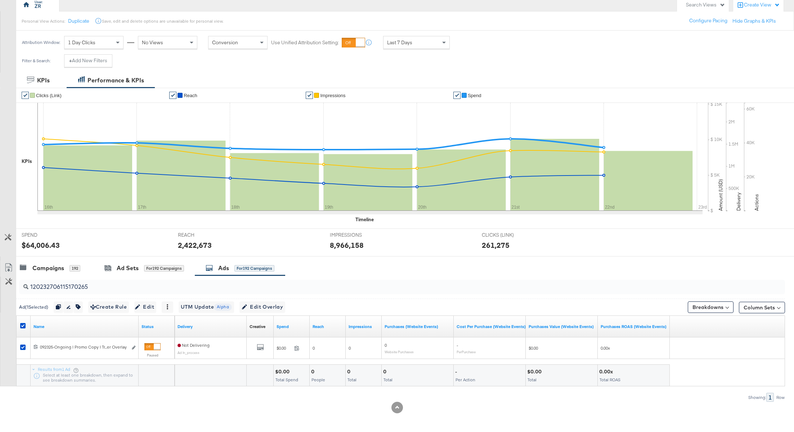
click at [59, 283] on input "120232706115170265" at bounding box center [370, 284] width 685 height 14
paste input "5"
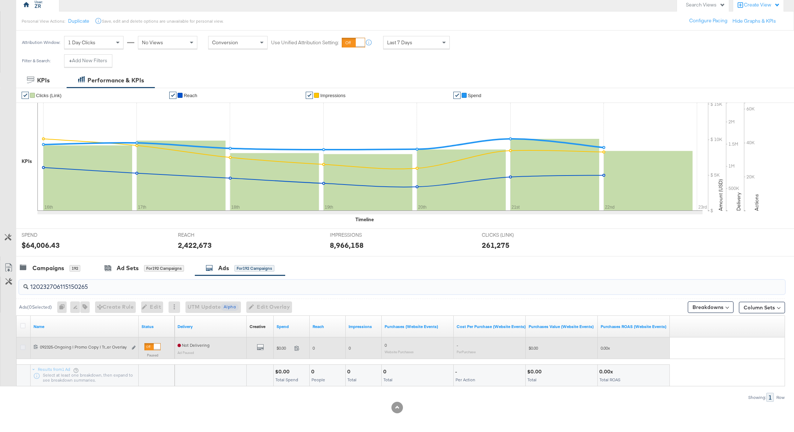
click at [23, 347] on icon at bounding box center [22, 347] width 5 height 5
click at [0, 0] on input "checkbox" at bounding box center [0, 0] width 0 height 0
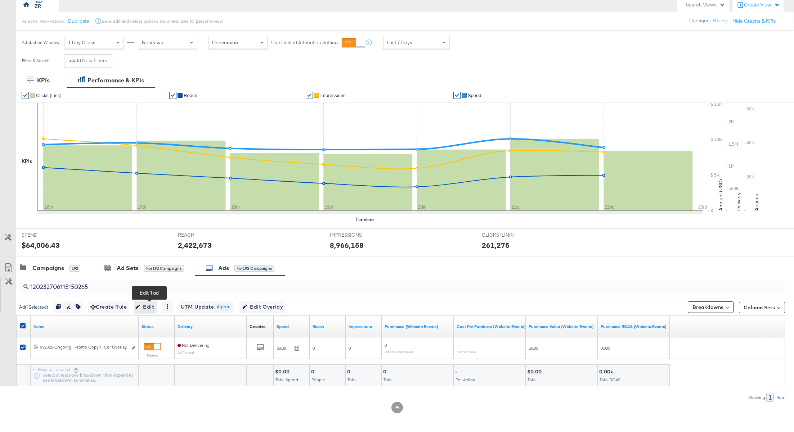
click at [150, 309] on span "Edit" at bounding box center [145, 307] width 18 height 9
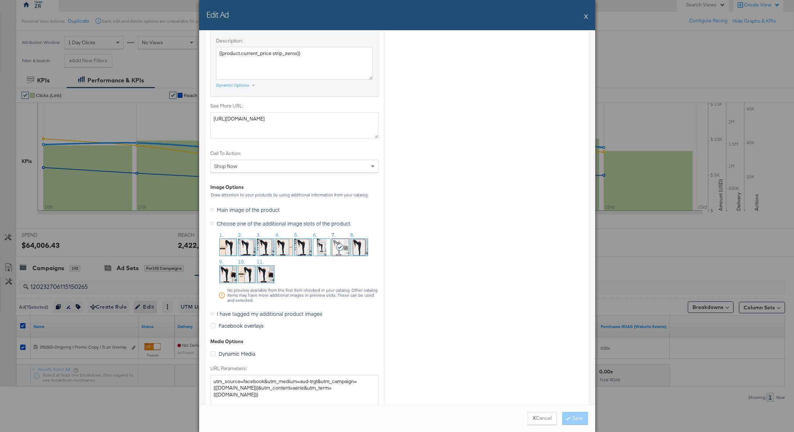
scroll to position [506, 0]
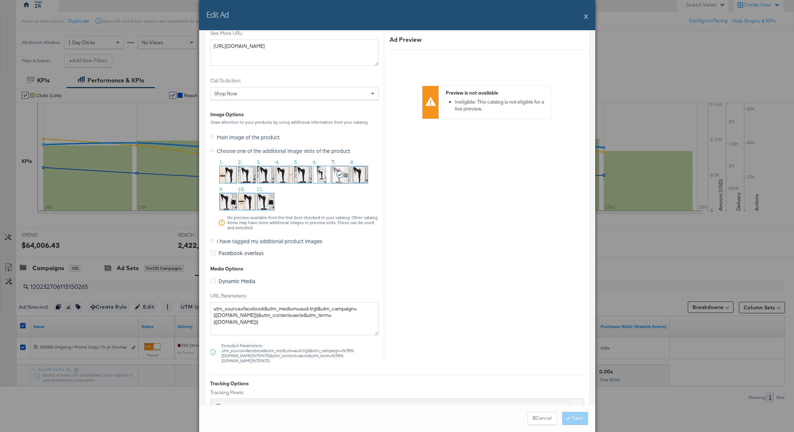
click at [211, 240] on icon at bounding box center [212, 241] width 4 height 4
click at [0, 0] on input "I have tagged my additional product images" at bounding box center [0, 0] width 0 height 0
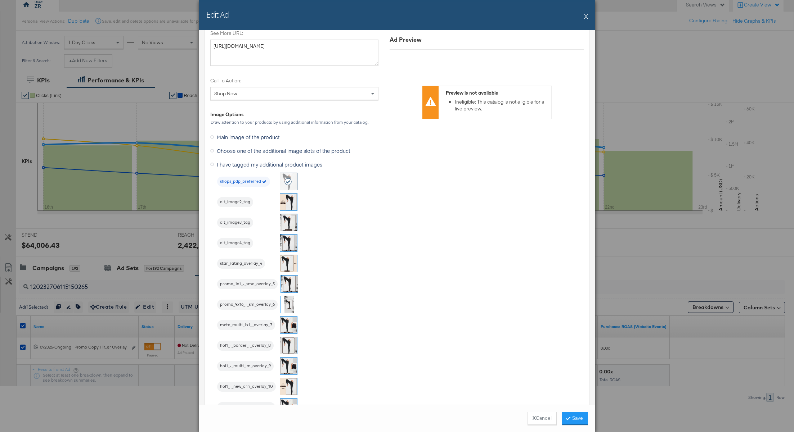
scroll to position [561, 0]
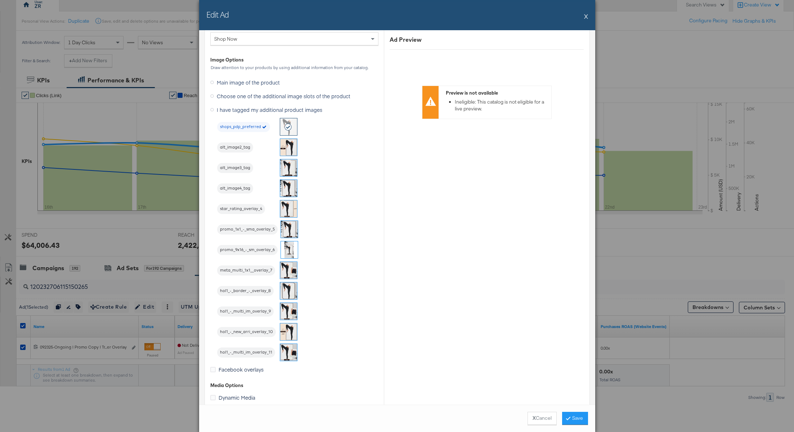
click at [289, 291] on img at bounding box center [288, 291] width 17 height 17
click at [571, 415] on button "Save" at bounding box center [575, 418] width 26 height 13
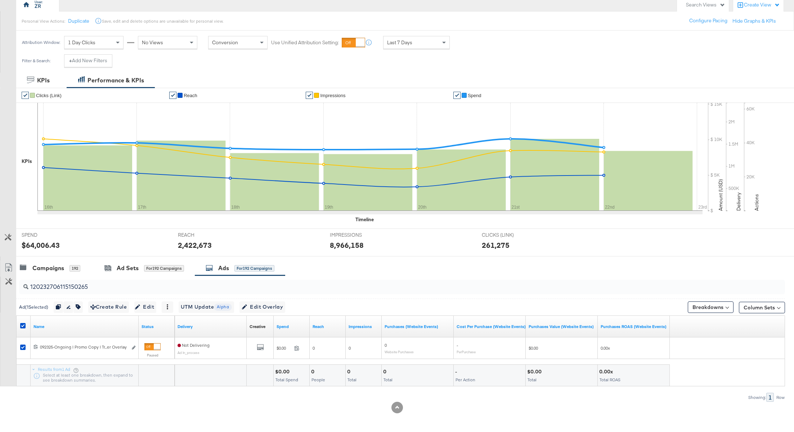
click at [80, 292] on div "120232706115150265" at bounding box center [402, 287] width 766 height 14
click at [80, 284] on input "120232706115150265" at bounding box center [370, 284] width 685 height 14
paste input "9810861"
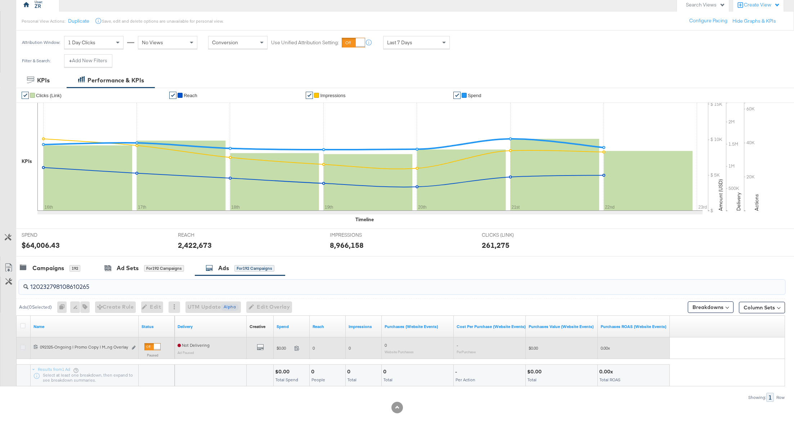
click at [21, 345] on icon at bounding box center [22, 347] width 5 height 5
click at [0, 0] on input "checkbox" at bounding box center [0, 0] width 0 height 0
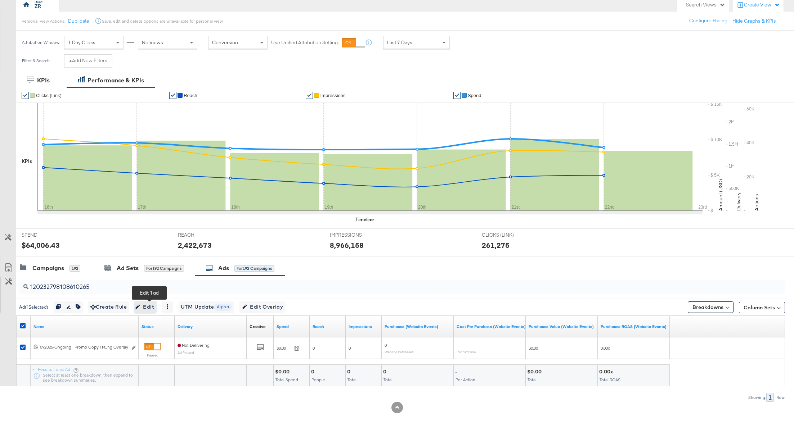
click at [154, 308] on span "Edit" at bounding box center [145, 307] width 18 height 9
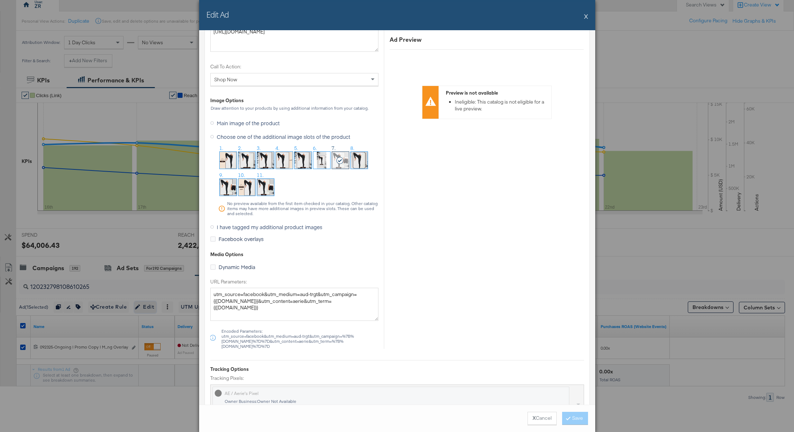
scroll to position [690, 0]
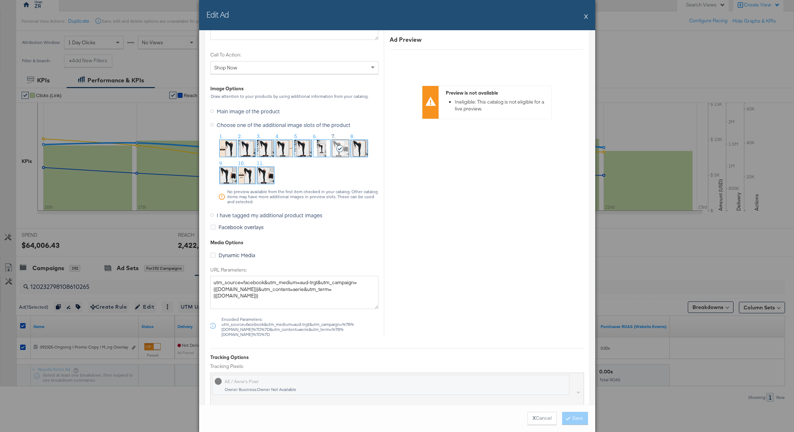
click at [210, 213] on icon at bounding box center [212, 215] width 4 height 4
click at [0, 0] on input "I have tagged my additional product images" at bounding box center [0, 0] width 0 height 0
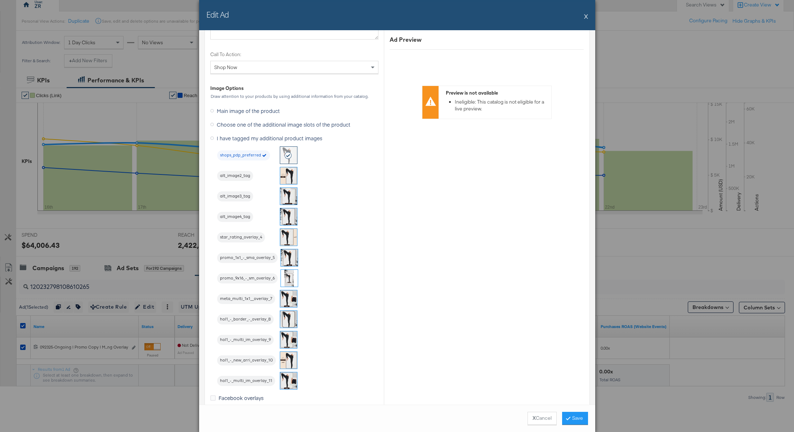
scroll to position [610, 0]
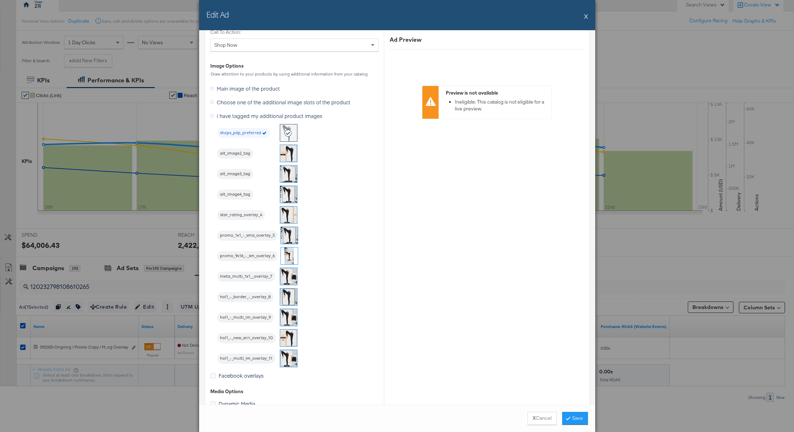
click at [291, 318] on img at bounding box center [288, 317] width 17 height 17
click at [576, 418] on button "Save" at bounding box center [575, 418] width 26 height 13
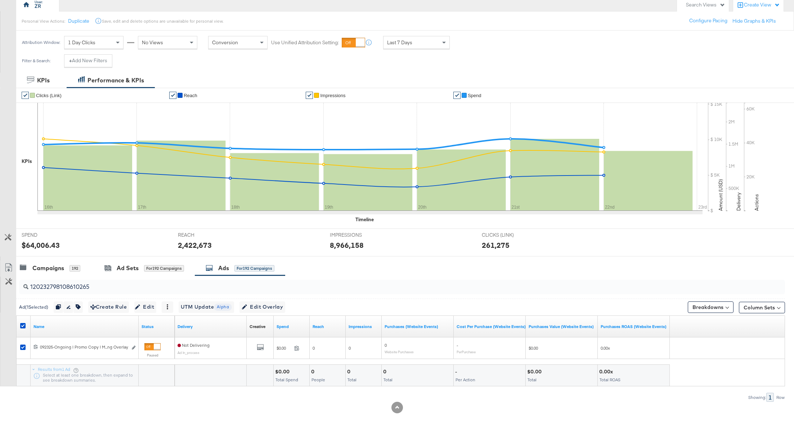
click at [96, 284] on input "120232798108610265" at bounding box center [370, 284] width 685 height 14
click at [118, 393] on div "Showing: 1 Row" at bounding box center [392, 397] width 785 height 9
click at [279, 306] on span "Edit Overlay Edit overlays for 1 ad" at bounding box center [262, 307] width 41 height 9
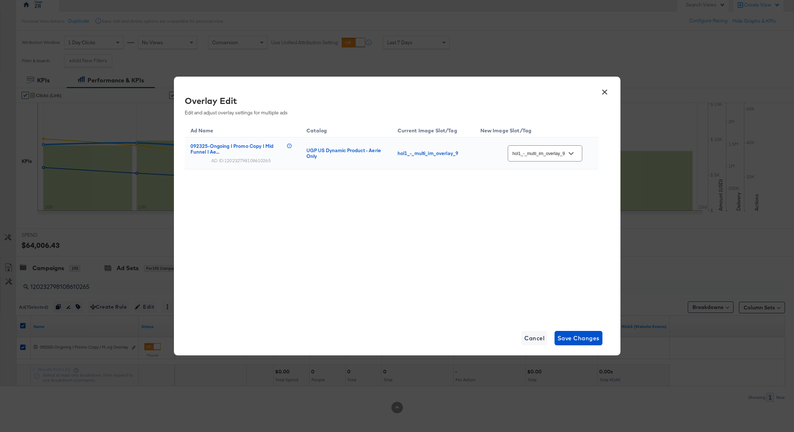
click at [572, 154] on icon "Open" at bounding box center [570, 153] width 5 height 3
click at [606, 96] on button "×" at bounding box center [604, 90] width 13 height 13
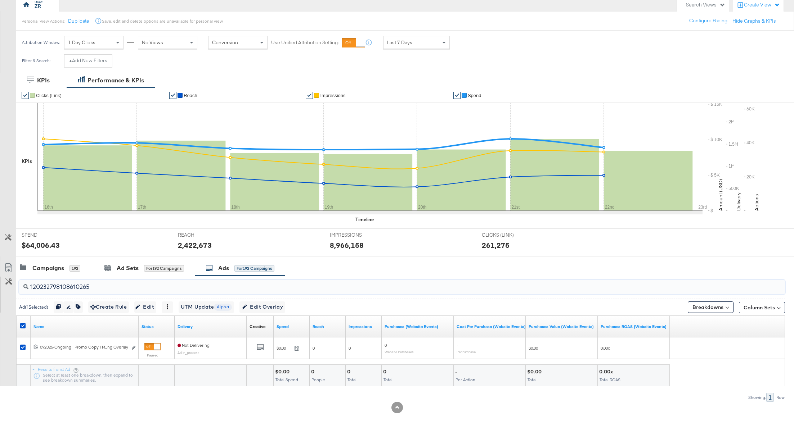
click at [73, 287] on input "120232798108610265" at bounding box center [370, 284] width 685 height 14
paste input "5"
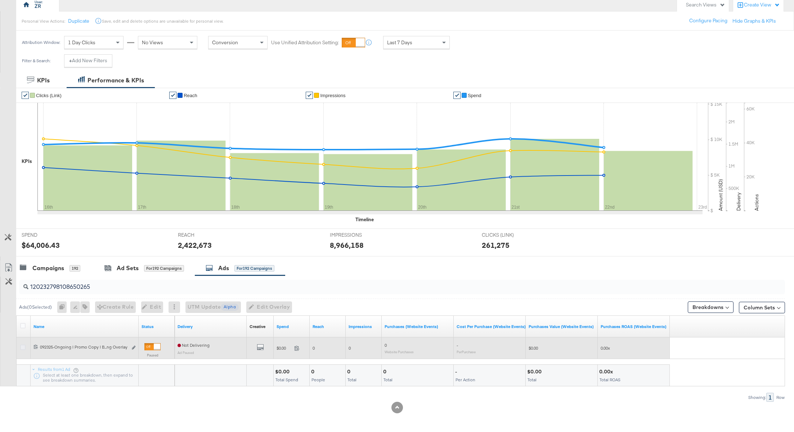
click at [22, 345] on icon at bounding box center [22, 347] width 5 height 5
click at [0, 0] on input "checkbox" at bounding box center [0, 0] width 0 height 0
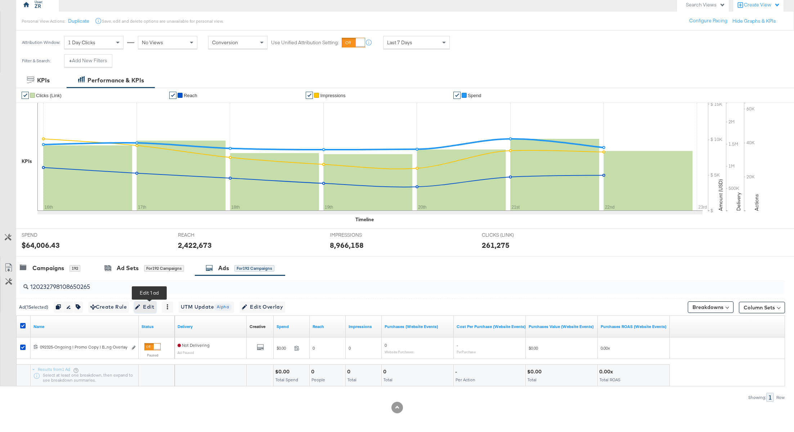
click at [149, 305] on span "Edit" at bounding box center [145, 307] width 18 height 9
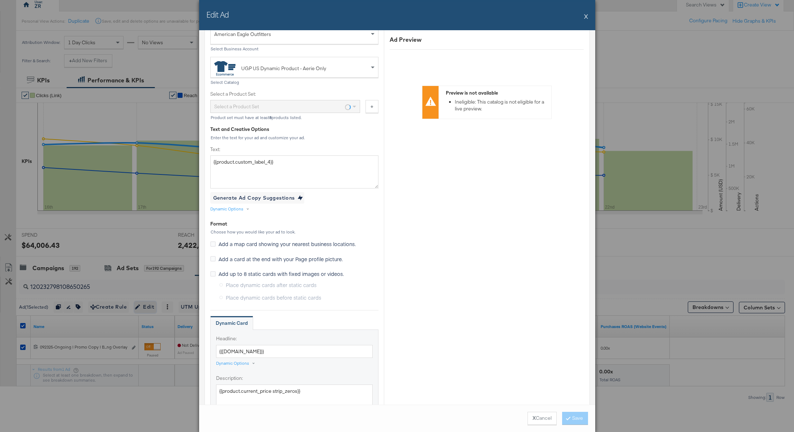
scroll to position [603, 0]
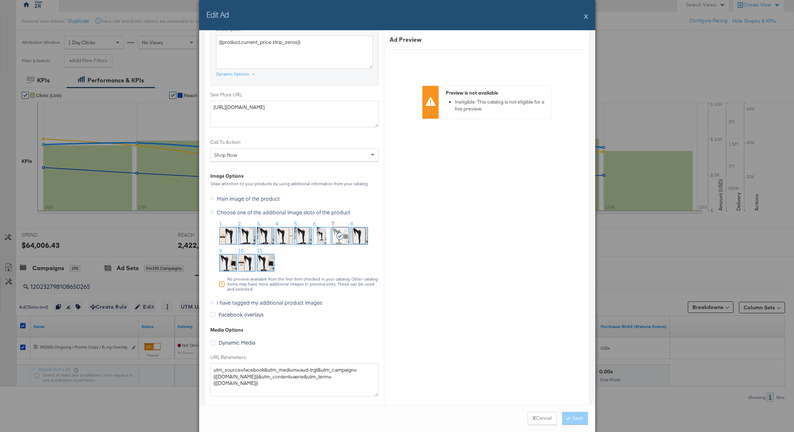
click at [212, 298] on label "I have tagged my additional product images" at bounding box center [267, 302] width 115 height 11
click at [0, 0] on input "I have tagged my additional product images" at bounding box center [0, 0] width 0 height 0
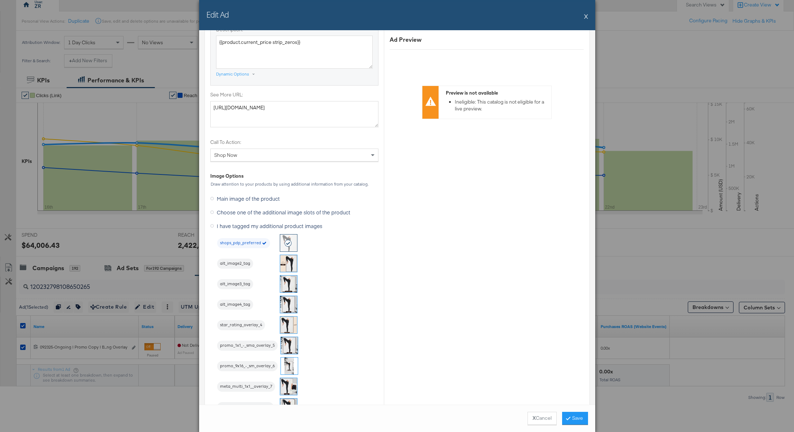
scroll to position [635, 0]
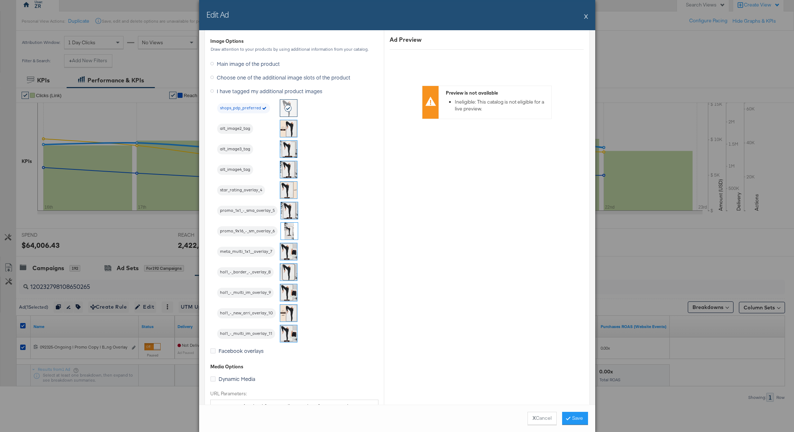
click at [287, 292] on img at bounding box center [288, 292] width 17 height 17
click at [569, 421] on button "Save" at bounding box center [575, 418] width 26 height 13
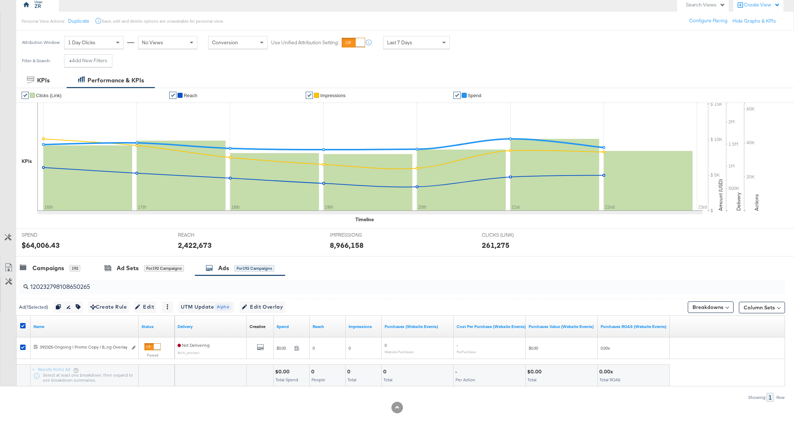
click at [68, 285] on input "120232798108650265" at bounding box center [370, 284] width 685 height 14
paste input "3"
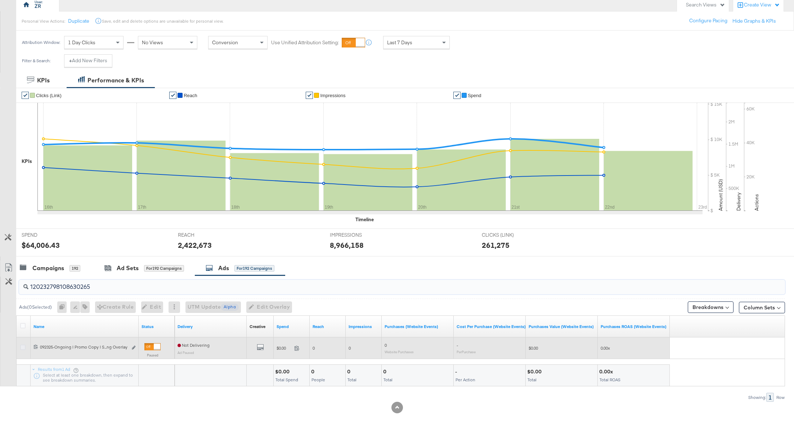
click at [22, 346] on icon at bounding box center [22, 347] width 5 height 5
click at [0, 0] on input "checkbox" at bounding box center [0, 0] width 0 height 0
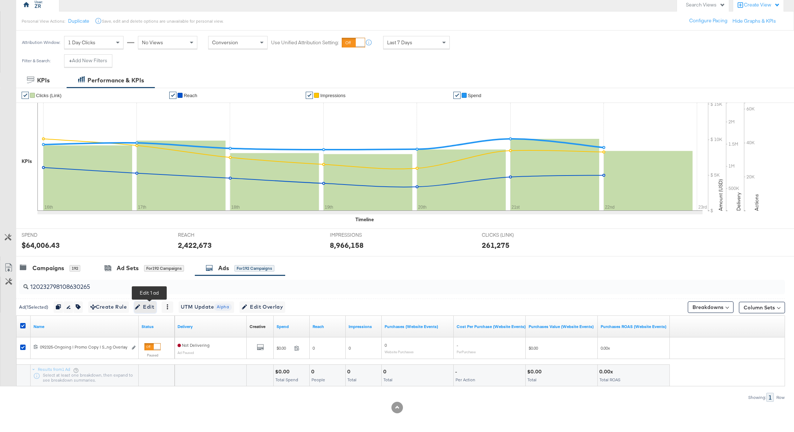
click at [140, 305] on icon "button" at bounding box center [137, 307] width 5 height 5
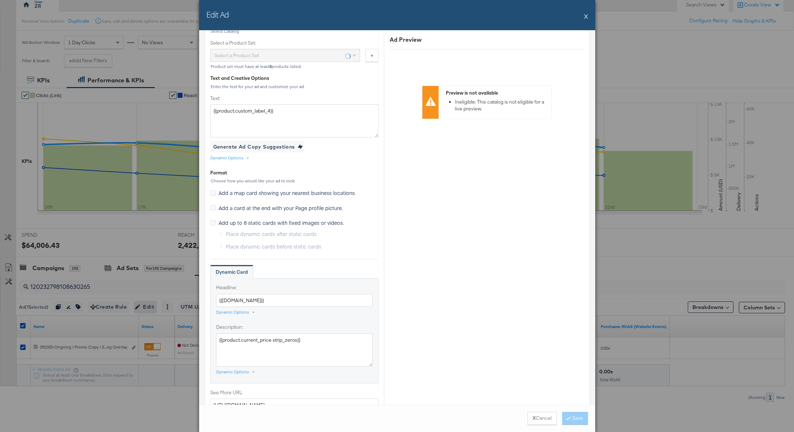
scroll to position [694, 0]
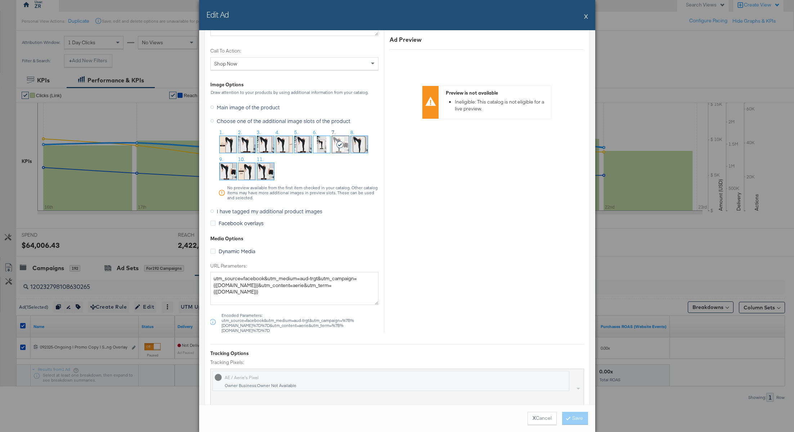
click at [212, 210] on icon at bounding box center [212, 212] width 4 height 4
click at [0, 0] on input "I have tagged my additional product images" at bounding box center [0, 0] width 0 height 0
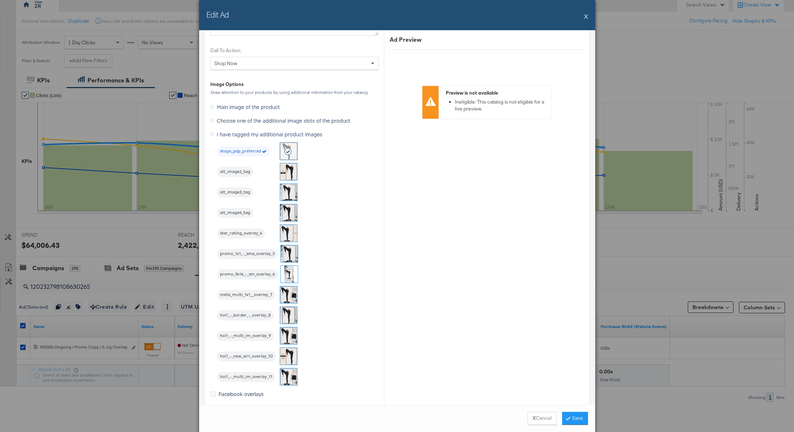
click at [283, 334] on img at bounding box center [288, 336] width 17 height 17
click at [578, 424] on button "Save" at bounding box center [575, 418] width 26 height 13
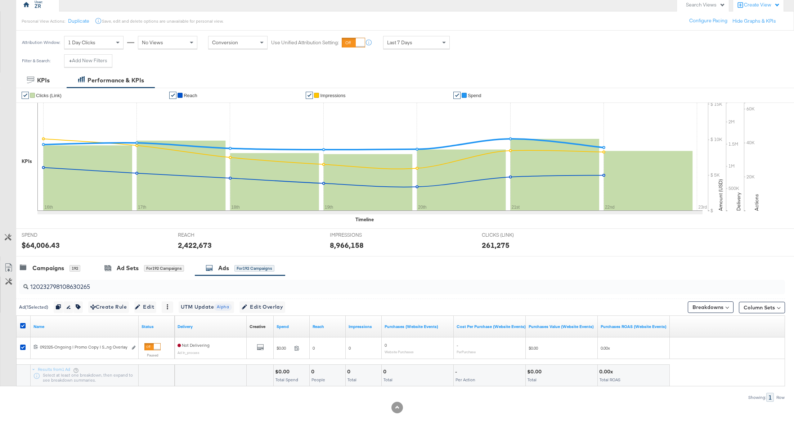
click at [86, 288] on input "120232798108630265" at bounding box center [370, 284] width 685 height 14
paste input "2"
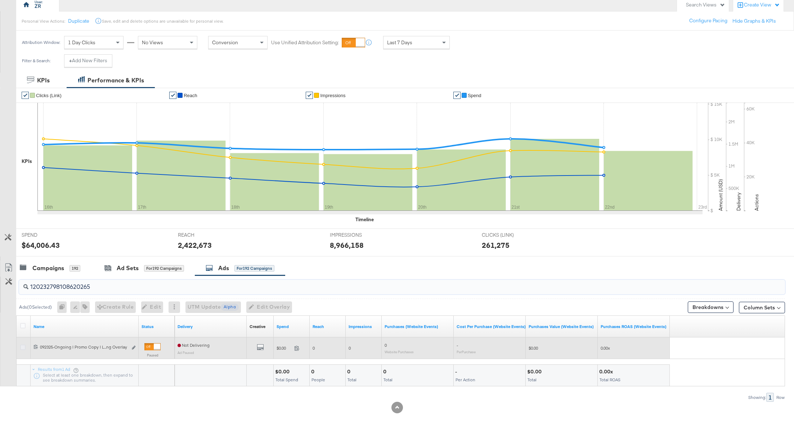
type input "120232798108620265"
click at [22, 348] on icon at bounding box center [22, 347] width 5 height 5
click at [0, 0] on input "checkbox" at bounding box center [0, 0] width 0 height 0
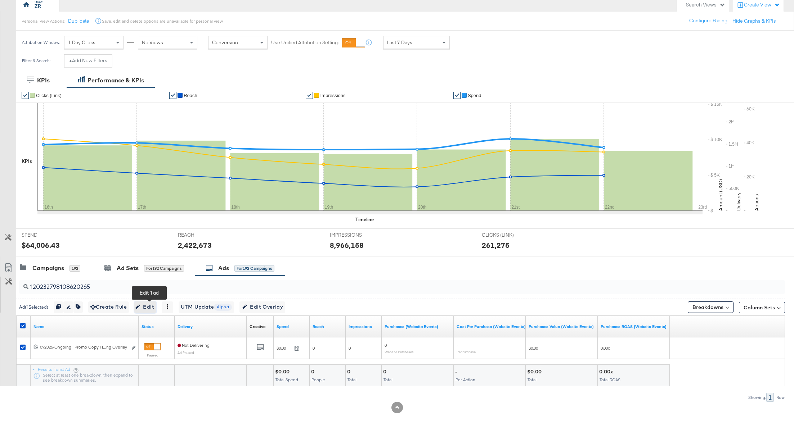
click at [151, 308] on span "Edit" at bounding box center [145, 307] width 18 height 9
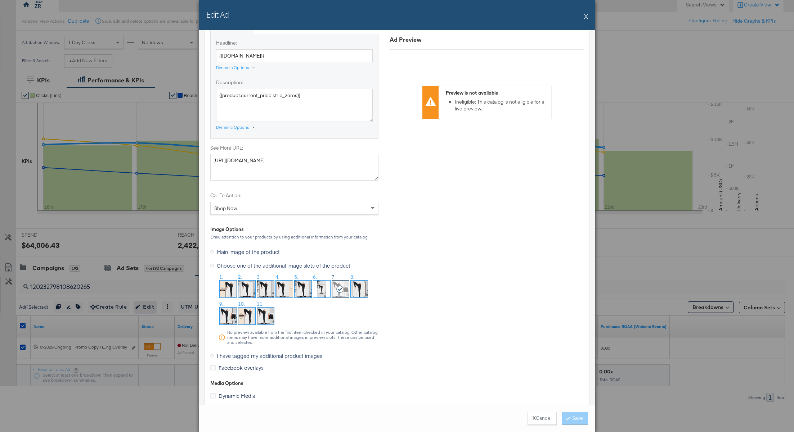
scroll to position [588, 0]
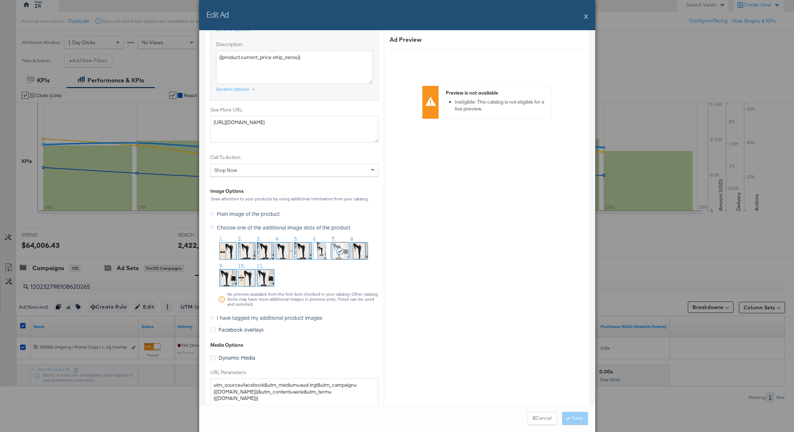
click at [212, 316] on icon at bounding box center [212, 318] width 4 height 4
click at [0, 0] on input "I have tagged my additional product images" at bounding box center [0, 0] width 0 height 0
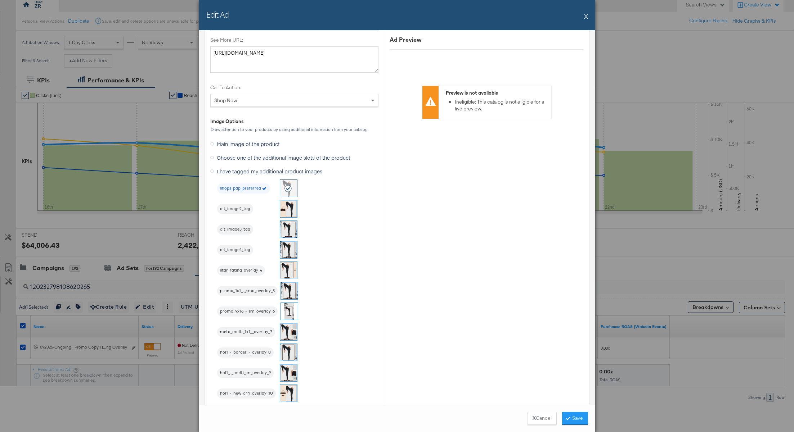
scroll to position [589, 0]
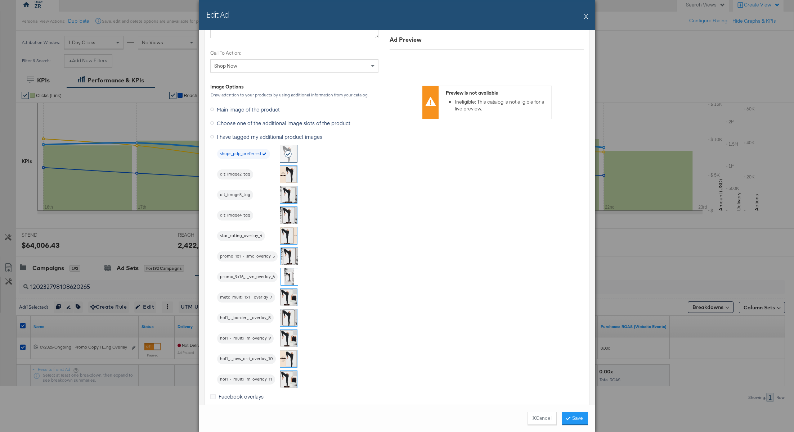
click at [284, 340] on img at bounding box center [288, 338] width 17 height 17
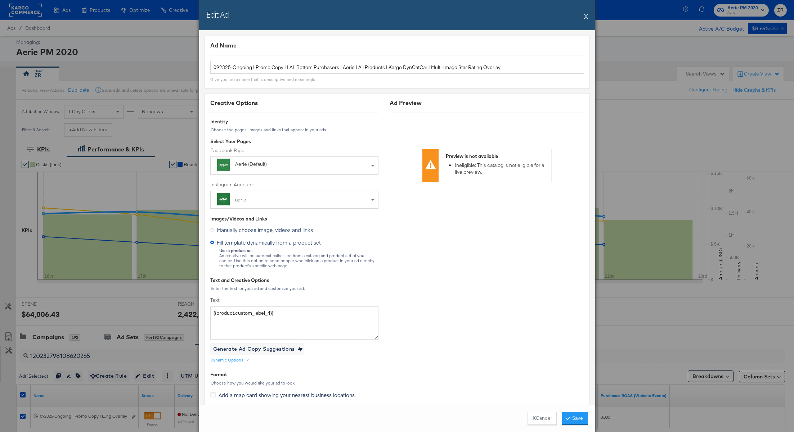
click at [567, 418] on icon at bounding box center [568, 418] width 2 height 4
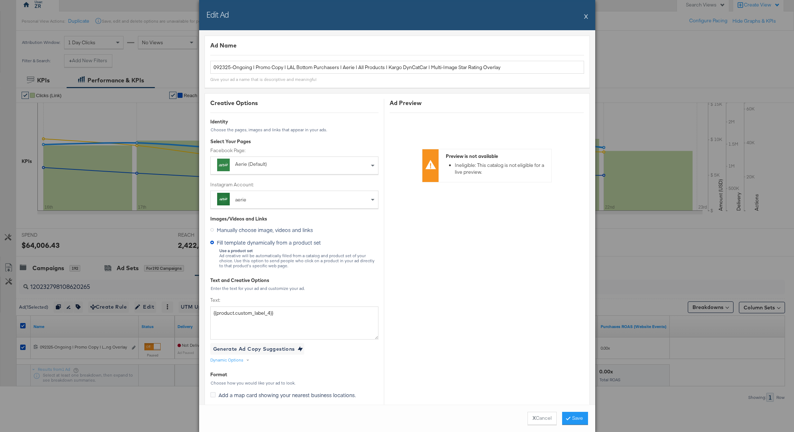
scroll to position [589, 0]
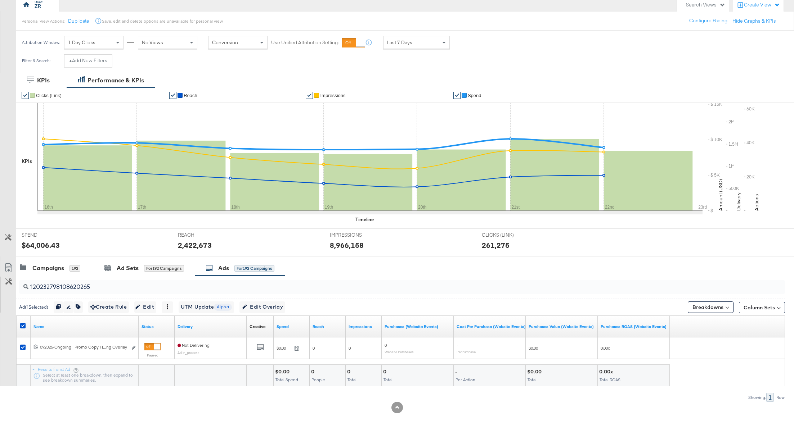
click at [66, 285] on input "120232798108620265" at bounding box center [370, 284] width 685 height 14
paste input "4"
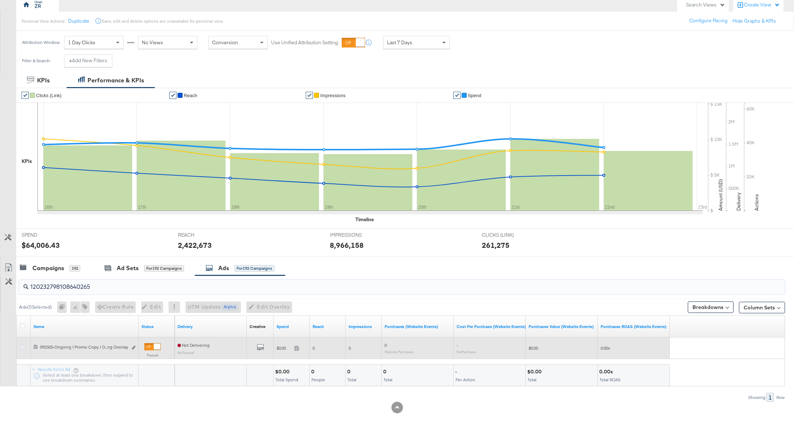
click at [23, 347] on icon at bounding box center [22, 347] width 5 height 5
click at [0, 0] on input "checkbox" at bounding box center [0, 0] width 0 height 0
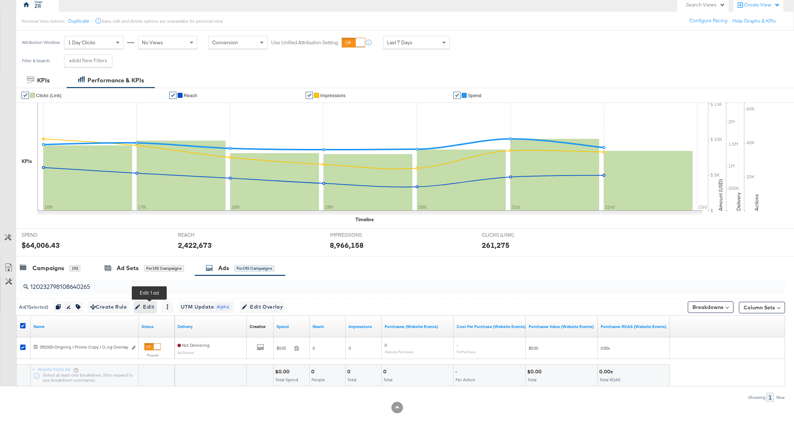
click at [140, 309] on icon "button" at bounding box center [137, 307] width 5 height 5
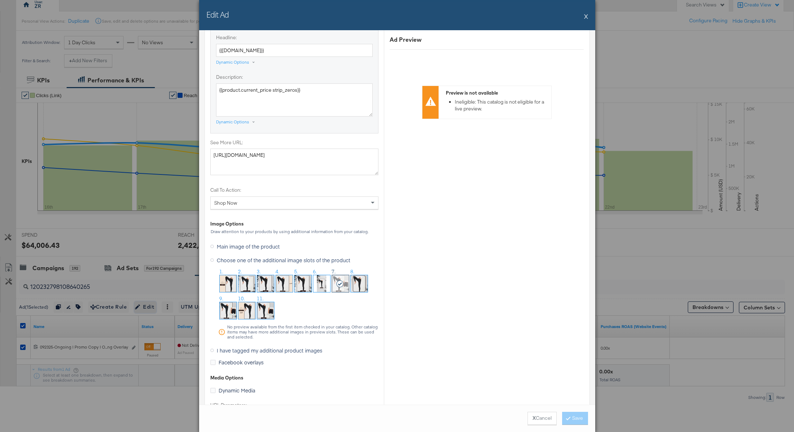
scroll to position [684, 0]
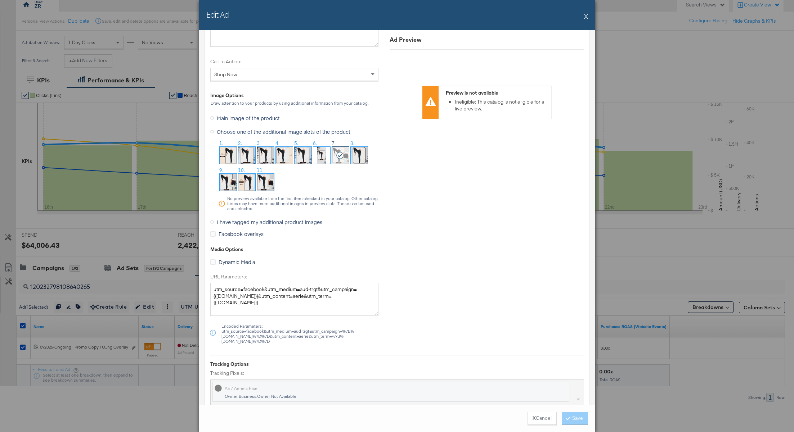
click at [211, 220] on icon at bounding box center [212, 222] width 4 height 4
click at [0, 0] on input "I have tagged my additional product images" at bounding box center [0, 0] width 0 height 0
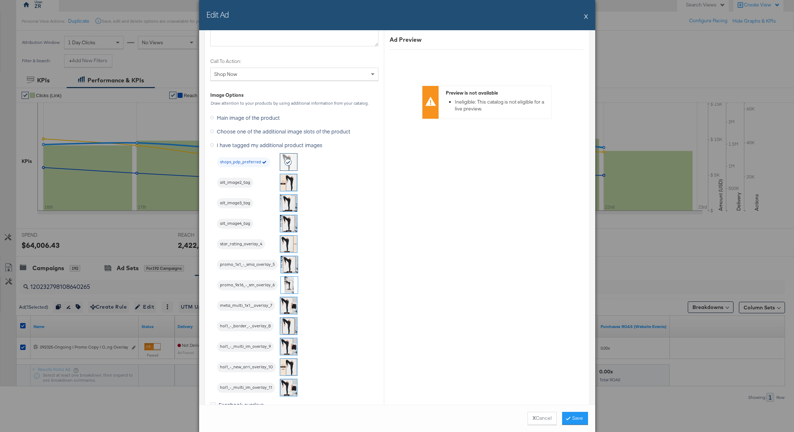
click at [284, 347] on img at bounding box center [288, 346] width 17 height 17
click at [567, 420] on icon at bounding box center [568, 418] width 2 height 4
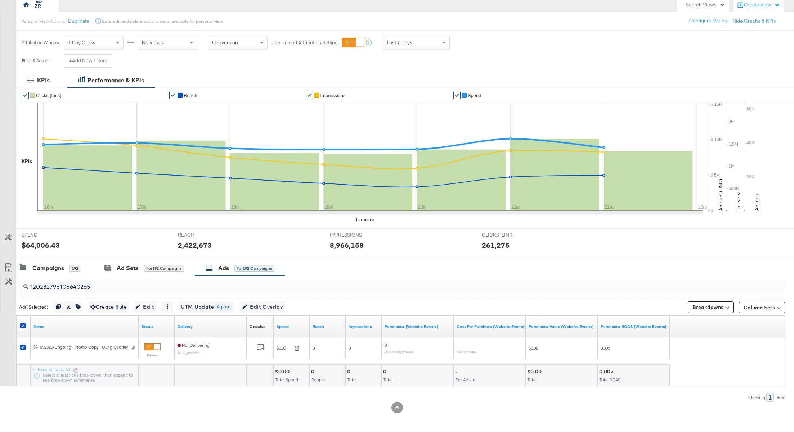
click at [85, 287] on input "120232798108640265" at bounding box center [370, 284] width 685 height 14
paste input "0604500"
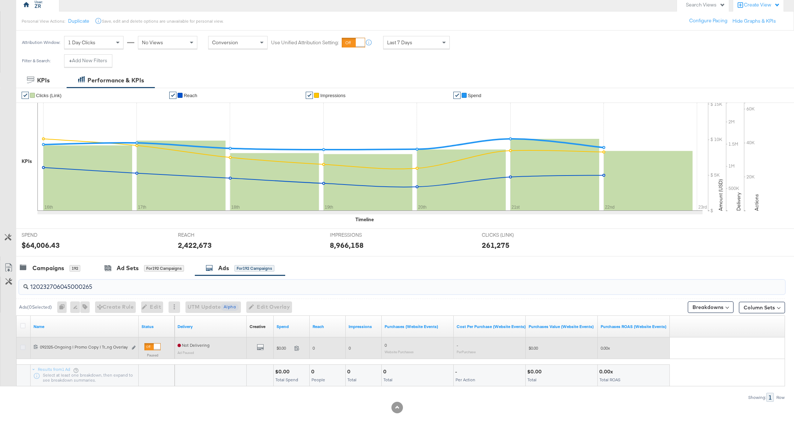
click at [22, 346] on icon at bounding box center [22, 347] width 5 height 5
click at [0, 0] on input "checkbox" at bounding box center [0, 0] width 0 height 0
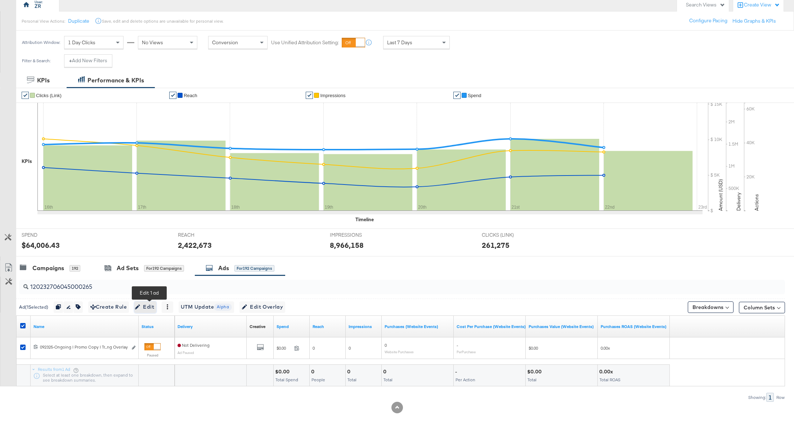
click at [151, 309] on span "Edit" at bounding box center [145, 307] width 18 height 9
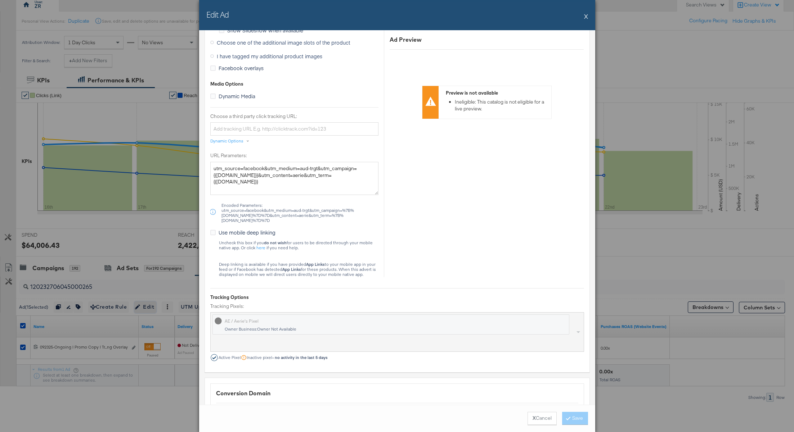
scroll to position [554, 0]
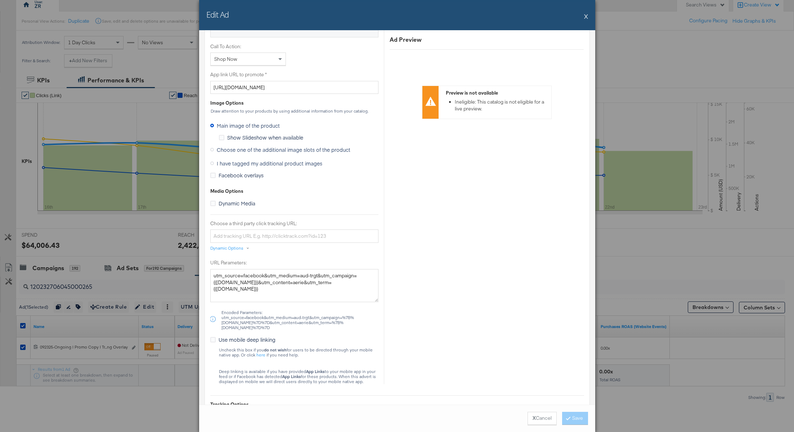
click at [212, 162] on icon at bounding box center [212, 164] width 4 height 4
click at [0, 0] on input "I have tagged my additional product images" at bounding box center [0, 0] width 0 height 0
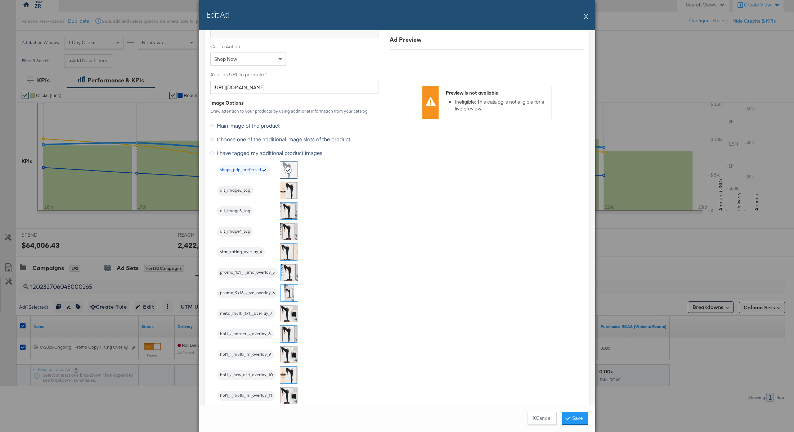
click at [281, 351] on img at bounding box center [288, 354] width 17 height 17
click at [572, 419] on button "Save" at bounding box center [575, 418] width 26 height 13
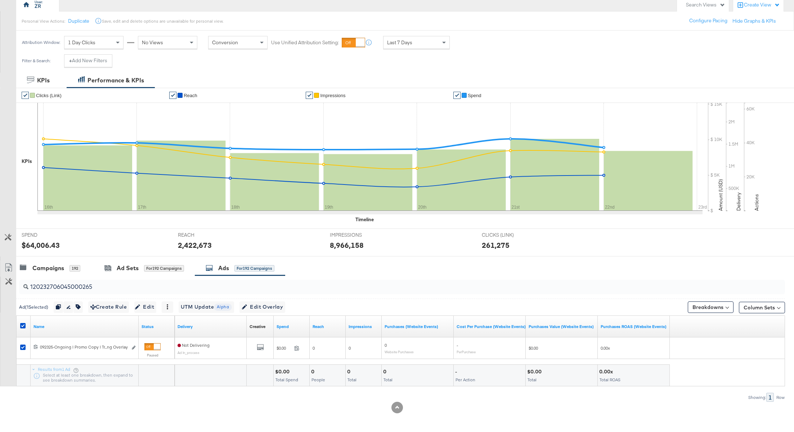
click at [78, 285] on input "120232706045000265" at bounding box center [370, 284] width 685 height 14
paste input "1"
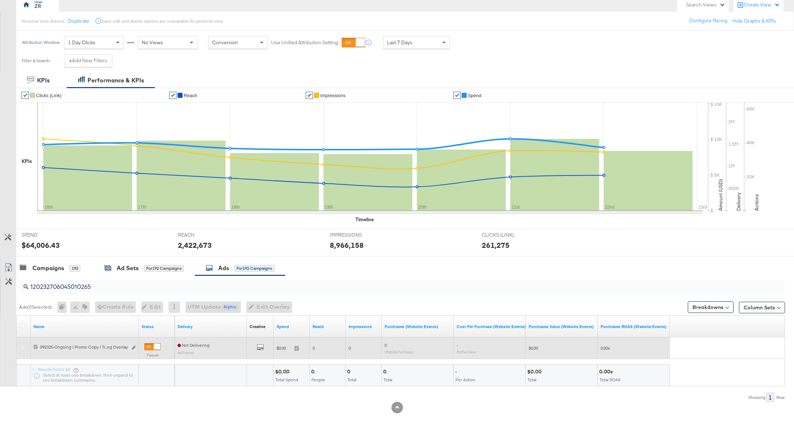
click at [21, 346] on icon at bounding box center [22, 347] width 5 height 5
click at [0, 0] on input "checkbox" at bounding box center [0, 0] width 0 height 0
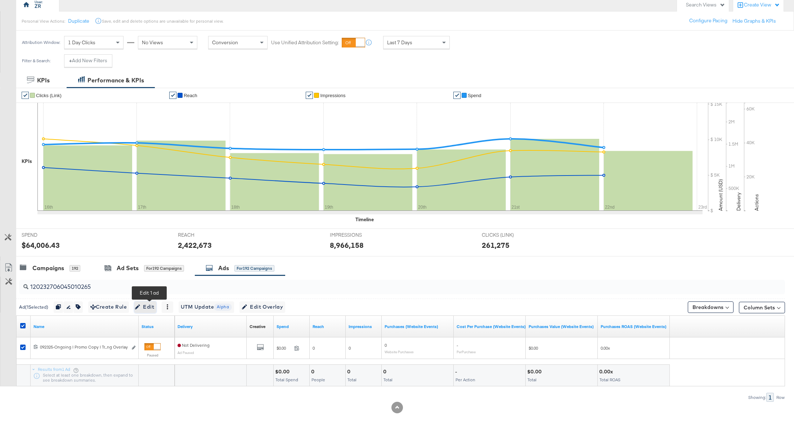
click at [140, 305] on icon "button" at bounding box center [137, 307] width 5 height 5
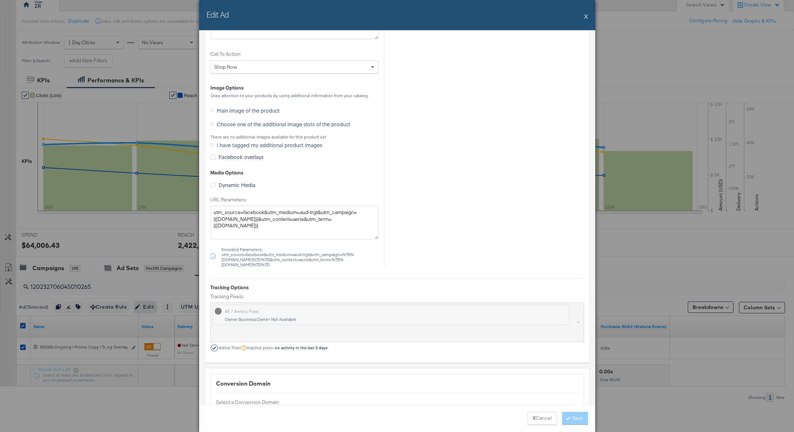
scroll to position [549, 0]
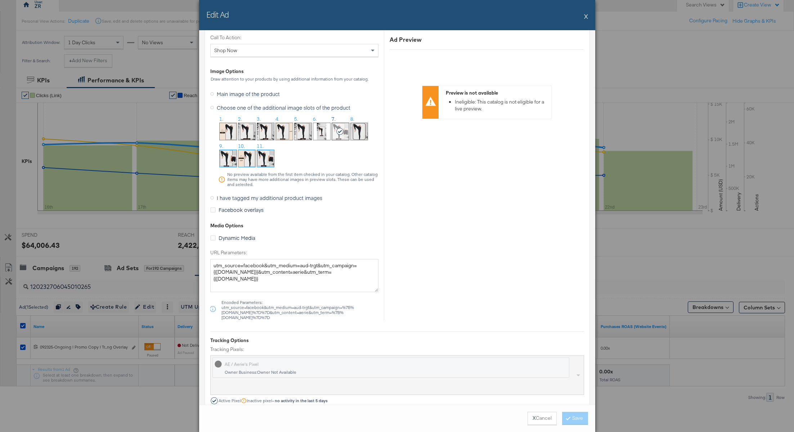
click at [212, 196] on icon at bounding box center [212, 198] width 4 height 4
click at [0, 0] on input "I have tagged my additional product images" at bounding box center [0, 0] width 0 height 0
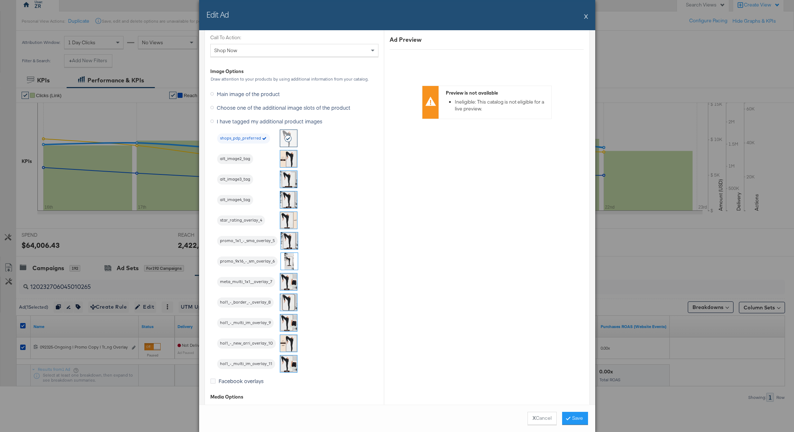
click at [287, 321] on img at bounding box center [288, 323] width 17 height 17
click at [576, 420] on button "Save" at bounding box center [575, 418] width 26 height 13
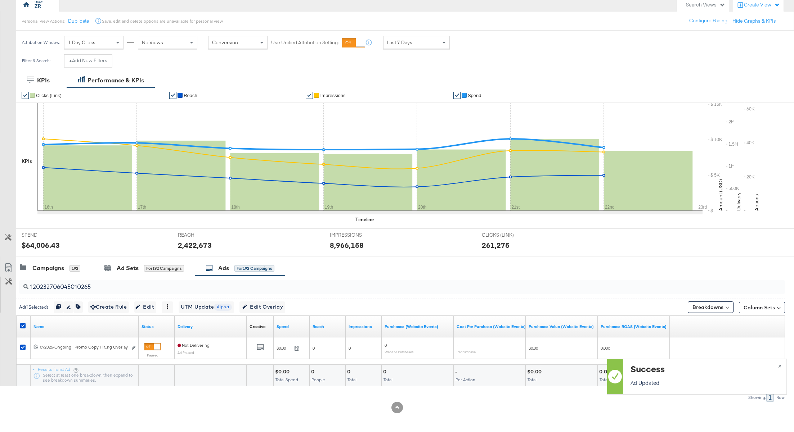
click at [67, 286] on input "120232706045010265" at bounding box center [370, 284] width 685 height 14
paste input "2"
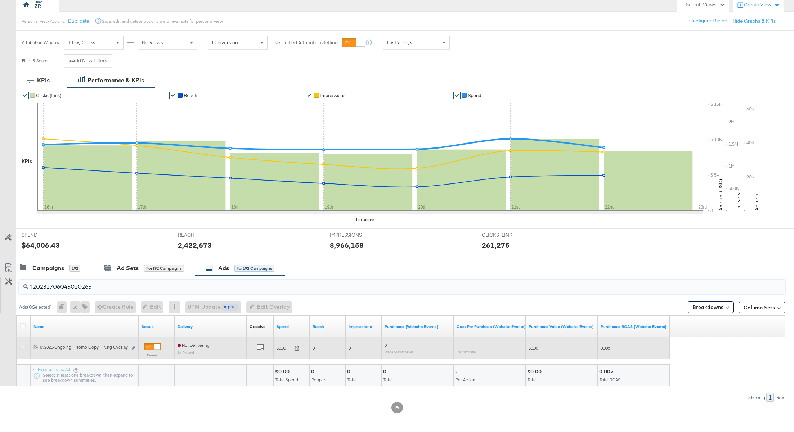
click at [20, 345] on icon at bounding box center [22, 347] width 5 height 5
click at [0, 0] on input "checkbox" at bounding box center [0, 0] width 0 height 0
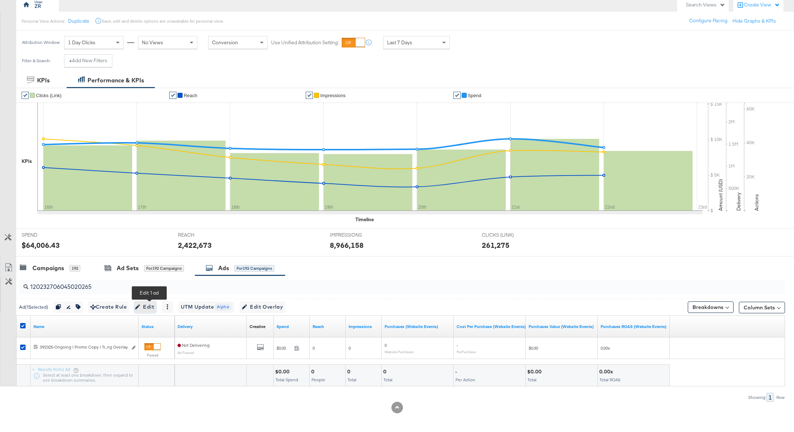
click at [154, 308] on span "Edit" at bounding box center [145, 307] width 18 height 9
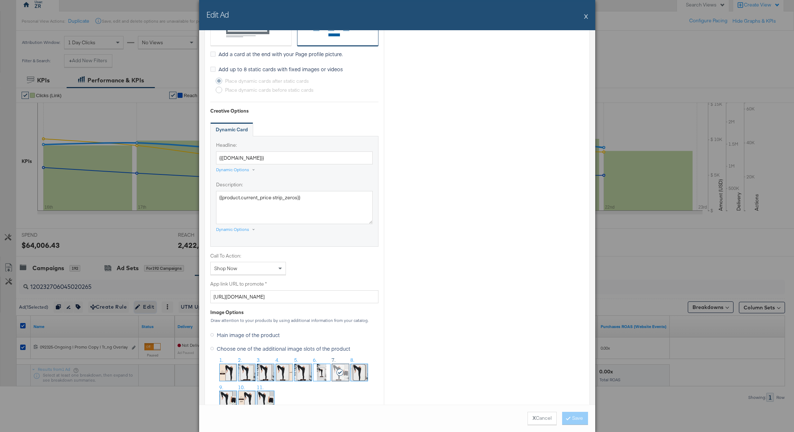
scroll to position [411, 0]
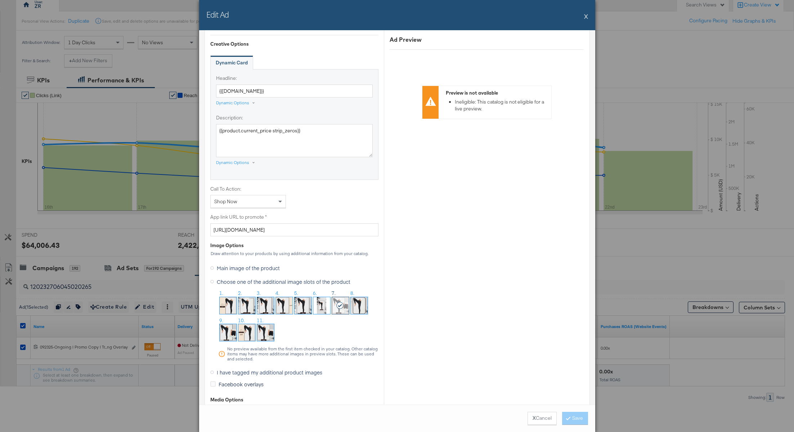
click at [212, 372] on icon at bounding box center [212, 373] width 4 height 4
click at [0, 0] on input "I have tagged my additional product images" at bounding box center [0, 0] width 0 height 0
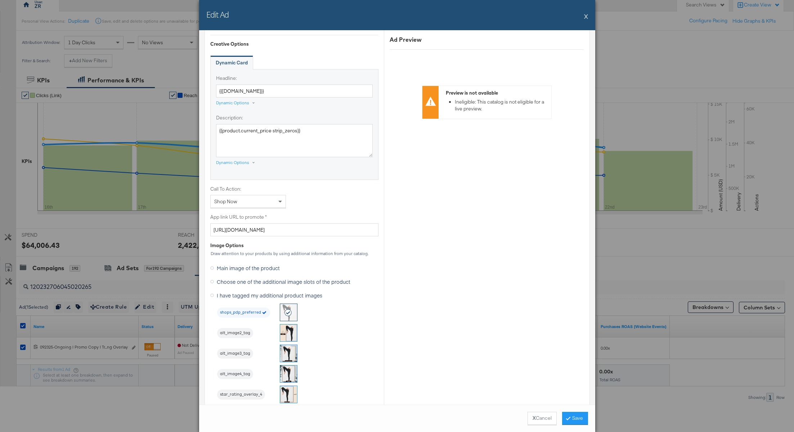
scroll to position [570, 0]
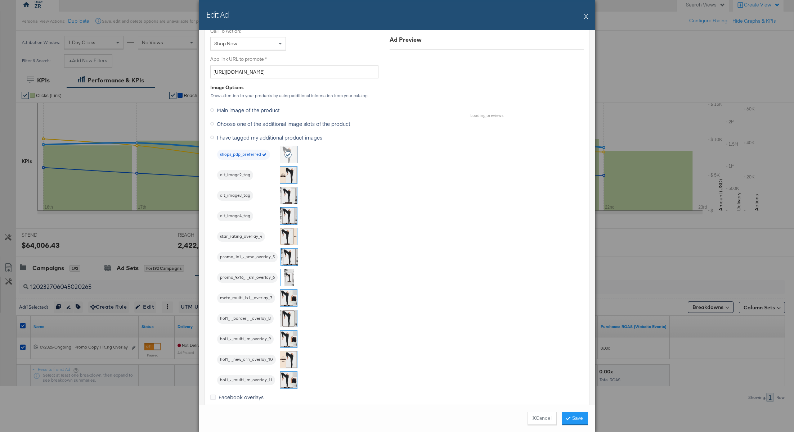
click at [291, 341] on img at bounding box center [288, 339] width 17 height 17
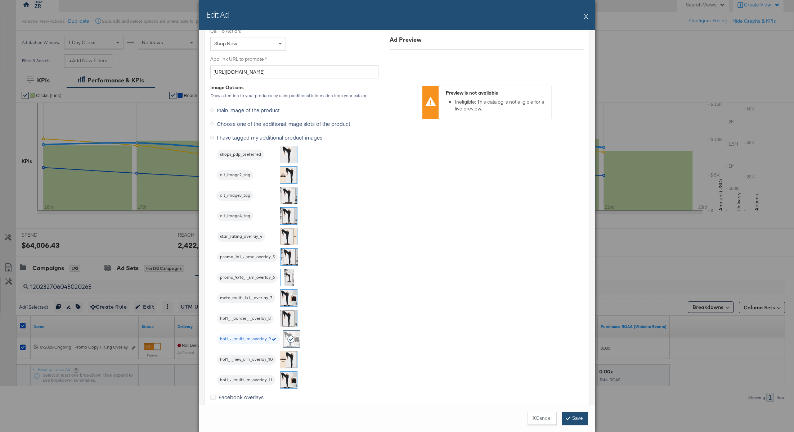
click at [568, 417] on button "Save" at bounding box center [575, 418] width 26 height 13
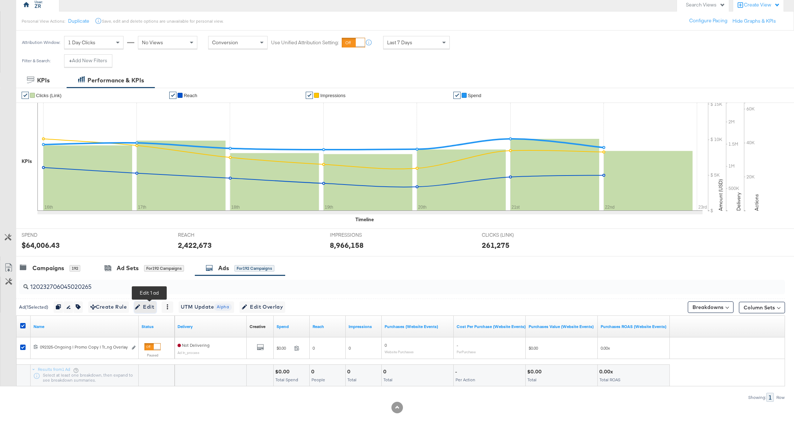
click at [152, 309] on span "Edit" at bounding box center [145, 307] width 18 height 9
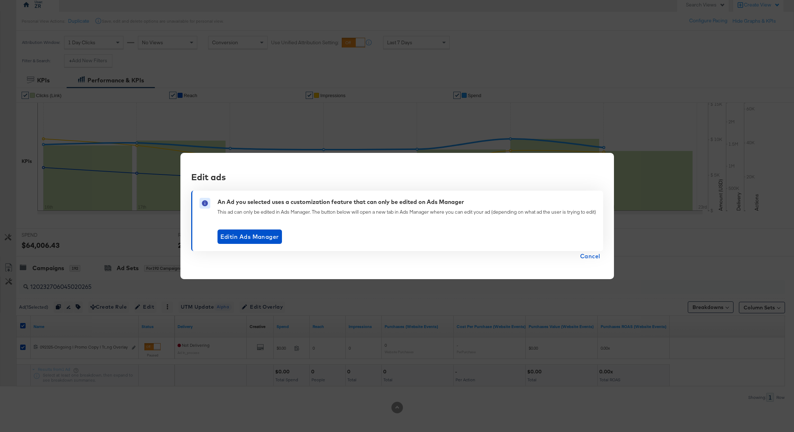
click at [595, 255] on span "Cancel" at bounding box center [590, 256] width 20 height 10
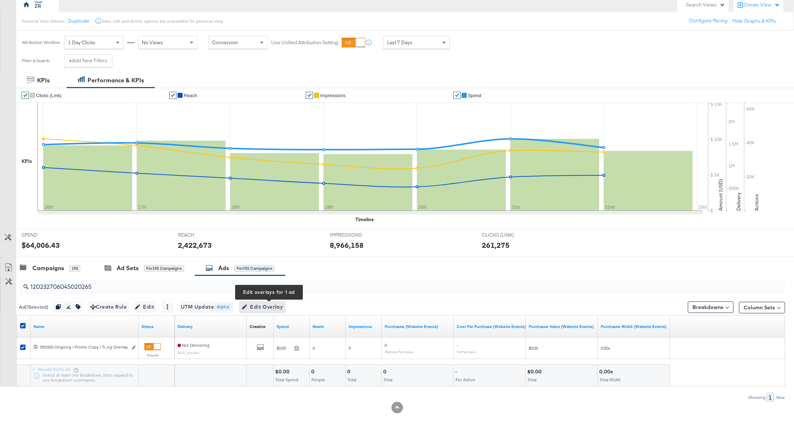
click at [278, 305] on span "Edit Overlay Edit overlays for 1 ad" at bounding box center [262, 307] width 41 height 9
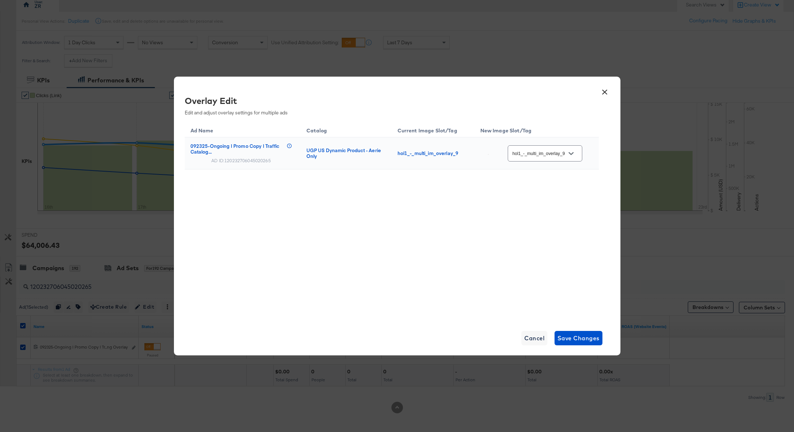
click at [579, 156] on div at bounding box center [570, 153] width 15 height 11
click at [526, 342] on span "Cancel" at bounding box center [534, 338] width 20 height 10
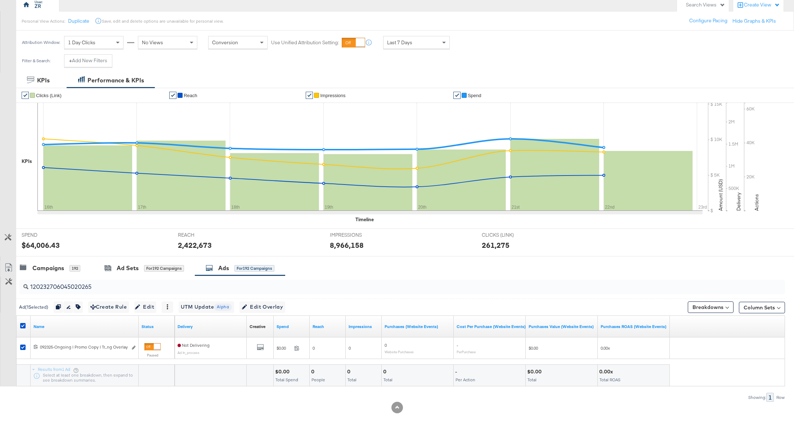
click at [77, 287] on input "120232706045020265" at bounding box center [370, 284] width 685 height 14
paste input "9891915"
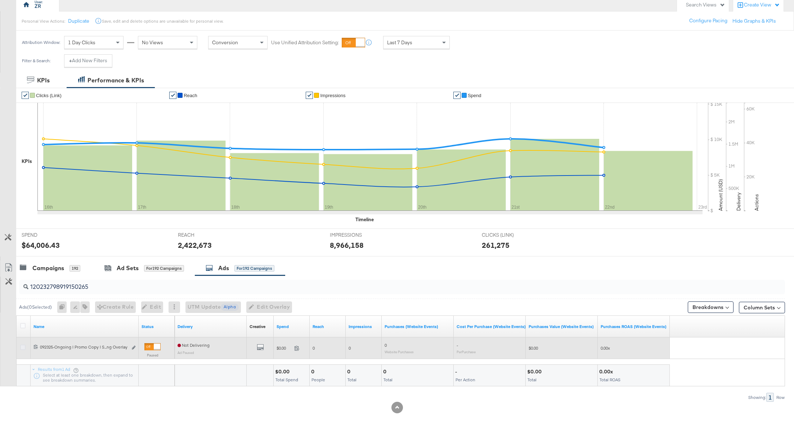
click at [22, 347] on icon at bounding box center [22, 347] width 5 height 5
click at [0, 0] on input "checkbox" at bounding box center [0, 0] width 0 height 0
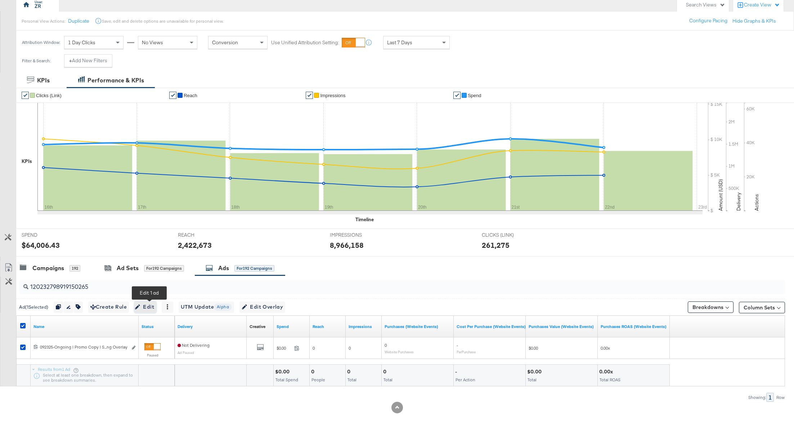
click at [149, 304] on span "Edit" at bounding box center [145, 307] width 18 height 9
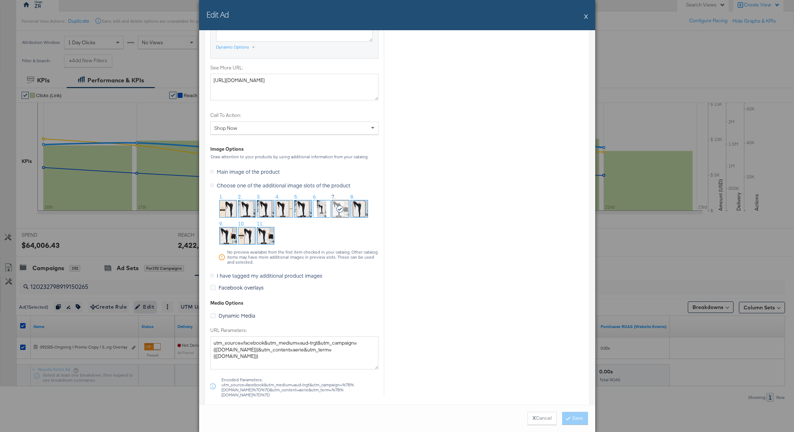
scroll to position [665, 0]
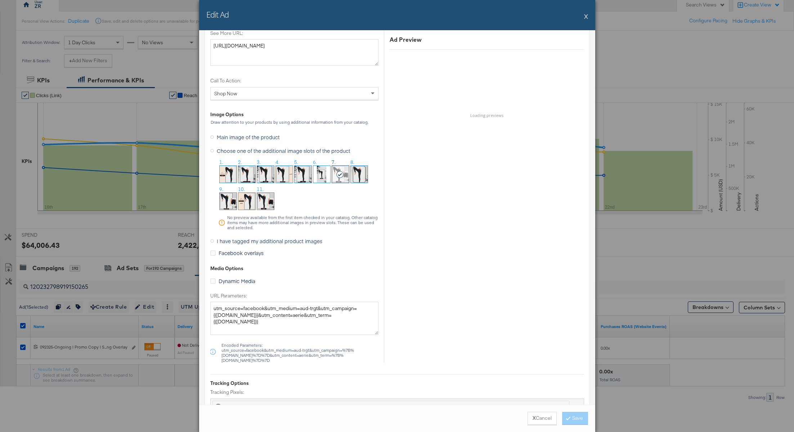
click at [213, 239] on icon at bounding box center [212, 241] width 4 height 4
click at [0, 0] on input "I have tagged my additional product images" at bounding box center [0, 0] width 0 height 0
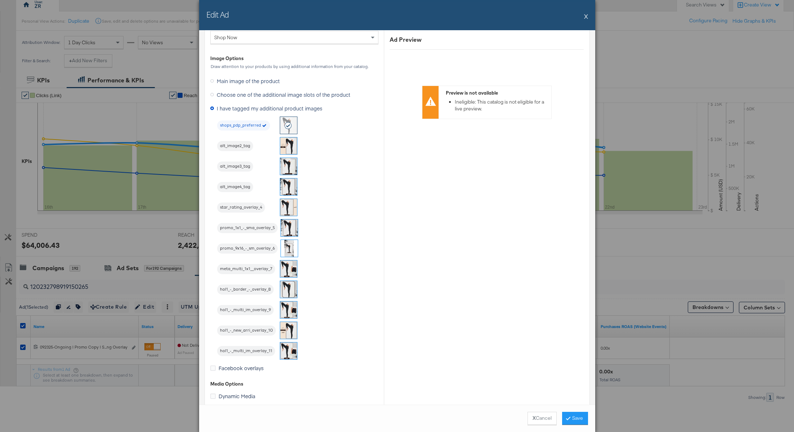
scroll to position [622, 0]
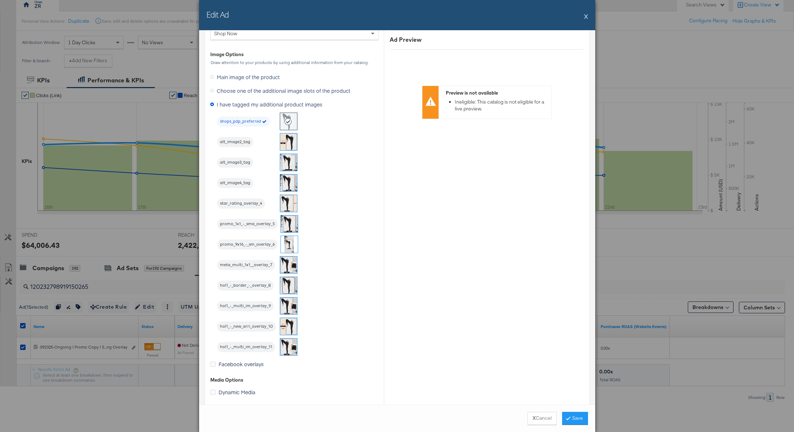
click at [288, 324] on img at bounding box center [288, 326] width 17 height 17
click at [573, 419] on button "Save" at bounding box center [575, 418] width 26 height 13
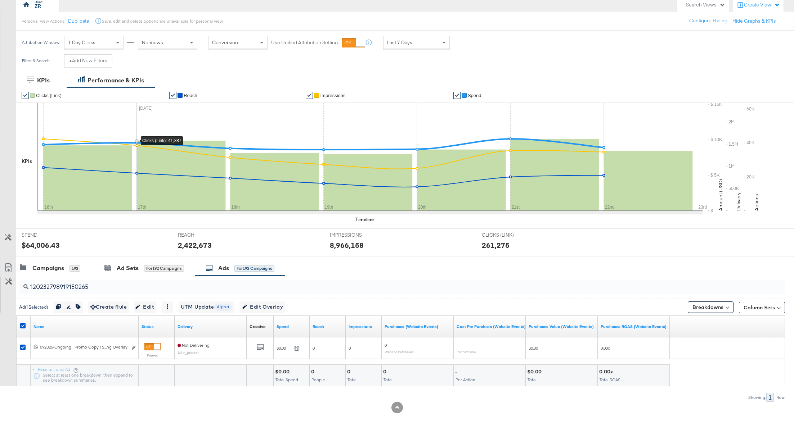
click at [66, 287] on input "120232798919150265" at bounding box center [370, 284] width 685 height 14
paste input "8"
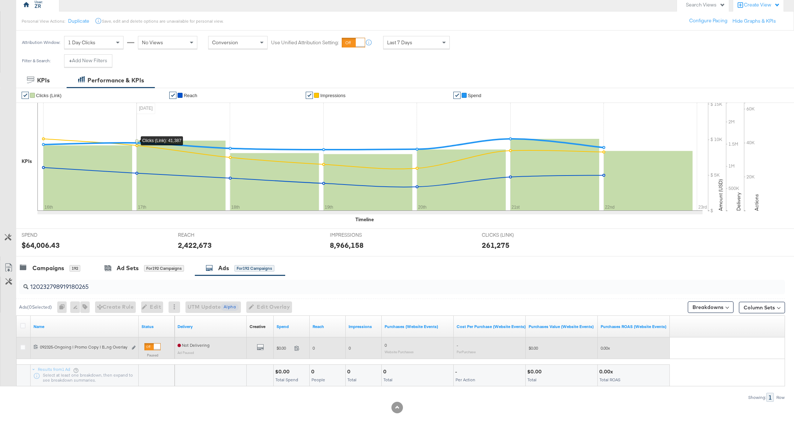
click at [23, 350] on div at bounding box center [24, 348] width 8 height 7
click at [22, 346] on icon at bounding box center [22, 347] width 5 height 5
click at [0, 0] on input "checkbox" at bounding box center [0, 0] width 0 height 0
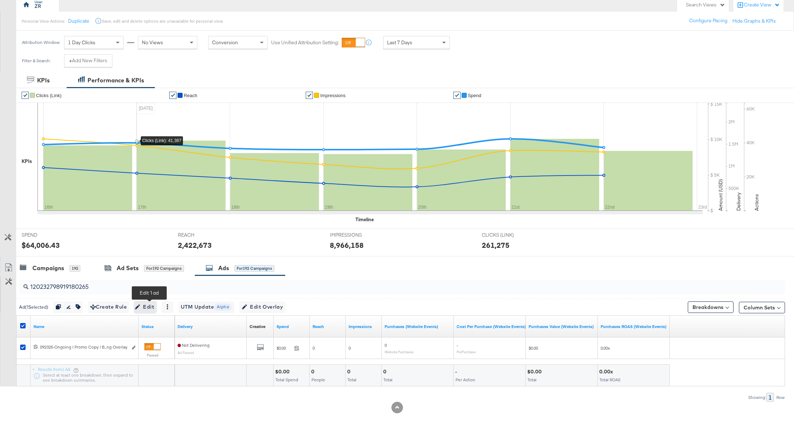
click at [150, 302] on button "Edit" at bounding box center [145, 308] width 22 height 12
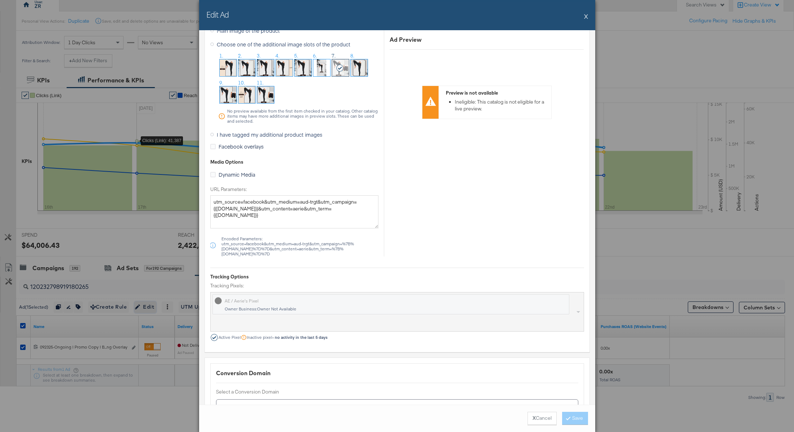
scroll to position [804, 0]
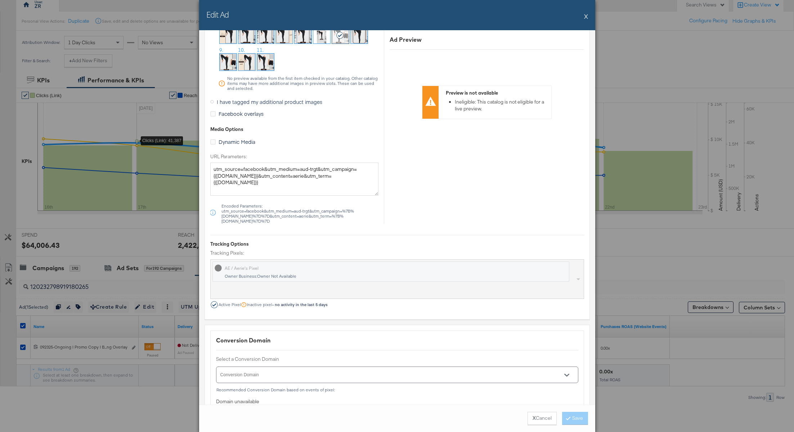
click at [212, 100] on icon at bounding box center [212, 102] width 4 height 4
click at [0, 0] on input "I have tagged my additional product images" at bounding box center [0, 0] width 0 height 0
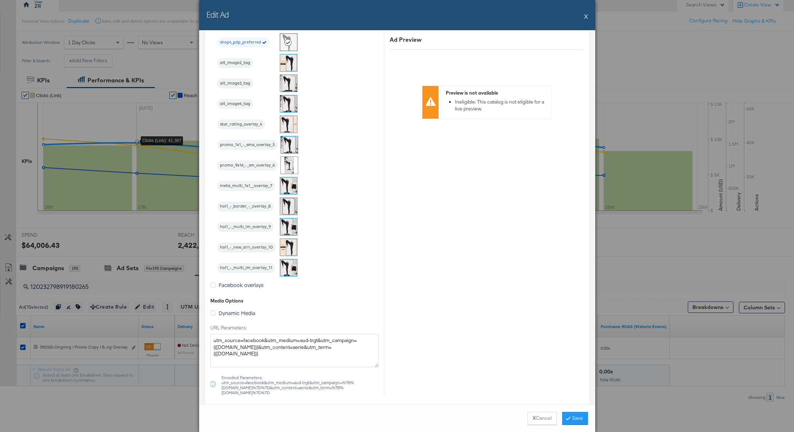
click at [291, 247] on img at bounding box center [288, 247] width 17 height 17
click at [567, 414] on button "Save" at bounding box center [575, 418] width 26 height 13
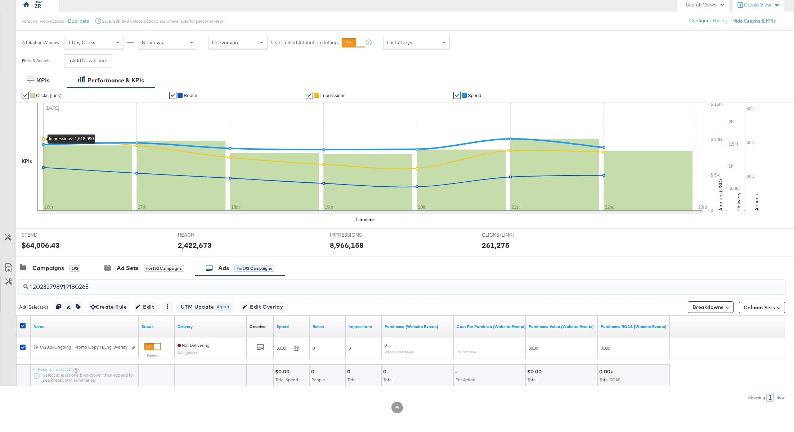
click at [73, 289] on input "120232798919180265" at bounding box center [370, 284] width 685 height 14
paste input "7"
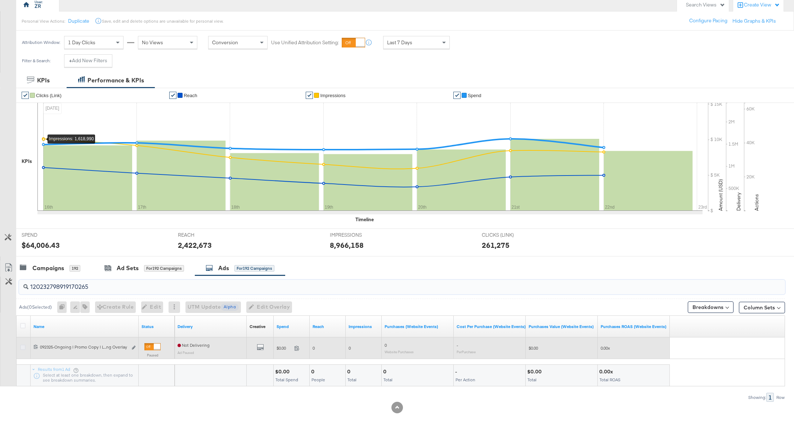
type input "120232798919170265"
click at [21, 347] on icon at bounding box center [22, 347] width 5 height 5
click at [0, 0] on input "checkbox" at bounding box center [0, 0] width 0 height 0
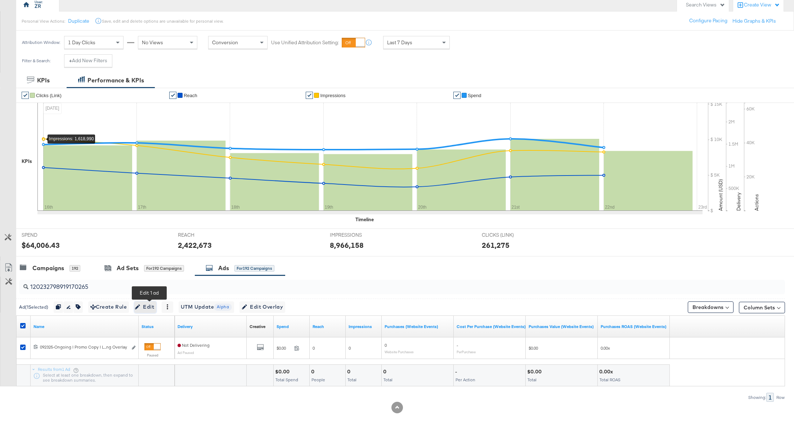
click at [150, 307] on span "Edit" at bounding box center [145, 307] width 18 height 9
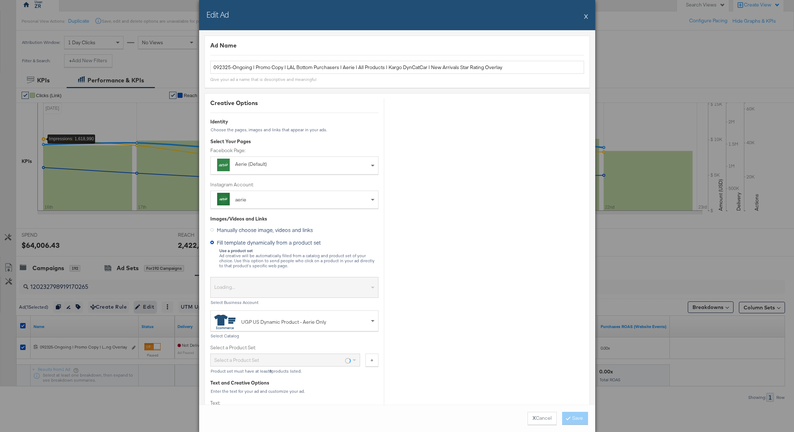
scroll to position [207, 0]
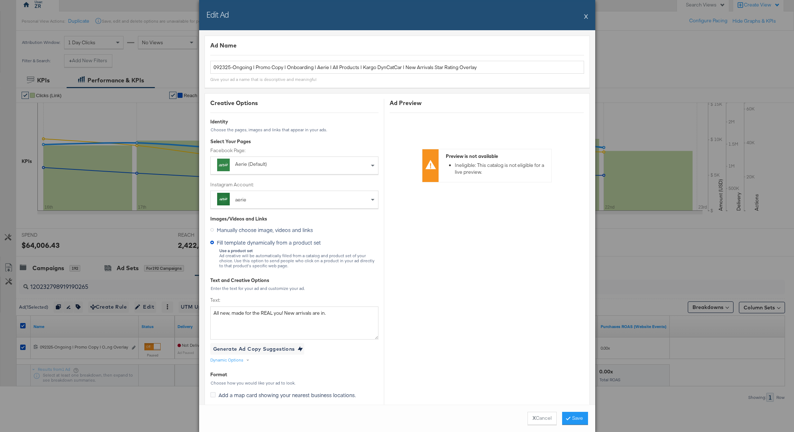
scroll to position [557, 0]
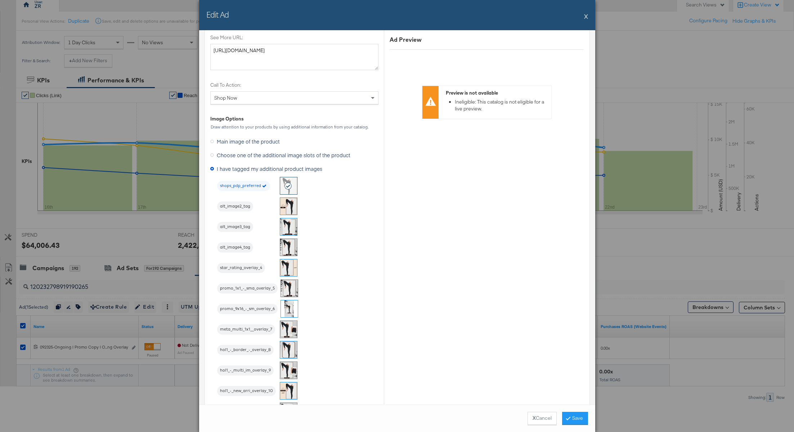
click at [287, 392] on img at bounding box center [288, 391] width 17 height 17
click at [572, 419] on button "Save" at bounding box center [575, 418] width 26 height 13
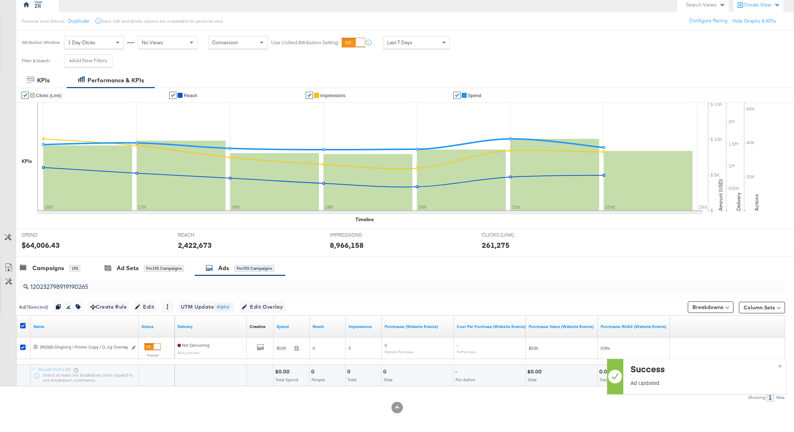
click at [68, 290] on input "120232798919190265" at bounding box center [370, 284] width 685 height 14
paste input "0612995"
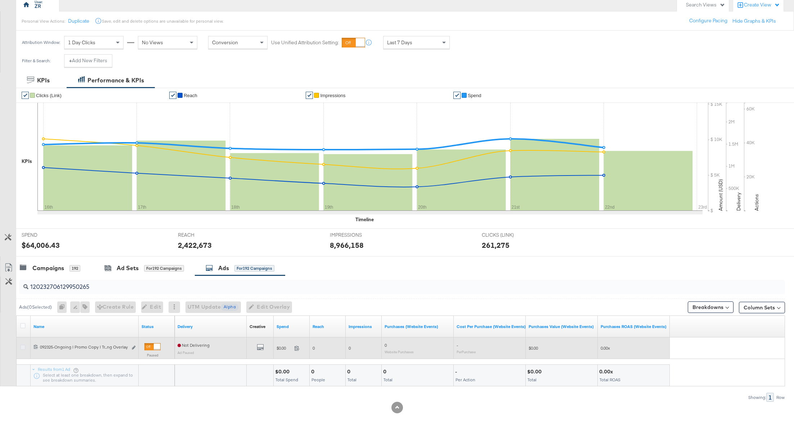
click at [21, 348] on icon at bounding box center [22, 347] width 5 height 5
click at [0, 0] on input "checkbox" at bounding box center [0, 0] width 0 height 0
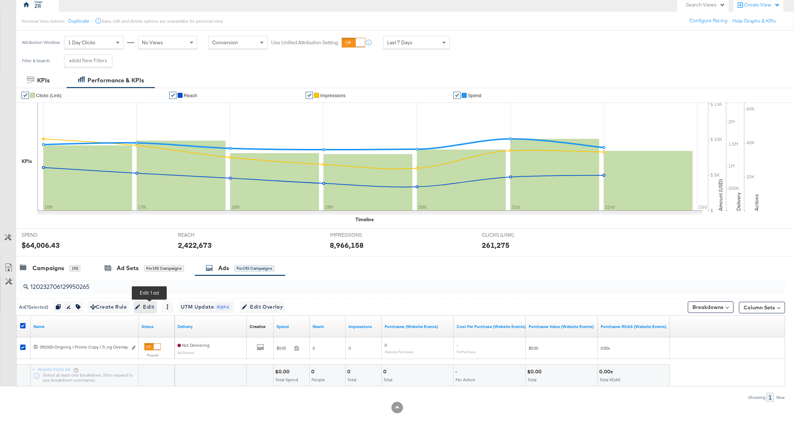
click at [145, 306] on span "Edit" at bounding box center [145, 307] width 18 height 9
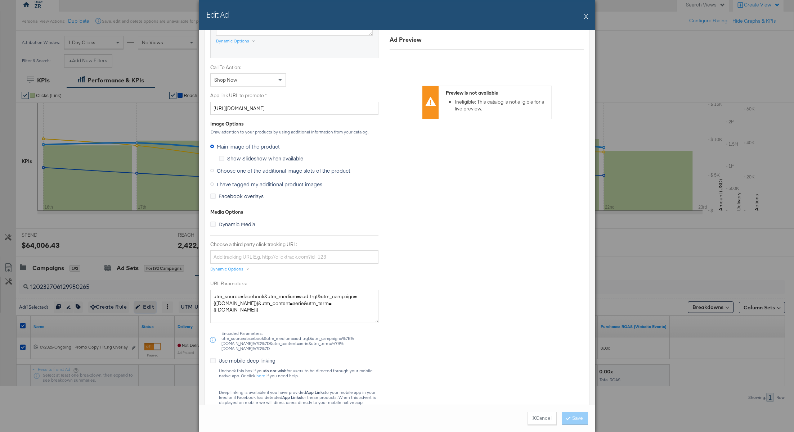
scroll to position [526, 0]
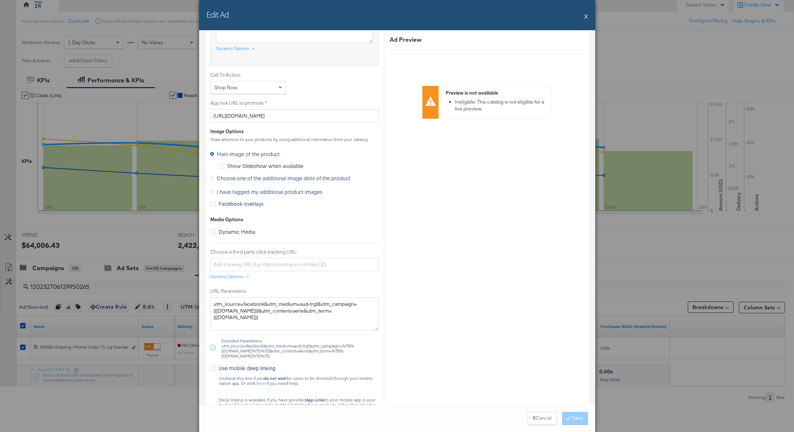
click at [211, 190] on icon at bounding box center [212, 192] width 4 height 4
click at [0, 0] on input "I have tagged my additional product images" at bounding box center [0, 0] width 0 height 0
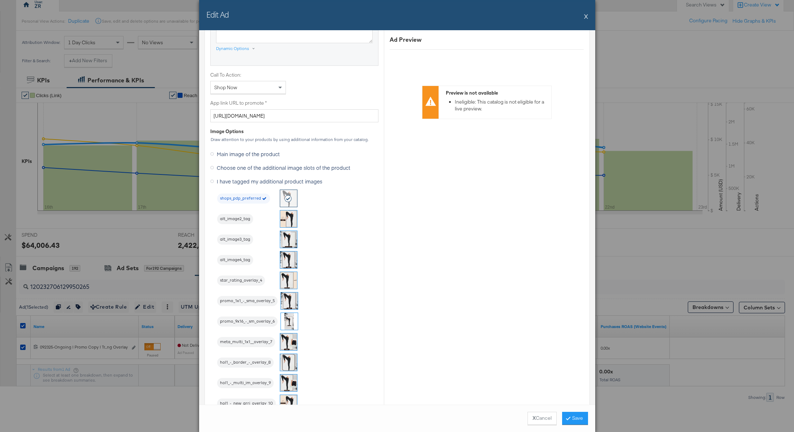
scroll to position [664, 0]
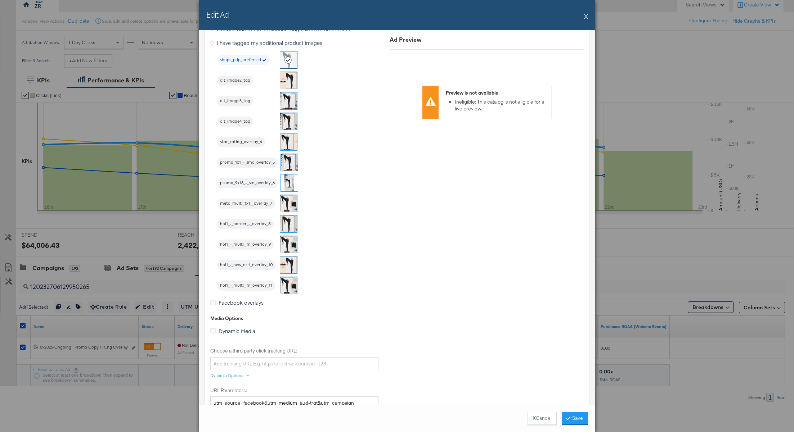
click at [286, 266] on img at bounding box center [288, 265] width 17 height 17
click at [574, 419] on button "Save" at bounding box center [575, 418] width 26 height 13
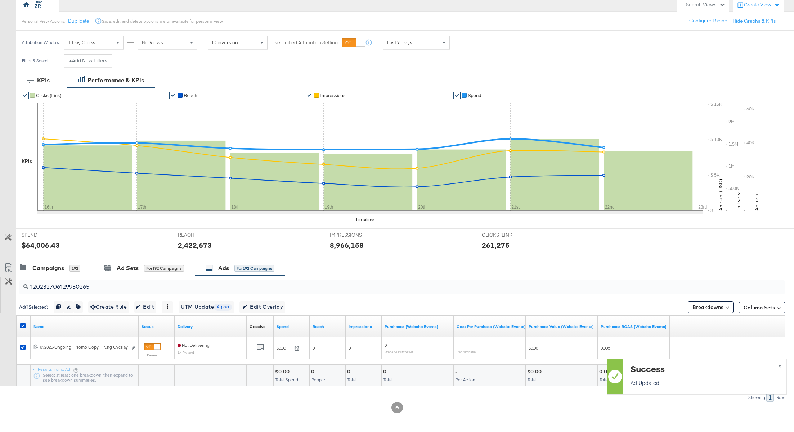
click at [59, 285] on input "120232706129950265" at bounding box center [370, 284] width 685 height 14
paste input "7"
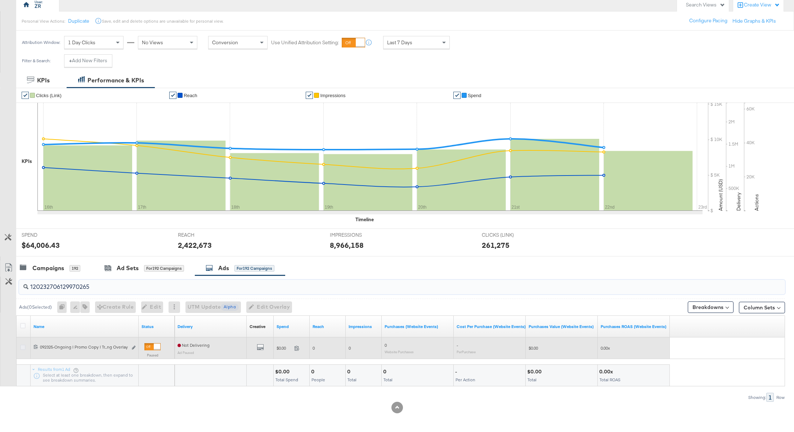
click at [22, 345] on icon at bounding box center [22, 347] width 5 height 5
click at [0, 0] on input "checkbox" at bounding box center [0, 0] width 0 height 0
drag, startPoint x: 149, startPoint y: 309, endPoint x: 151, endPoint y: 338, distance: 29.2
click at [149, 308] on span "Edit" at bounding box center [145, 307] width 18 height 9
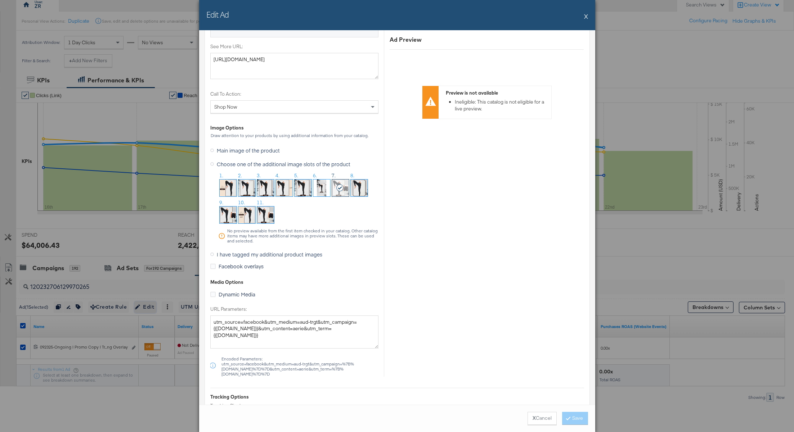
scroll to position [493, 0]
click at [211, 253] on icon at bounding box center [212, 254] width 4 height 4
click at [0, 0] on input "I have tagged my additional product images" at bounding box center [0, 0] width 0 height 0
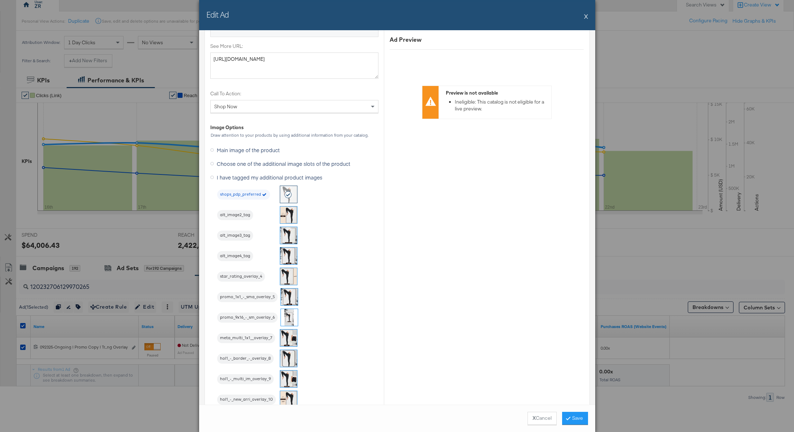
scroll to position [670, 0]
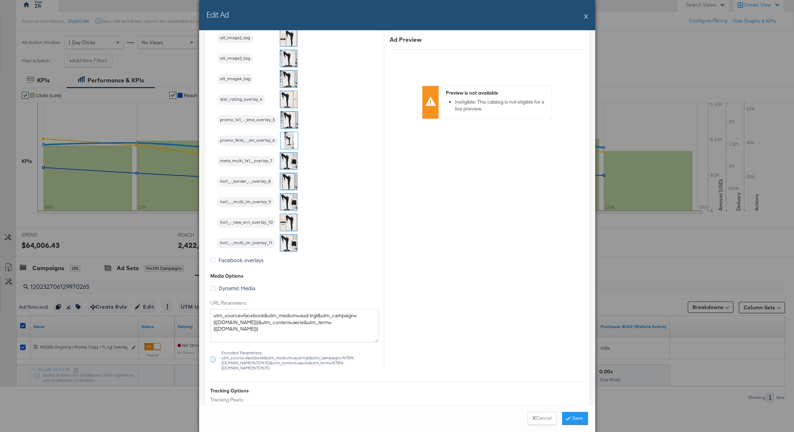
click at [292, 218] on img at bounding box center [288, 222] width 17 height 17
click at [576, 414] on button "Save" at bounding box center [575, 418] width 26 height 13
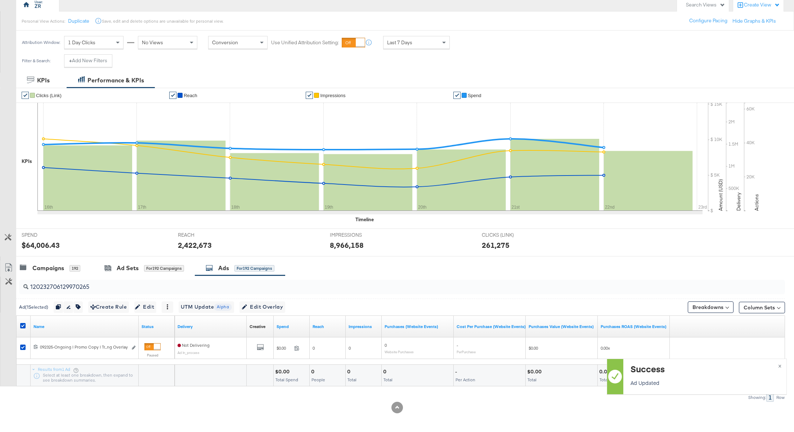
click at [57, 289] on input "120232706129970265" at bounding box center [370, 284] width 685 height 14
paste input "6"
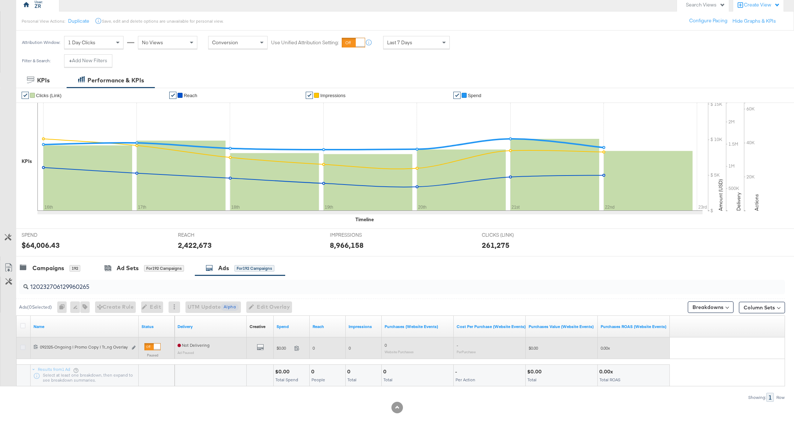
click at [24, 345] on icon at bounding box center [22, 347] width 5 height 5
click at [0, 0] on input "checkbox" at bounding box center [0, 0] width 0 height 0
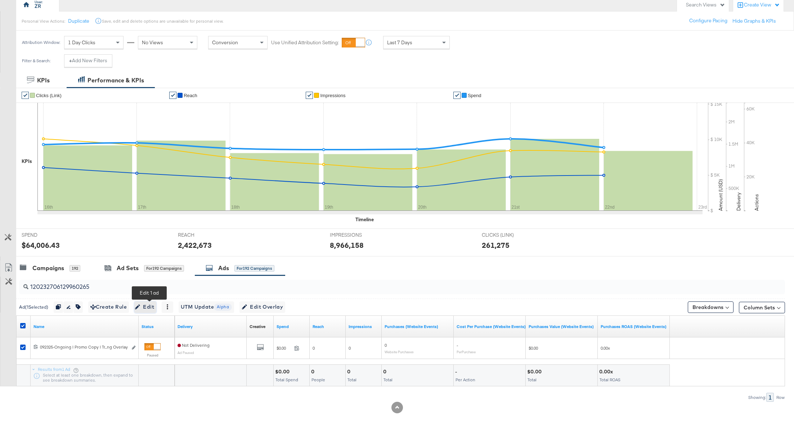
click at [153, 307] on span "Edit" at bounding box center [145, 307] width 18 height 9
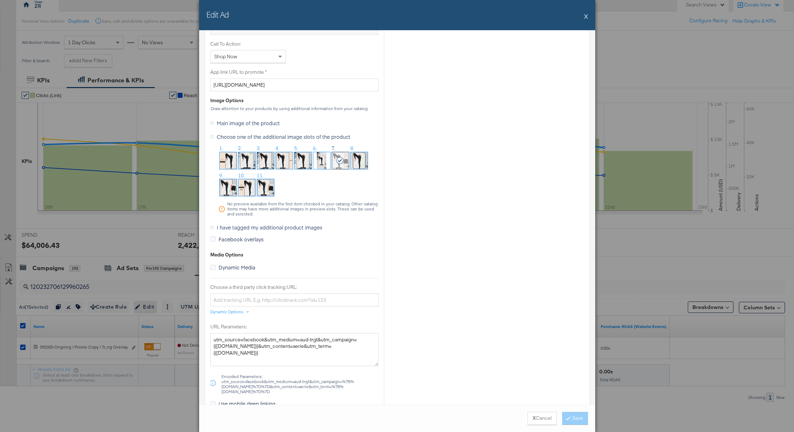
scroll to position [558, 0]
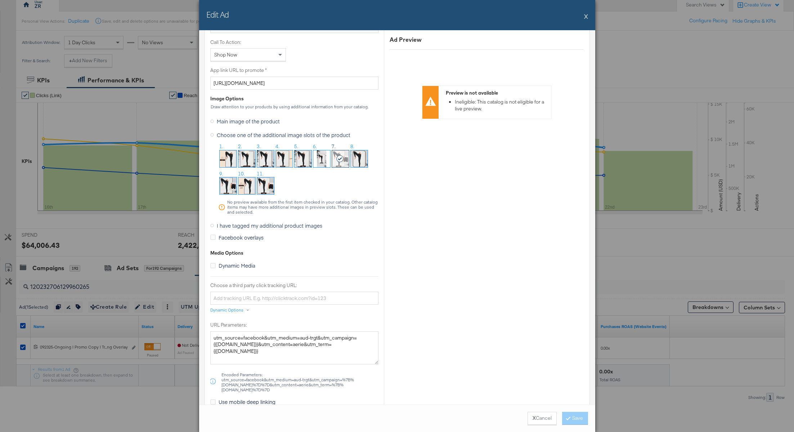
click at [212, 221] on label "I have tagged my additional product images" at bounding box center [267, 225] width 115 height 11
click at [0, 0] on input "I have tagged my additional product images" at bounding box center [0, 0] width 0 height 0
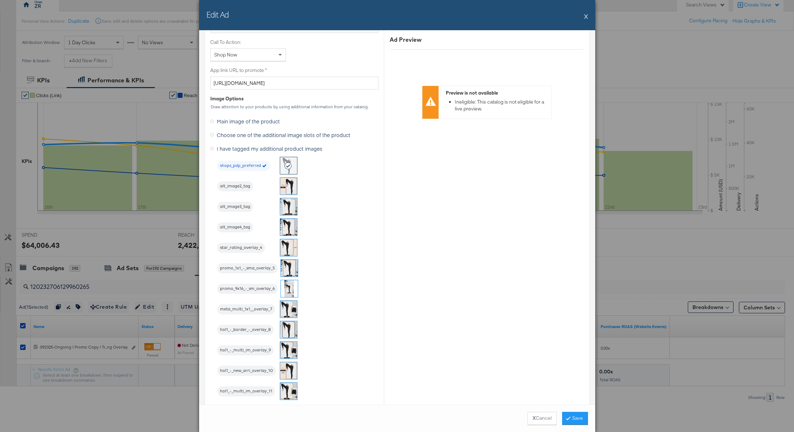
drag, startPoint x: 287, startPoint y: 370, endPoint x: 311, endPoint y: 370, distance: 24.1
click at [287, 370] on img at bounding box center [288, 371] width 17 height 17
click at [571, 417] on button "Save" at bounding box center [575, 418] width 26 height 13
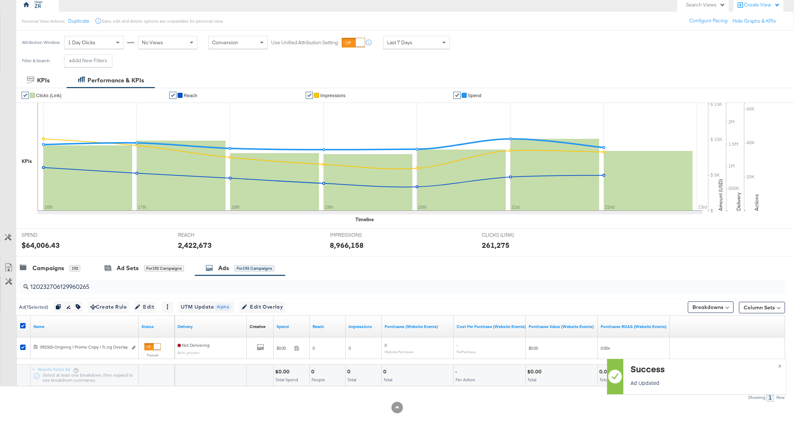
click input "120232706129960265"
paste input "9595580"
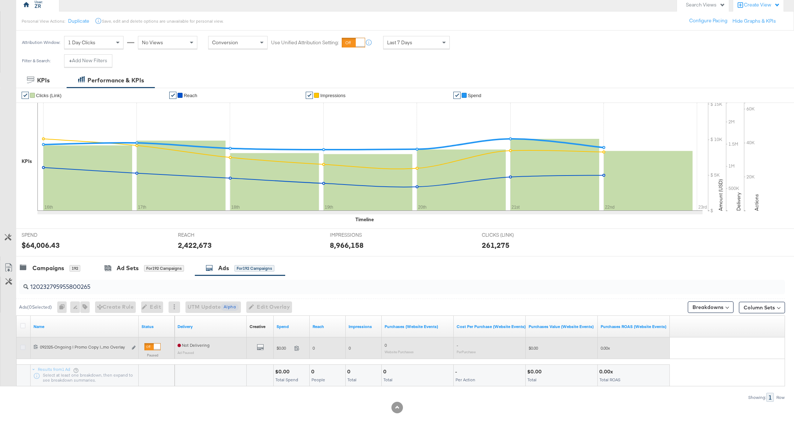
click icon
click input "checkbox"
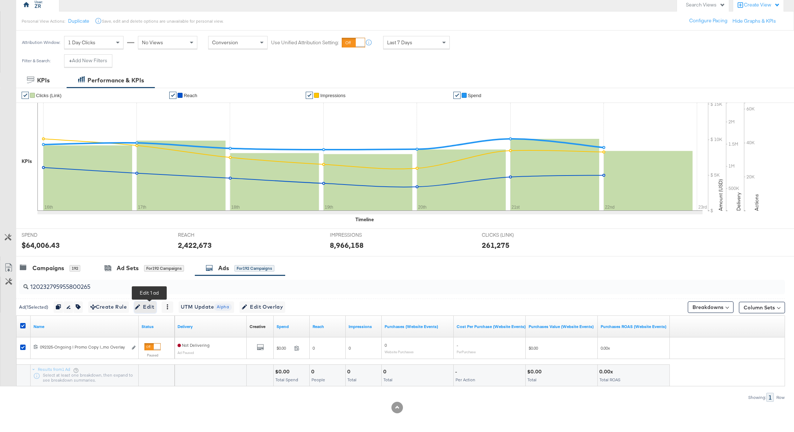
click icon "button"
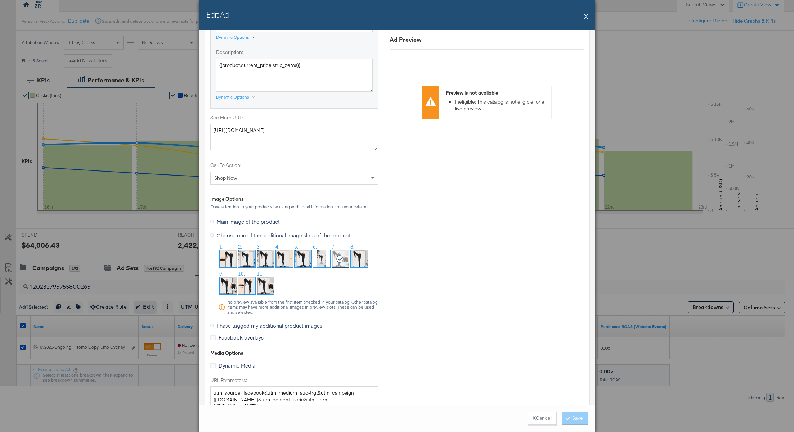
scroll to position [640, 0]
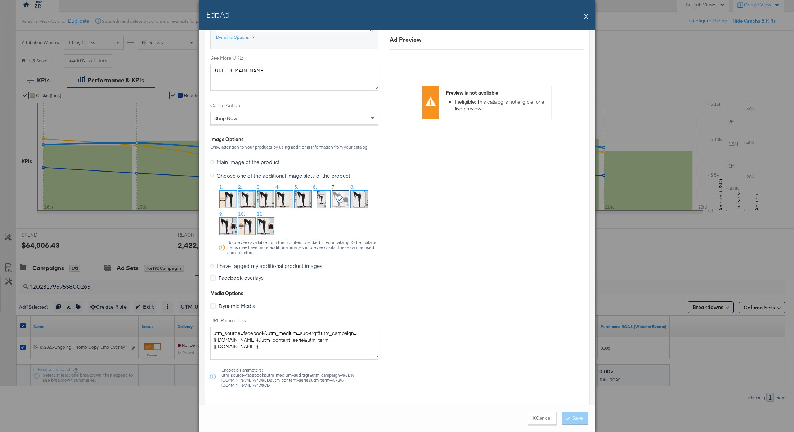
click icon
click input "I have tagged my additional product images"
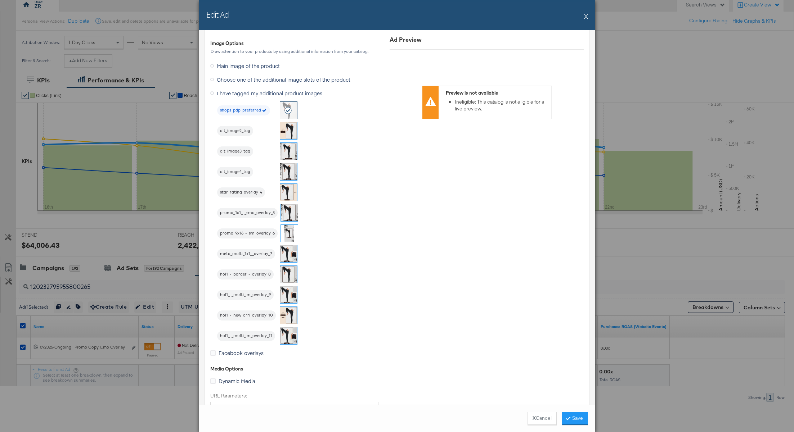
scroll to position [635, 0]
click img
click button "Save"
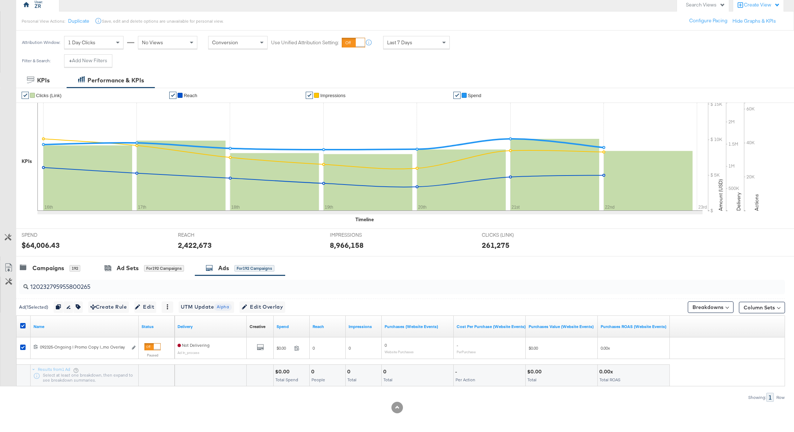
click input "120232795955800265"
paste input "78"
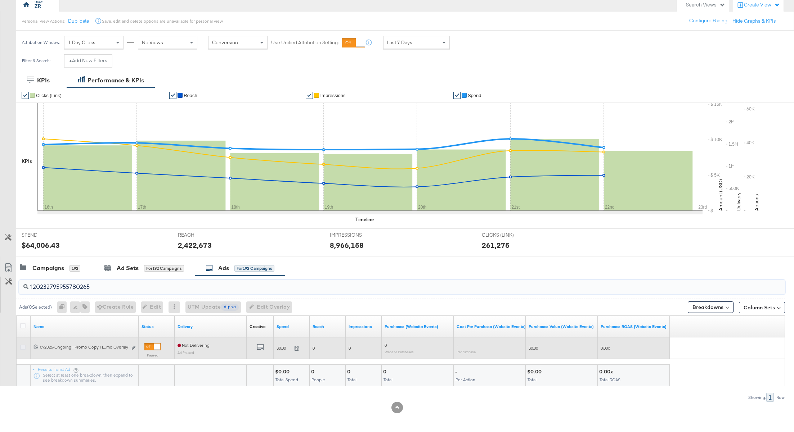
click icon
click input "checkbox"
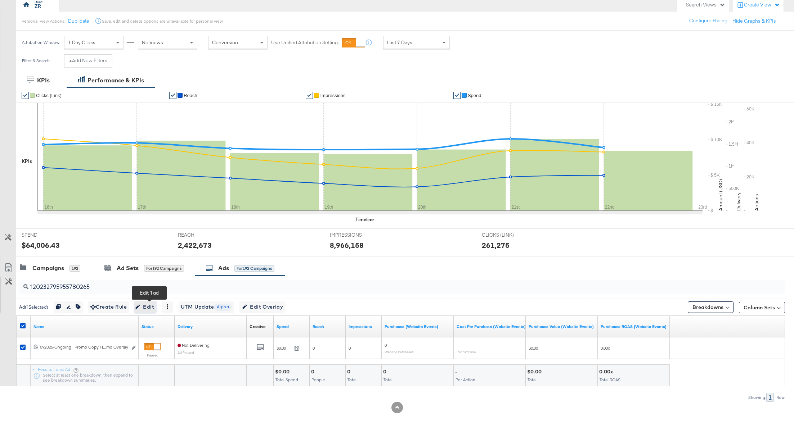
click span "Edit"
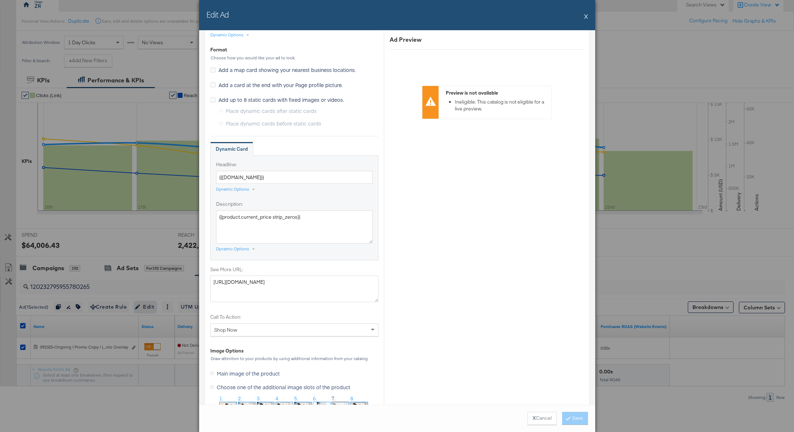
scroll to position [545, 0]
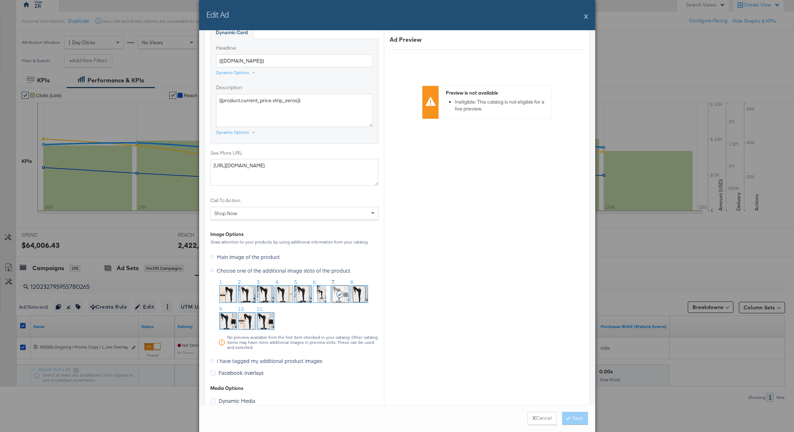
click icon
click input "I have tagged my additional product images"
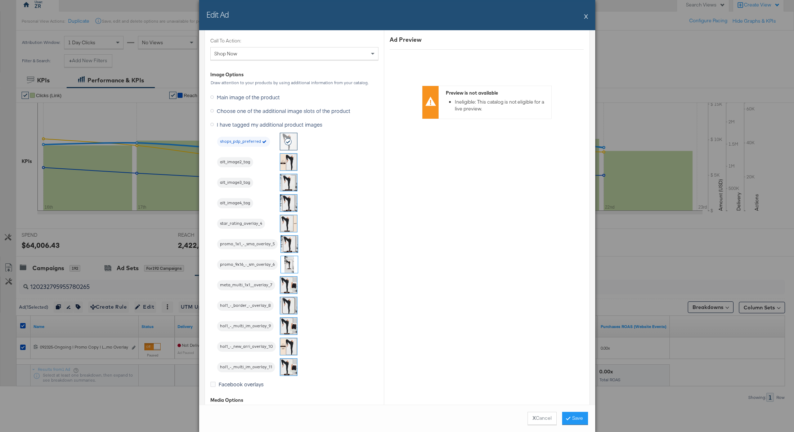
scroll to position [620, 0]
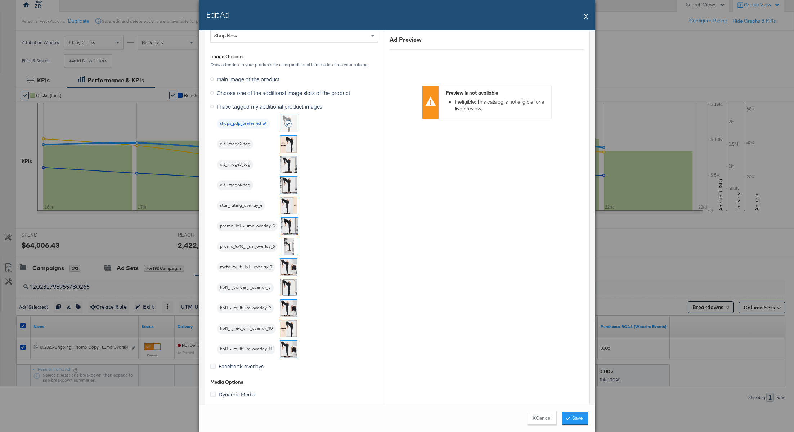
click img
click button "Save"
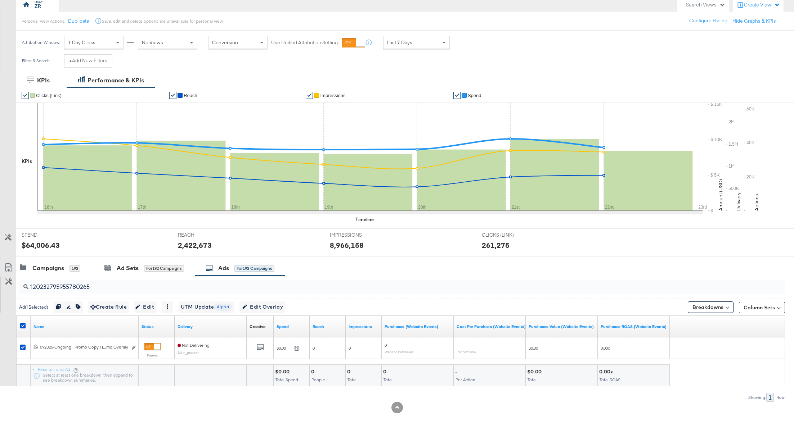
click input "120232795955780265"
paste input "82"
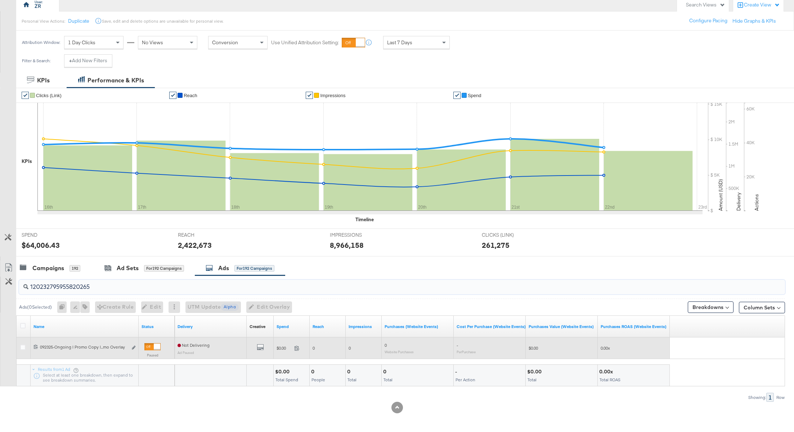
click icon
click input "checkbox"
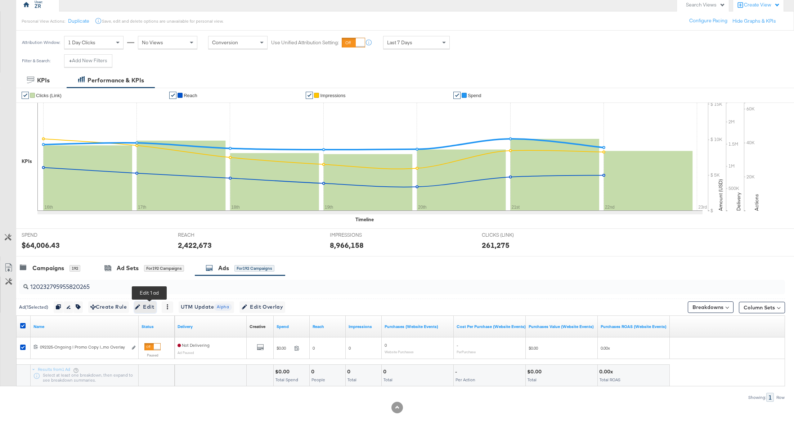
drag, startPoint x: 151, startPoint y: 304, endPoint x: 151, endPoint y: 317, distance: 13.0
click span "Edit"
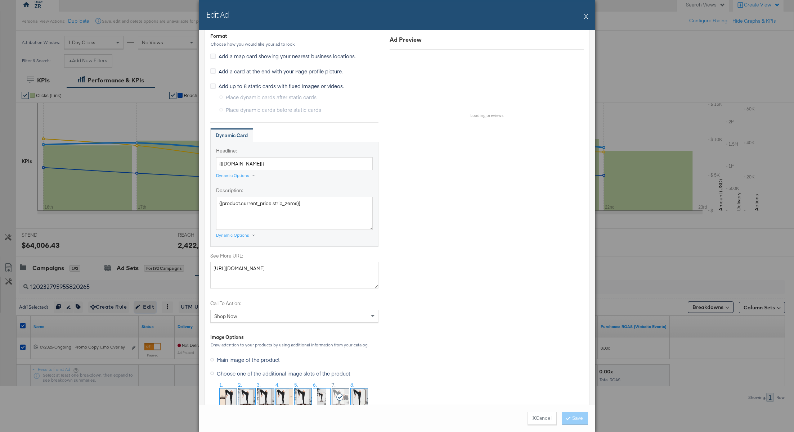
scroll to position [628, 0]
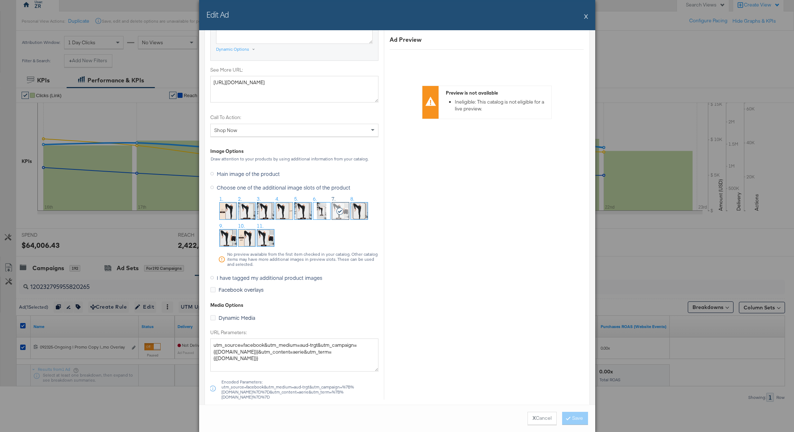
click icon
click input "I have tagged my additional product images"
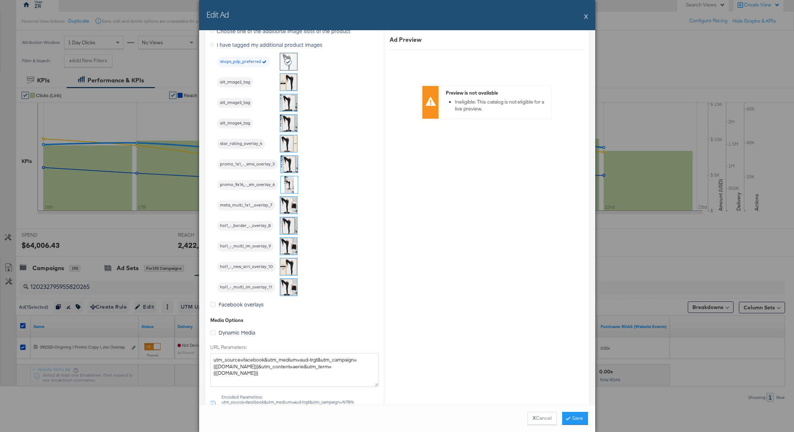
scroll to position [692, 0]
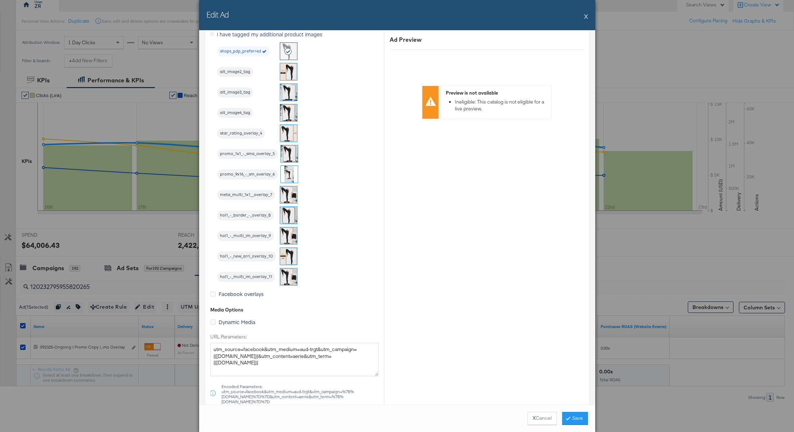
click img
click button "Save"
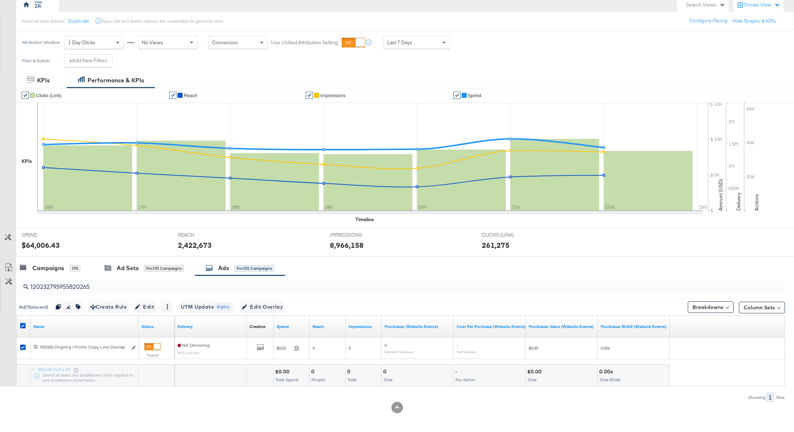
click input "120232795955820265"
paste input "1"
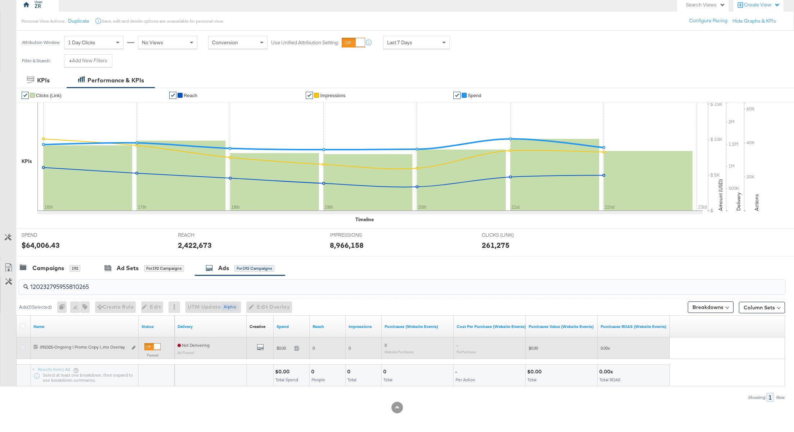
type input "120232795955810265"
click icon
click input "checkbox"
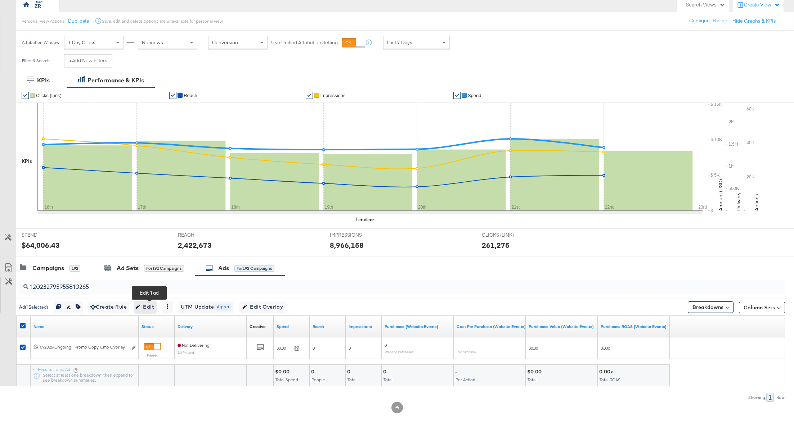
click span "Edit"
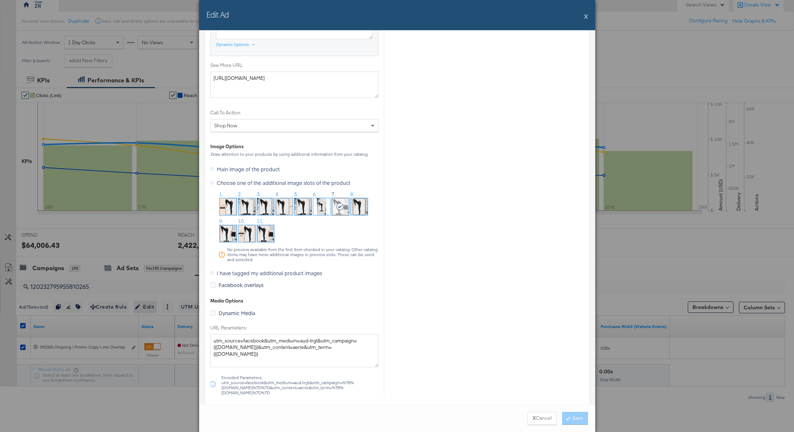
scroll to position [687, 0]
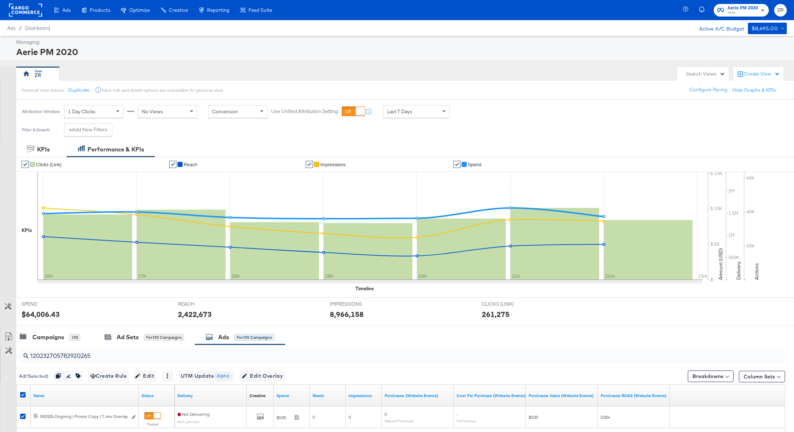
scroll to position [69, 0]
